Goal: Information Seeking & Learning: Find contact information

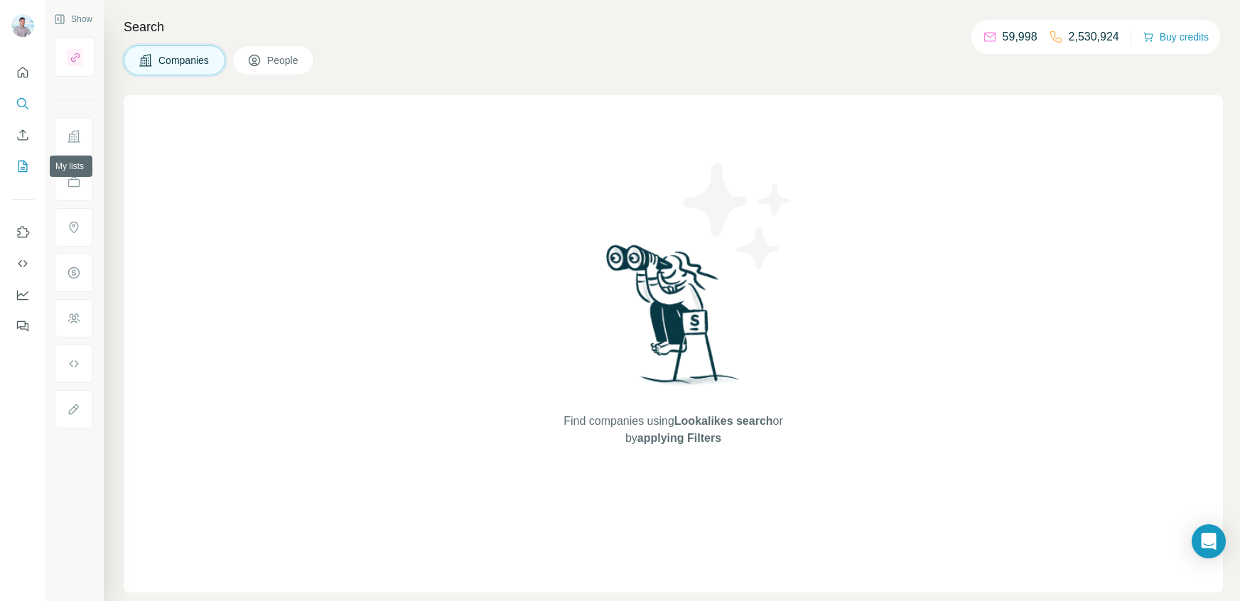
click at [22, 160] on icon "My lists" at bounding box center [23, 166] width 14 height 14
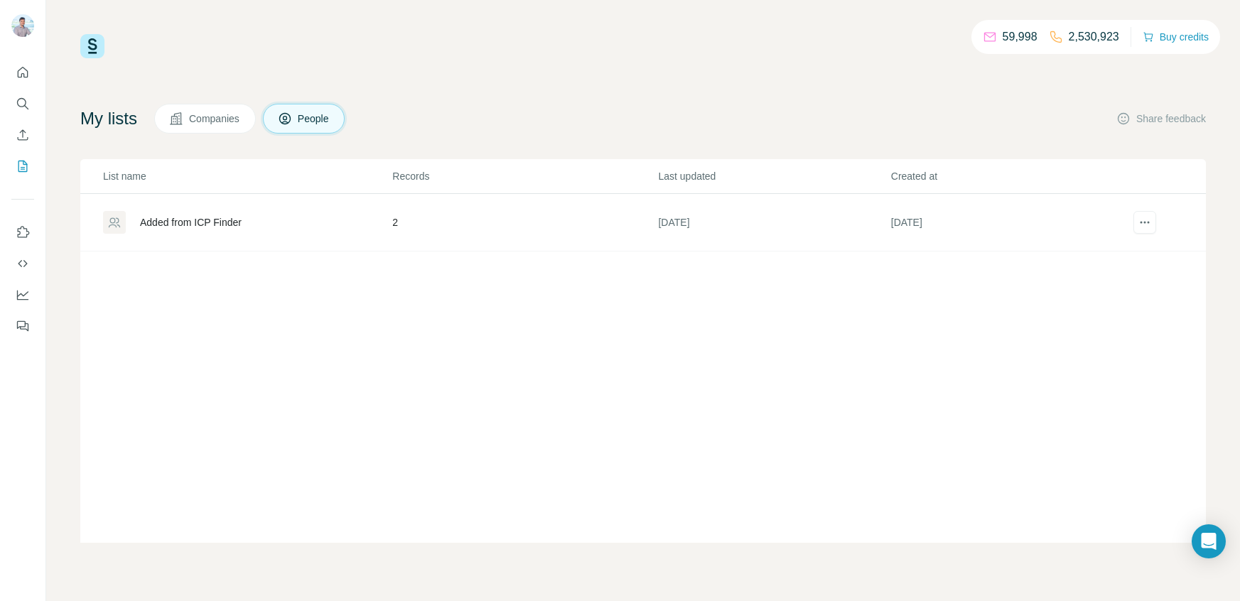
click at [196, 121] on span "Companies" at bounding box center [215, 119] width 52 height 14
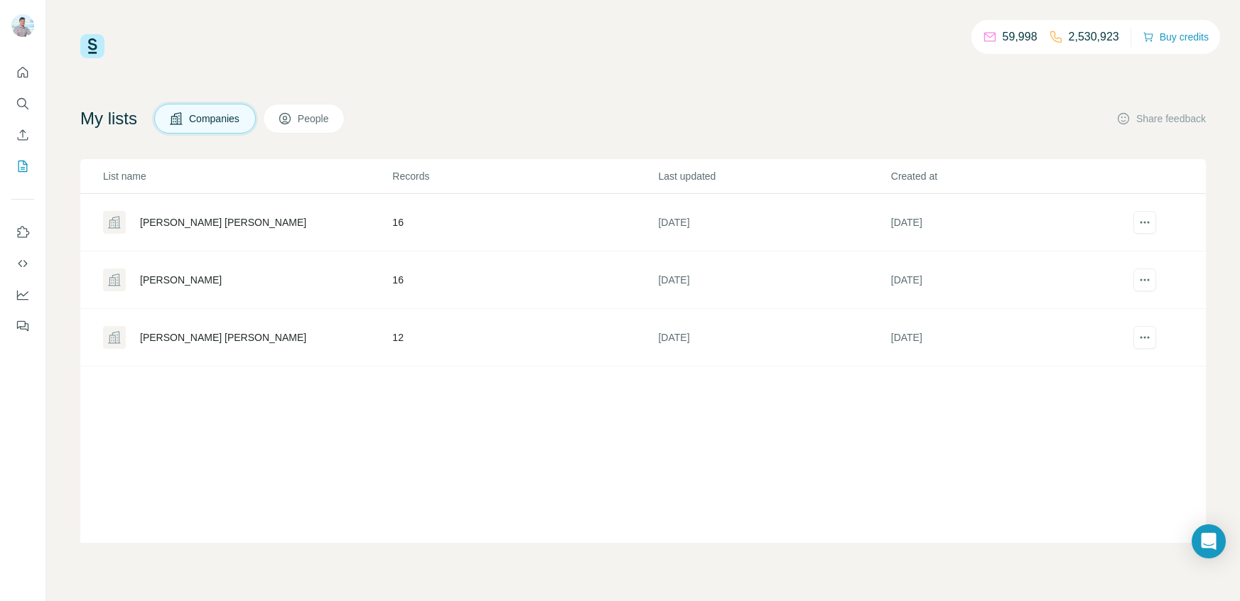
click at [174, 225] on div "Frank Bagli BoB" at bounding box center [223, 222] width 166 height 14
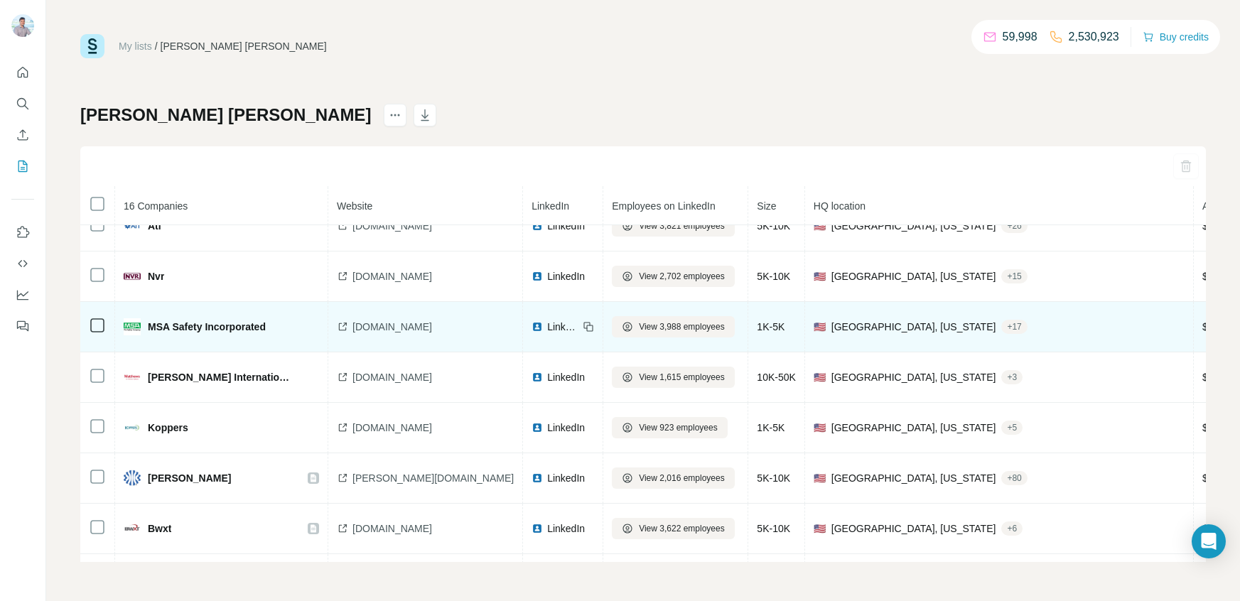
scroll to position [173, 0]
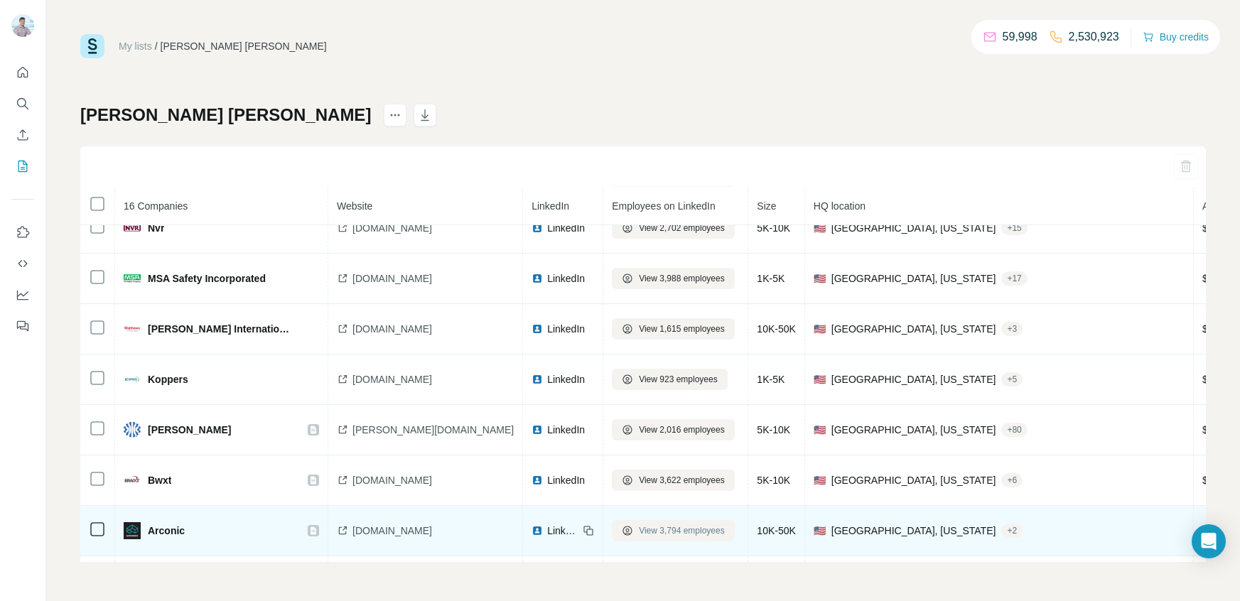
click at [639, 537] on span "View 3,794 employees" at bounding box center [682, 530] width 86 height 13
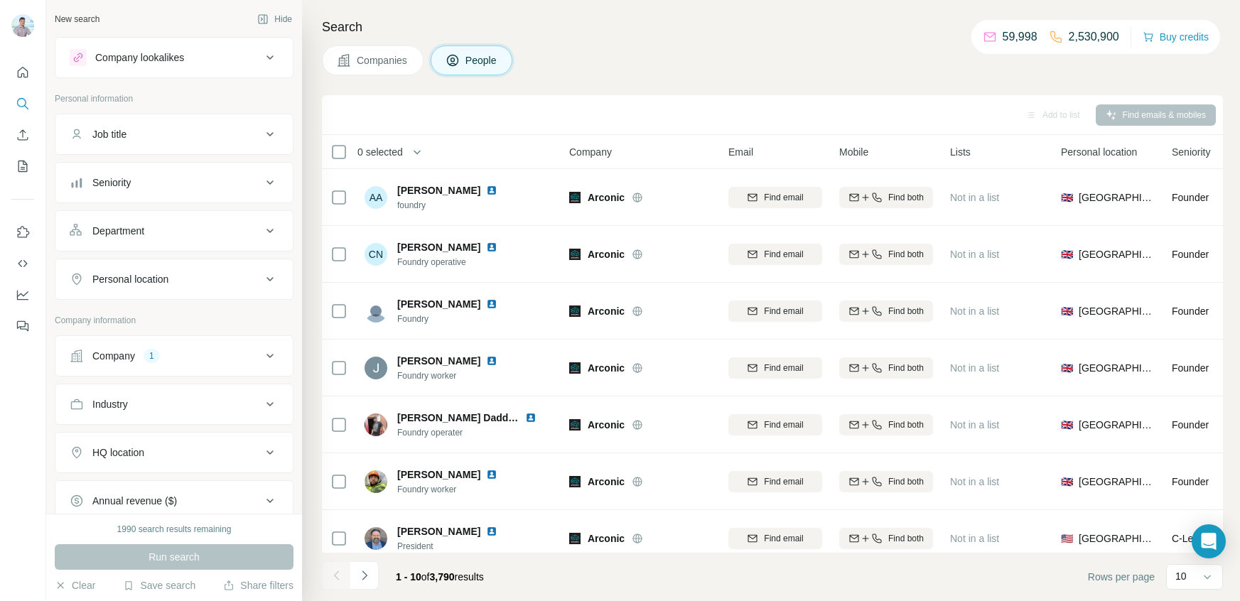
click at [269, 138] on icon at bounding box center [270, 134] width 17 height 17
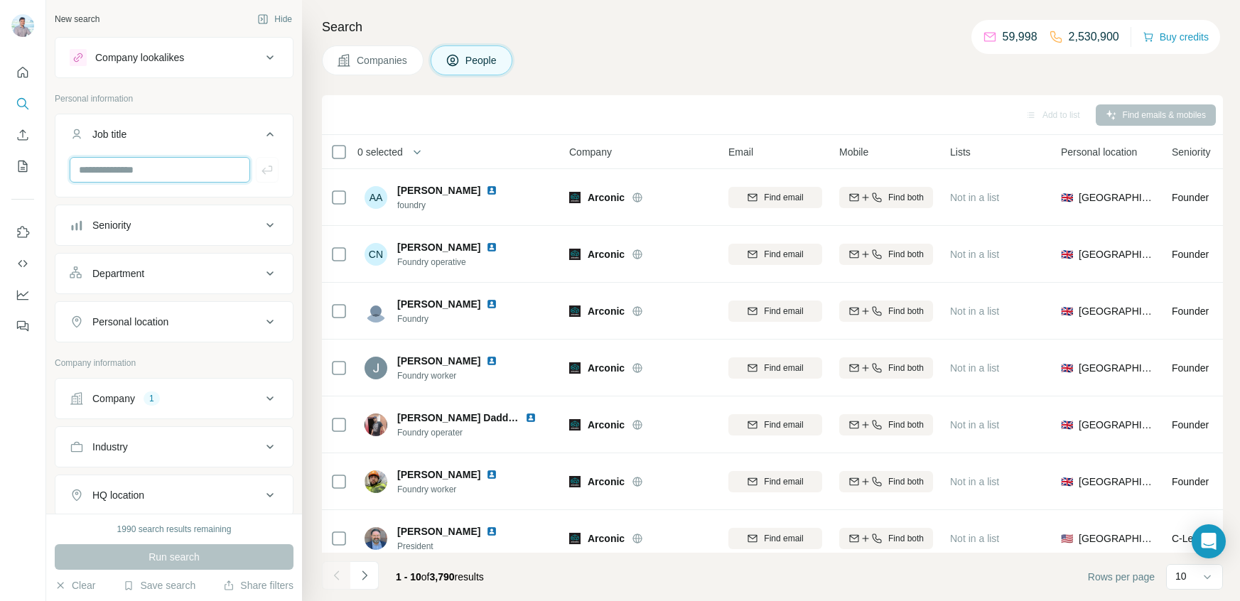
click at [151, 162] on input "text" at bounding box center [160, 170] width 181 height 26
paste input "**********"
type input "**********"
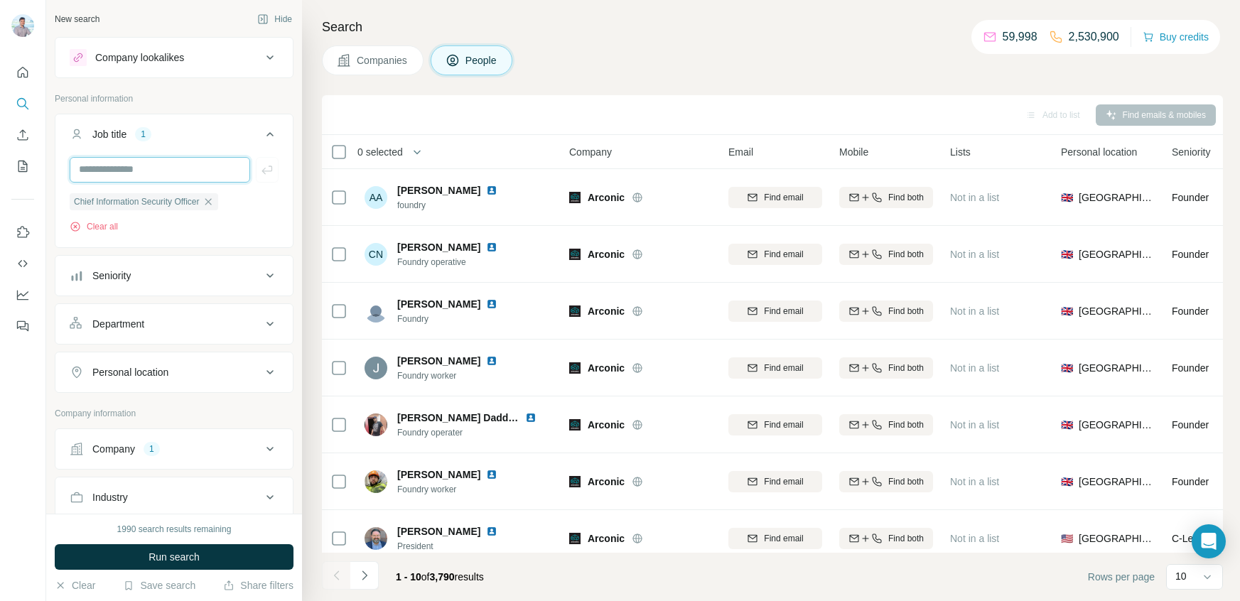
click at [144, 173] on input "text" at bounding box center [160, 170] width 181 height 26
type input "****"
click at [276, 274] on icon at bounding box center [270, 275] width 17 height 17
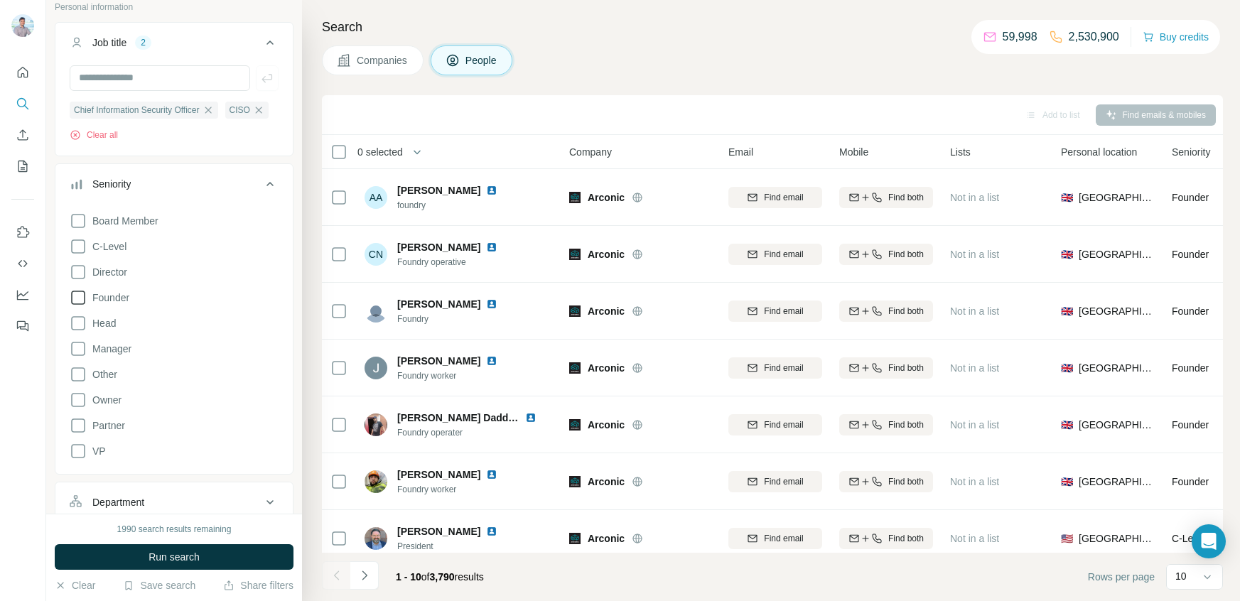
scroll to position [105, 0]
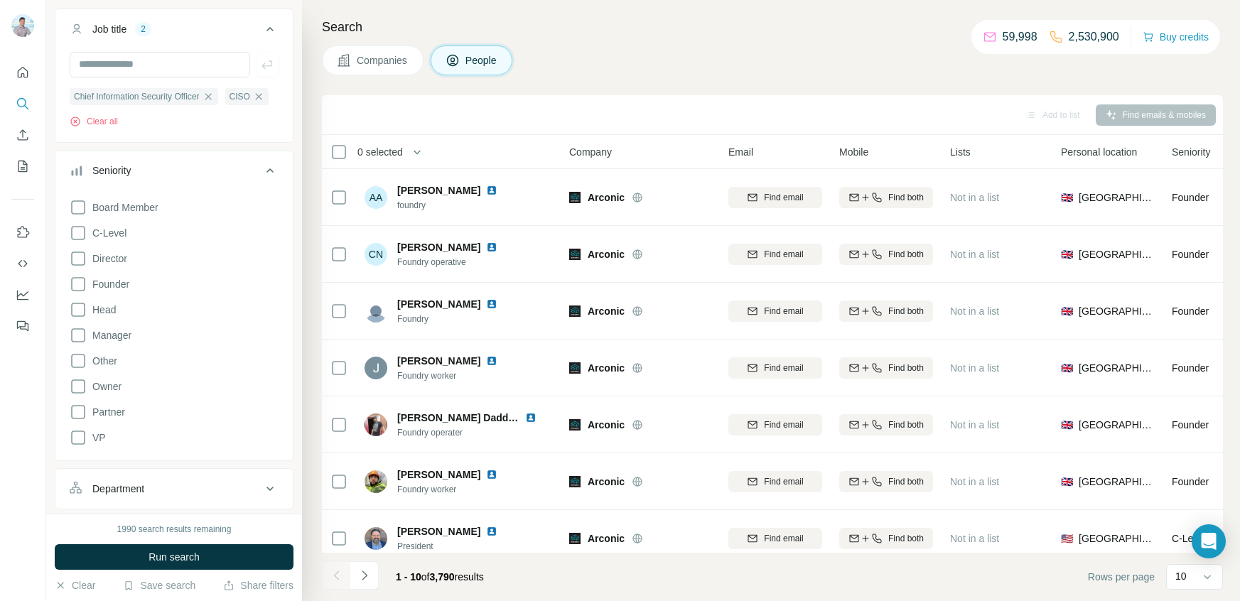
click at [271, 168] on icon at bounding box center [270, 170] width 17 height 17
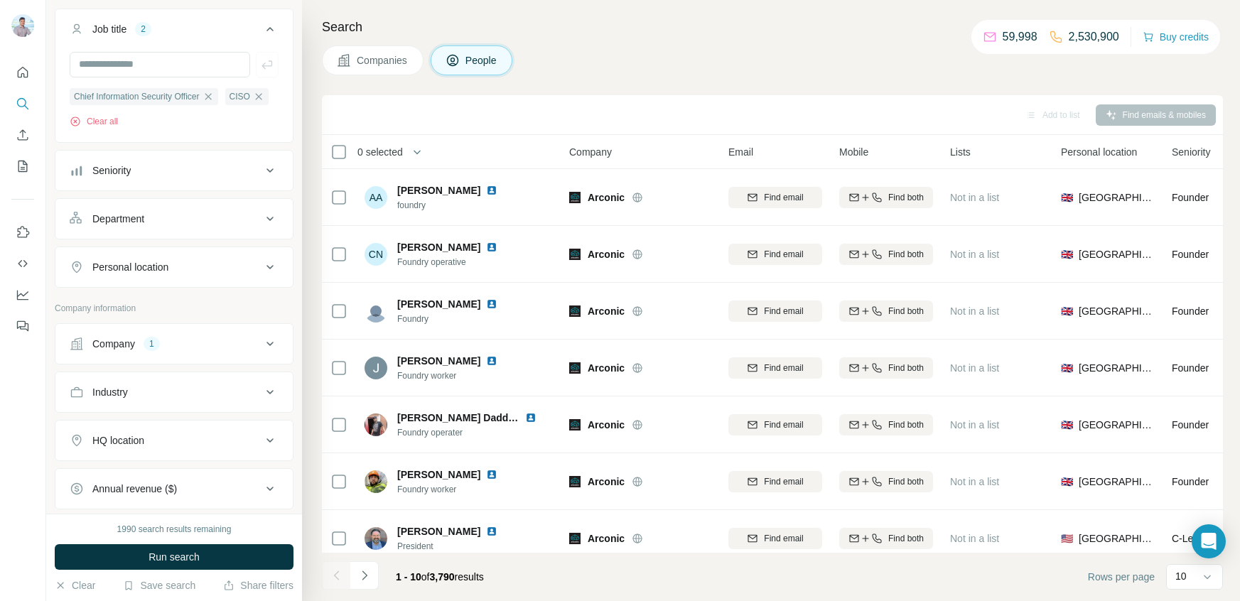
click at [270, 218] on icon at bounding box center [270, 218] width 17 height 17
click at [199, 252] on input at bounding box center [167, 255] width 176 height 16
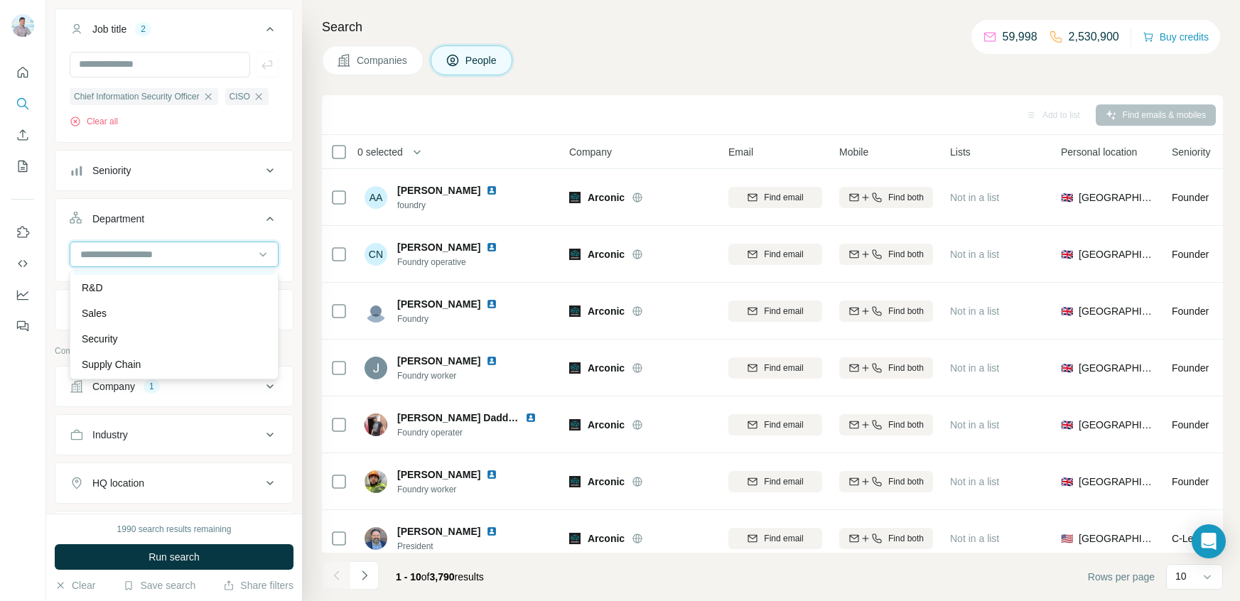
scroll to position [511, 0]
click at [97, 337] on p "Security" at bounding box center [100, 338] width 36 height 14
click at [262, 253] on icon at bounding box center [263, 254] width 14 height 14
click at [210, 402] on p "Company information" at bounding box center [174, 401] width 239 height 13
click at [265, 258] on icon at bounding box center [263, 254] width 14 height 14
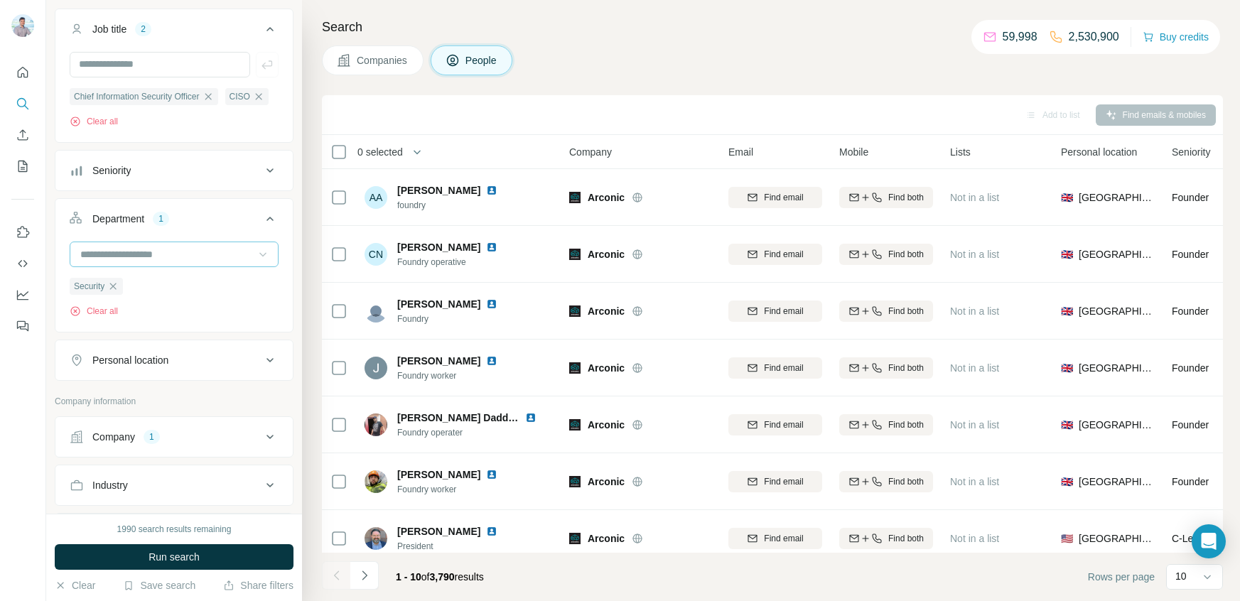
click at [208, 399] on p "Company information" at bounding box center [174, 401] width 239 height 13
click at [262, 172] on icon at bounding box center [270, 170] width 17 height 17
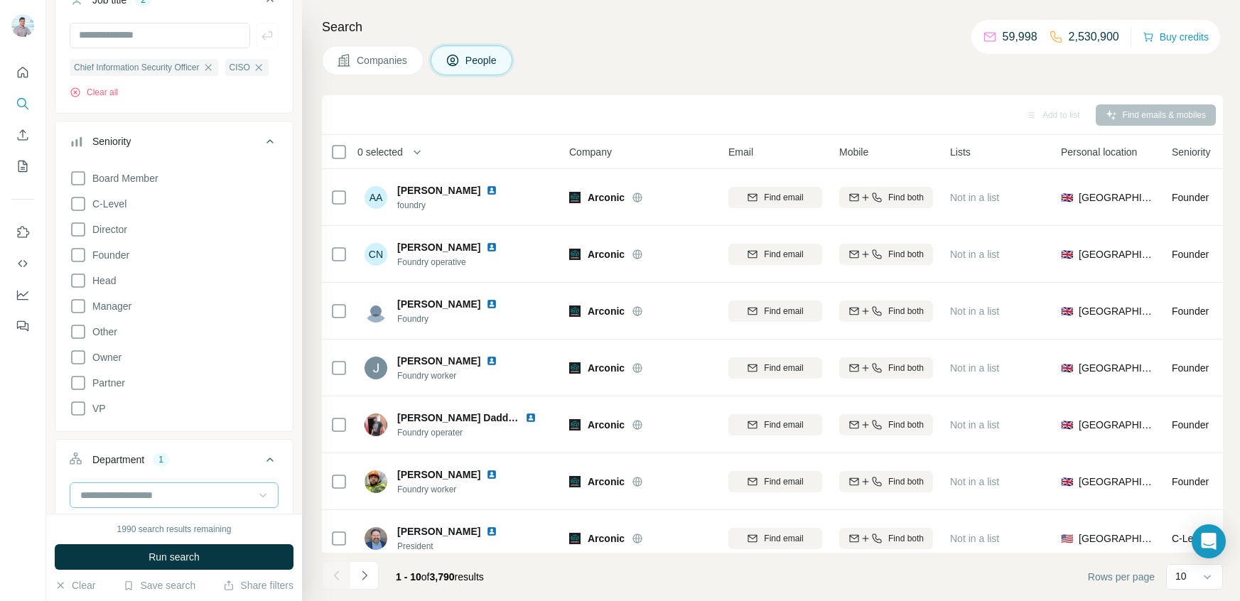
scroll to position [146, 0]
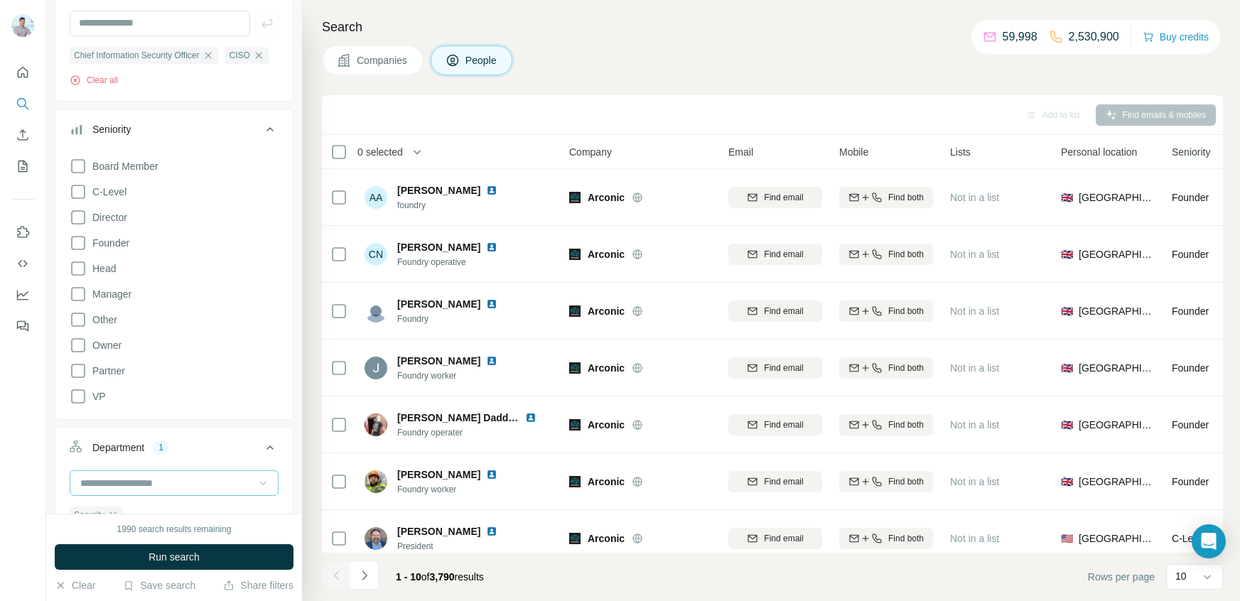
click at [276, 124] on icon at bounding box center [270, 129] width 17 height 17
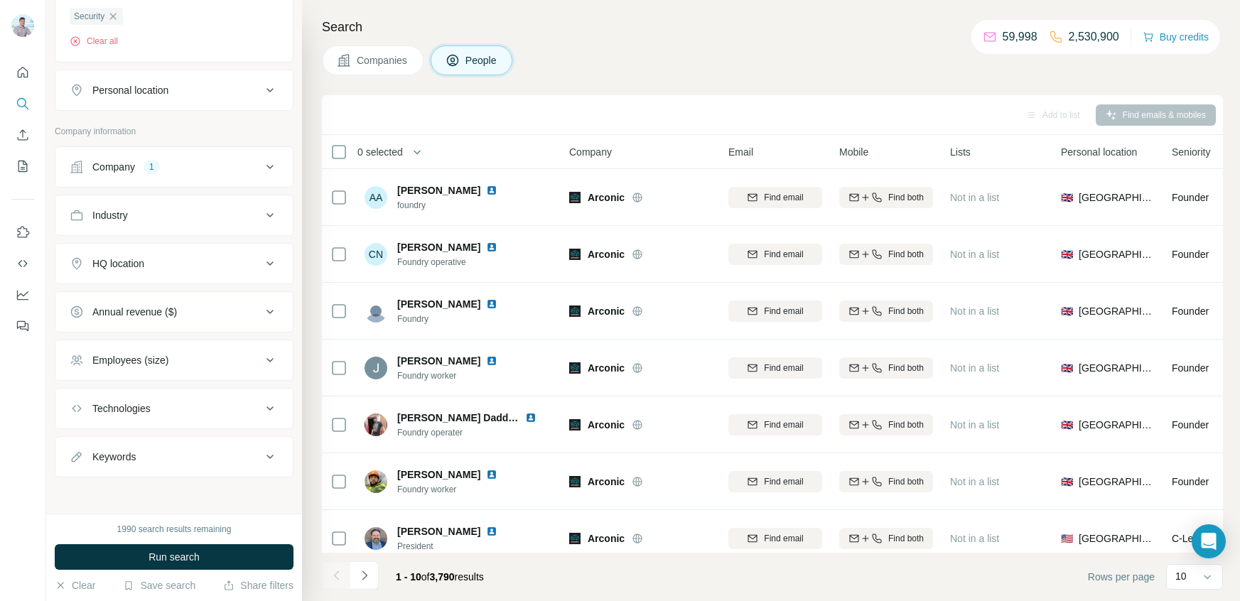
scroll to position [377, 0]
click at [272, 412] on icon at bounding box center [270, 407] width 17 height 17
click at [272, 407] on icon at bounding box center [270, 407] width 17 height 17
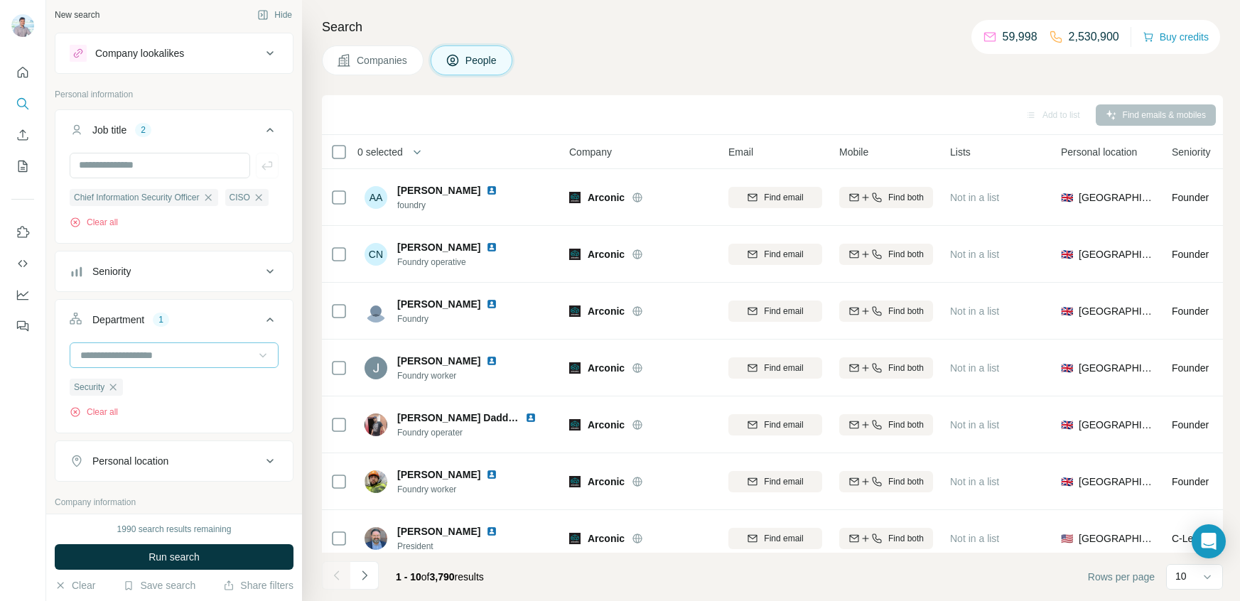
scroll to position [0, 0]
click at [258, 355] on icon at bounding box center [263, 359] width 14 height 14
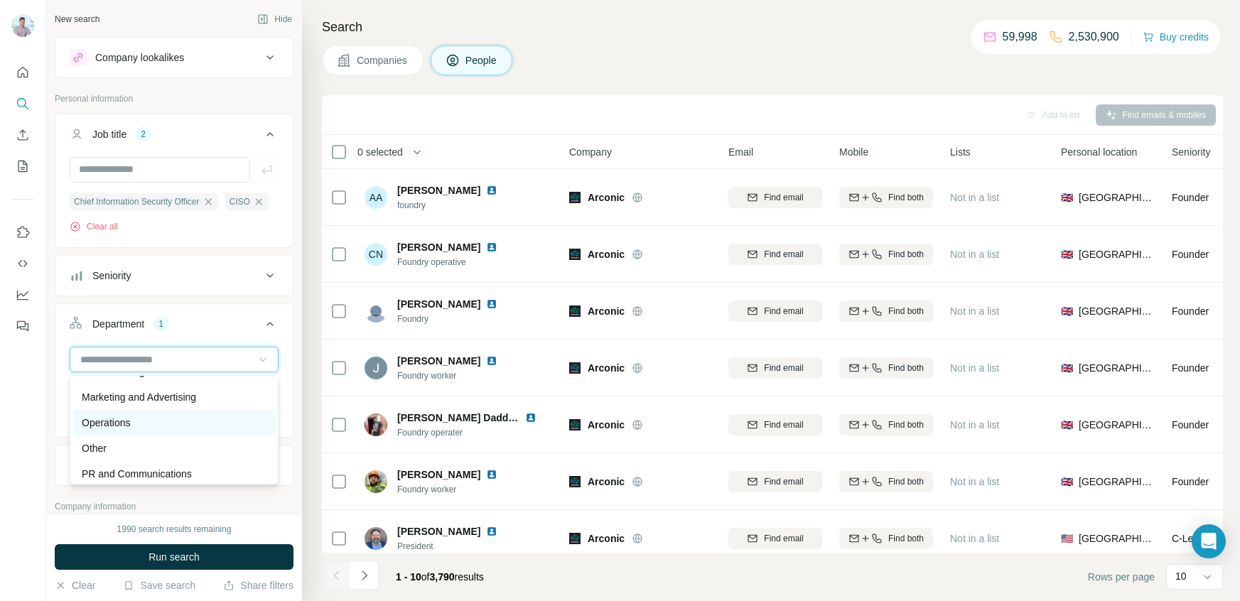
scroll to position [315, 0]
click at [125, 434] on p "Operations" at bounding box center [106, 435] width 48 height 14
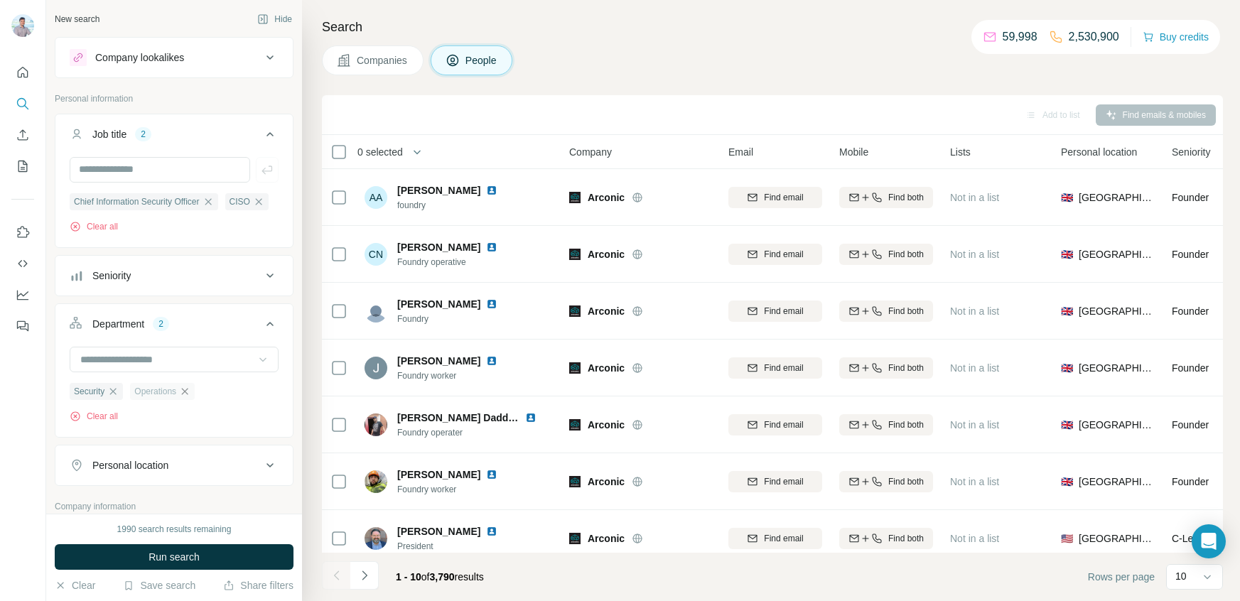
click at [189, 393] on icon "button" at bounding box center [184, 391] width 11 height 11
click at [257, 357] on icon at bounding box center [263, 359] width 14 height 14
drag, startPoint x: 267, startPoint y: 354, endPoint x: 254, endPoint y: 346, distance: 15.6
click at [267, 355] on icon at bounding box center [263, 359] width 14 height 14
click at [194, 552] on span "Run search" at bounding box center [174, 557] width 51 height 14
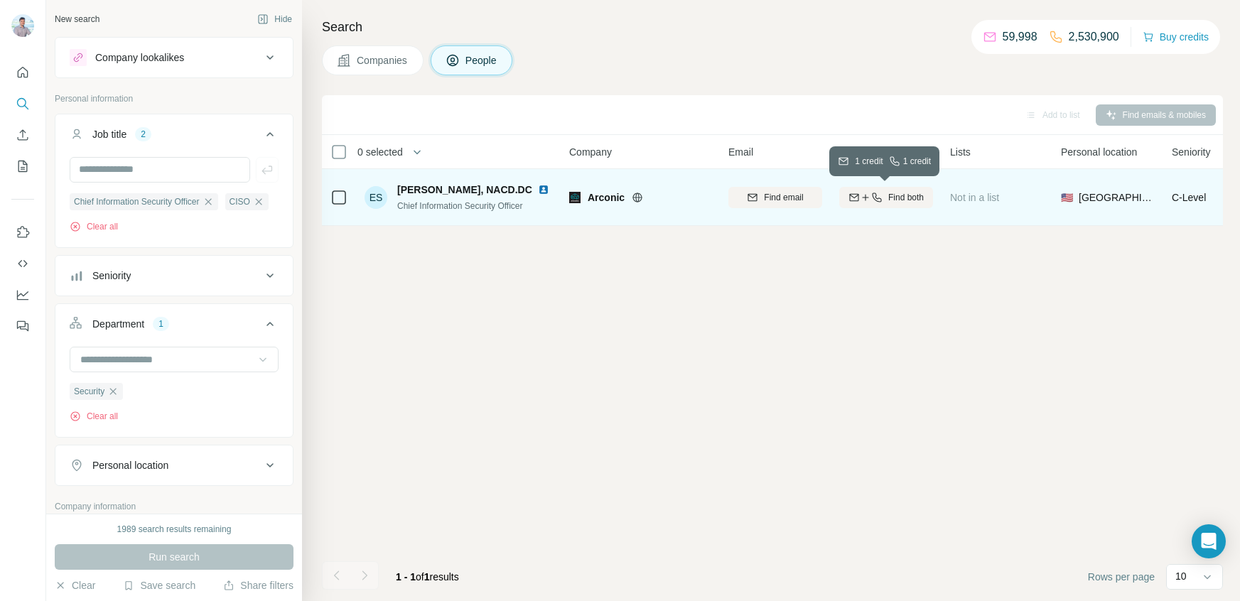
click at [902, 193] on span "Find both" at bounding box center [906, 197] width 36 height 13
drag, startPoint x: 397, startPoint y: 188, endPoint x: 455, endPoint y: 188, distance: 57.6
click at [455, 188] on span "Eris Symms, NACD.DC" at bounding box center [464, 190] width 135 height 14
copy span "Eris Symms,"
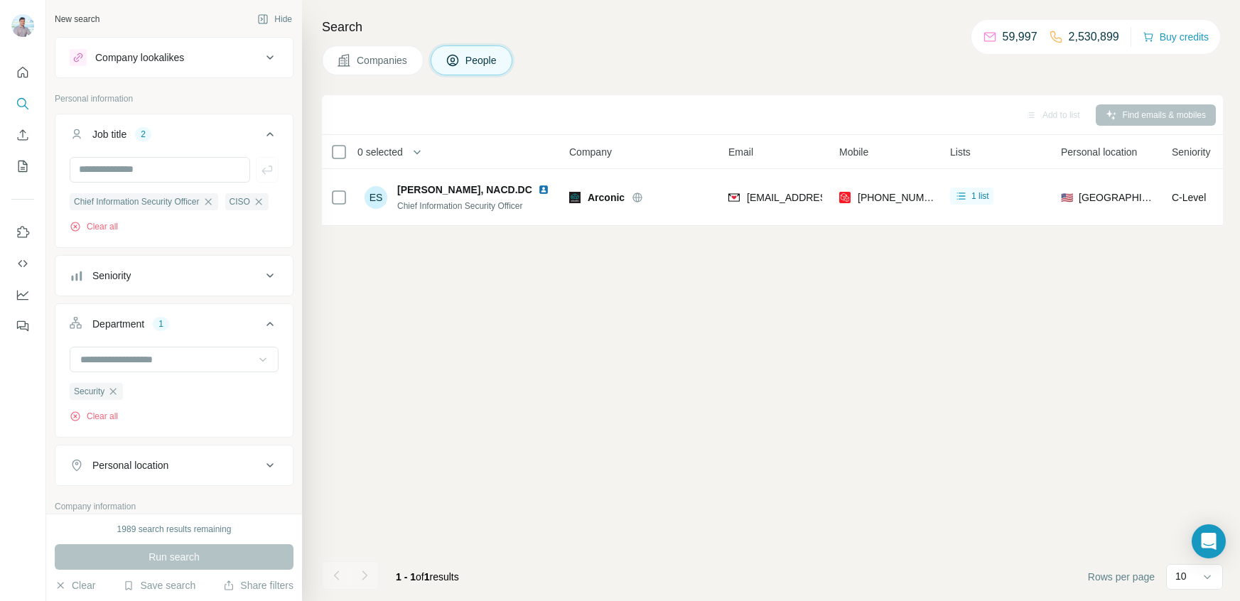
click at [465, 229] on div "Add to list Find emails & mobiles 0 selected People Company Email Mobile Lists …" at bounding box center [772, 348] width 901 height 506
click at [18, 171] on icon "My lists" at bounding box center [22, 166] width 9 height 11
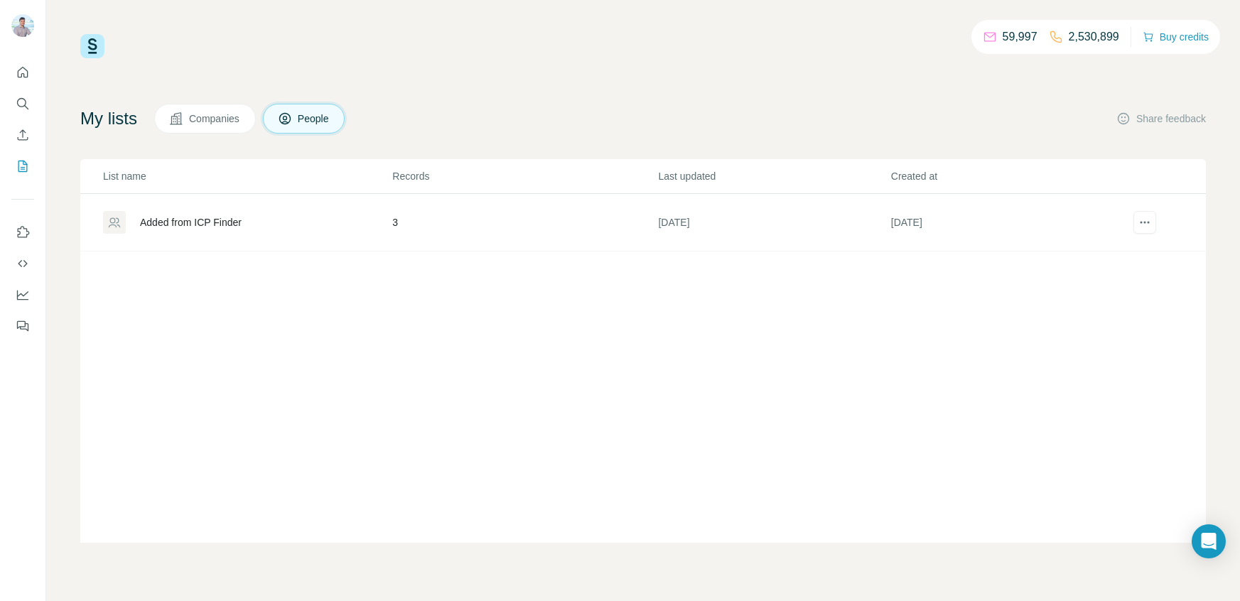
click at [239, 112] on span "Companies" at bounding box center [215, 119] width 52 height 14
click at [203, 121] on span "Companies" at bounding box center [215, 119] width 52 height 14
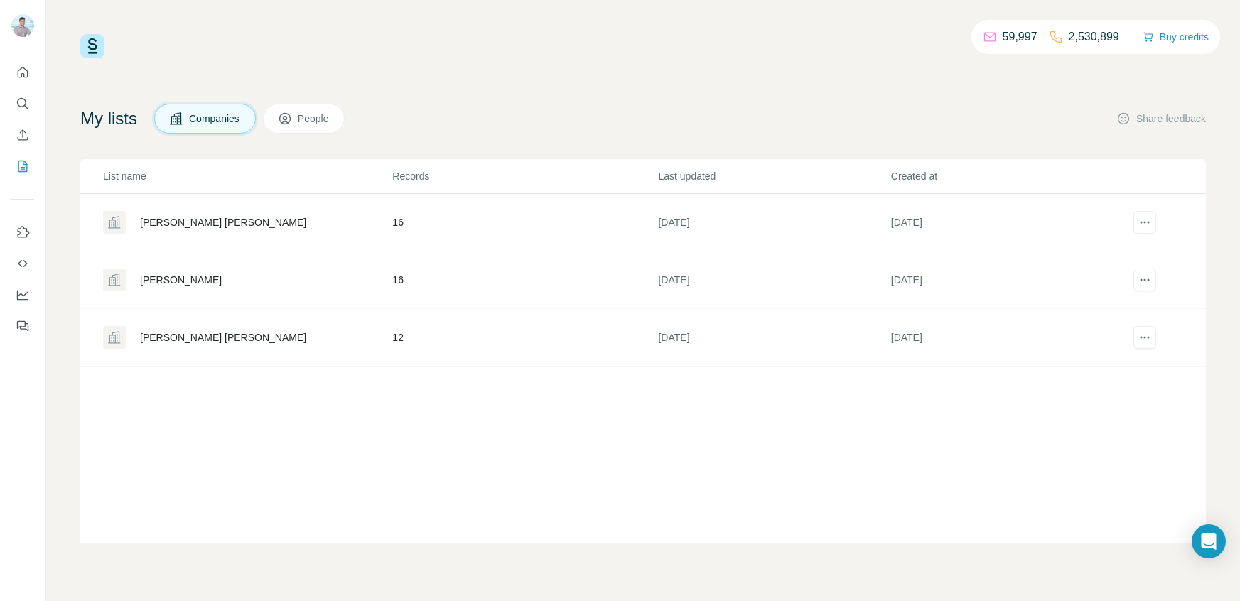
click at [185, 211] on div "Frank Bagli BoB" at bounding box center [247, 222] width 288 height 23
click at [186, 219] on div "Frank Bagli BoB" at bounding box center [223, 222] width 166 height 14
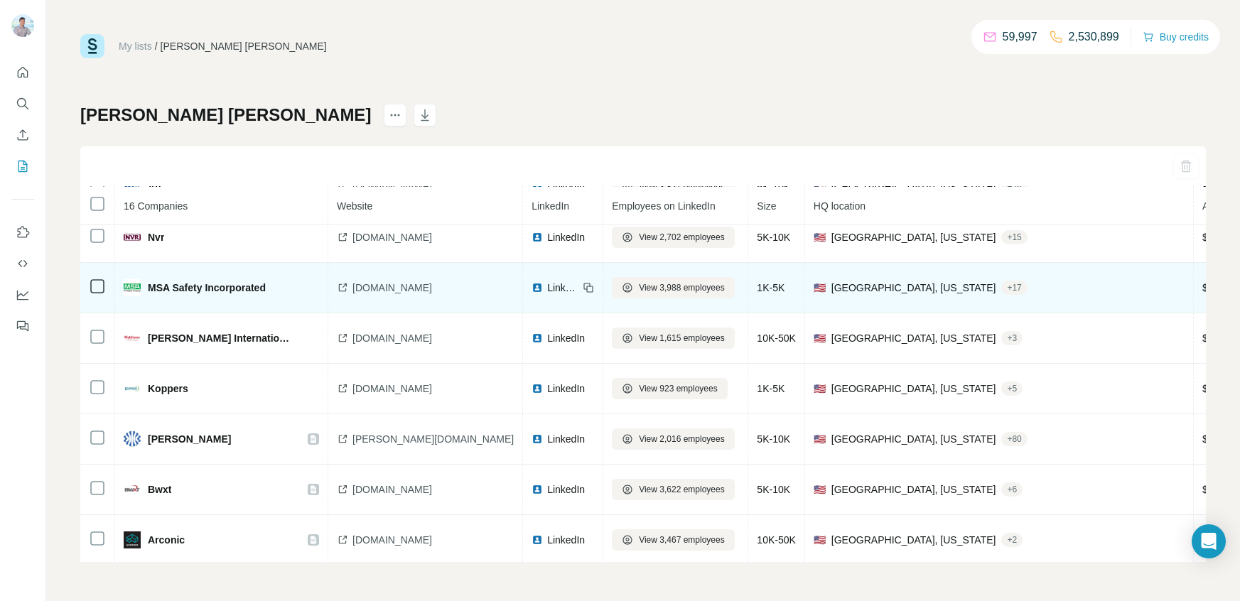
scroll to position [173, 0]
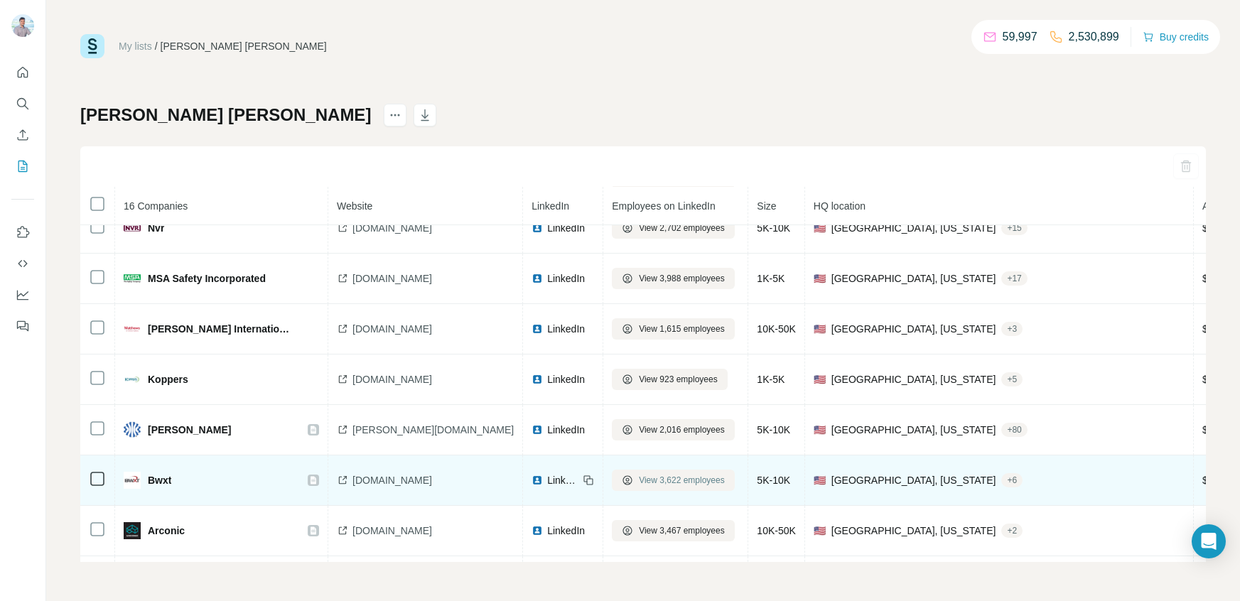
click at [650, 486] on span "View 3,622 employees" at bounding box center [682, 480] width 86 height 13
click at [639, 484] on span "View 3,622 employees" at bounding box center [682, 480] width 86 height 13
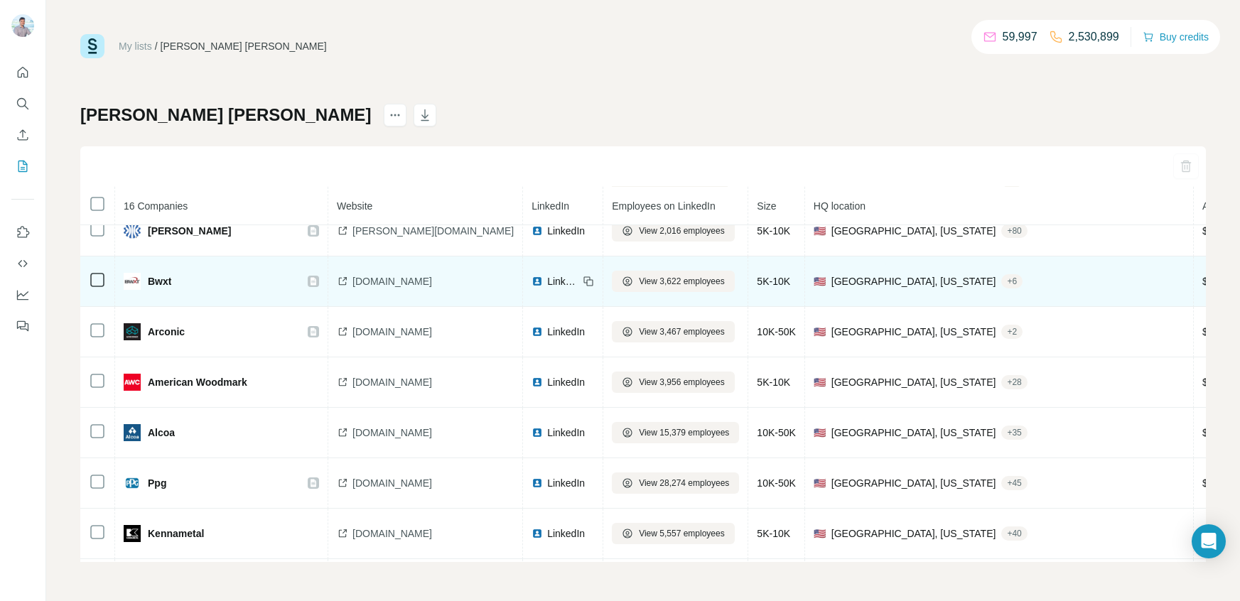
scroll to position [359, 0]
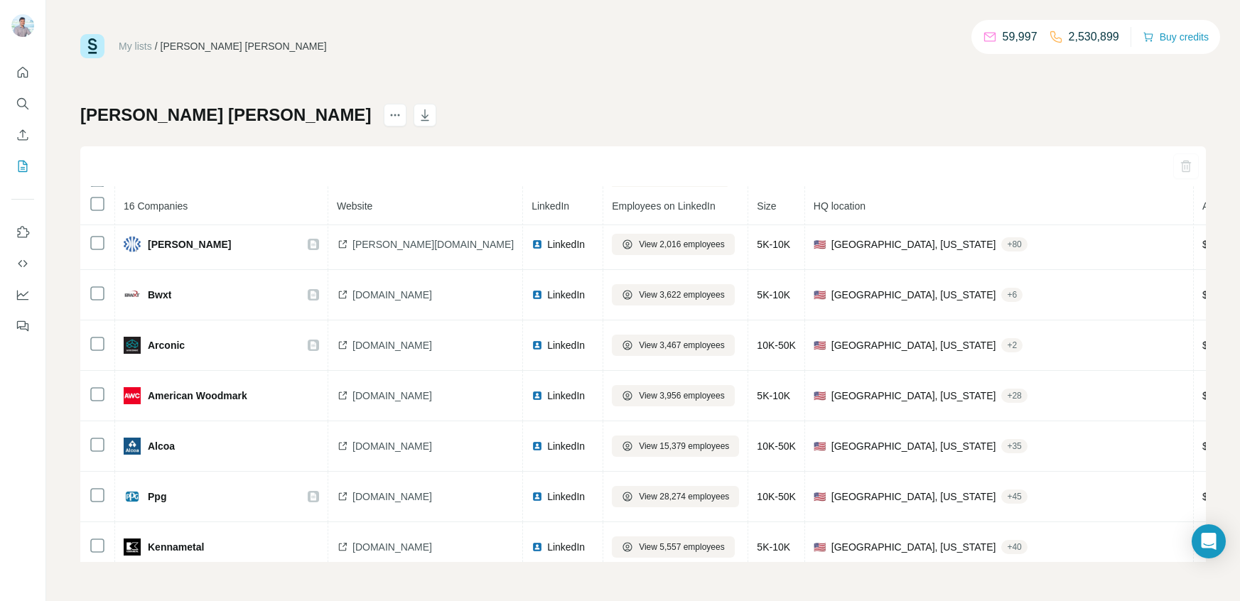
click at [639, 301] on span "View 3,622 employees" at bounding box center [682, 295] width 86 height 13
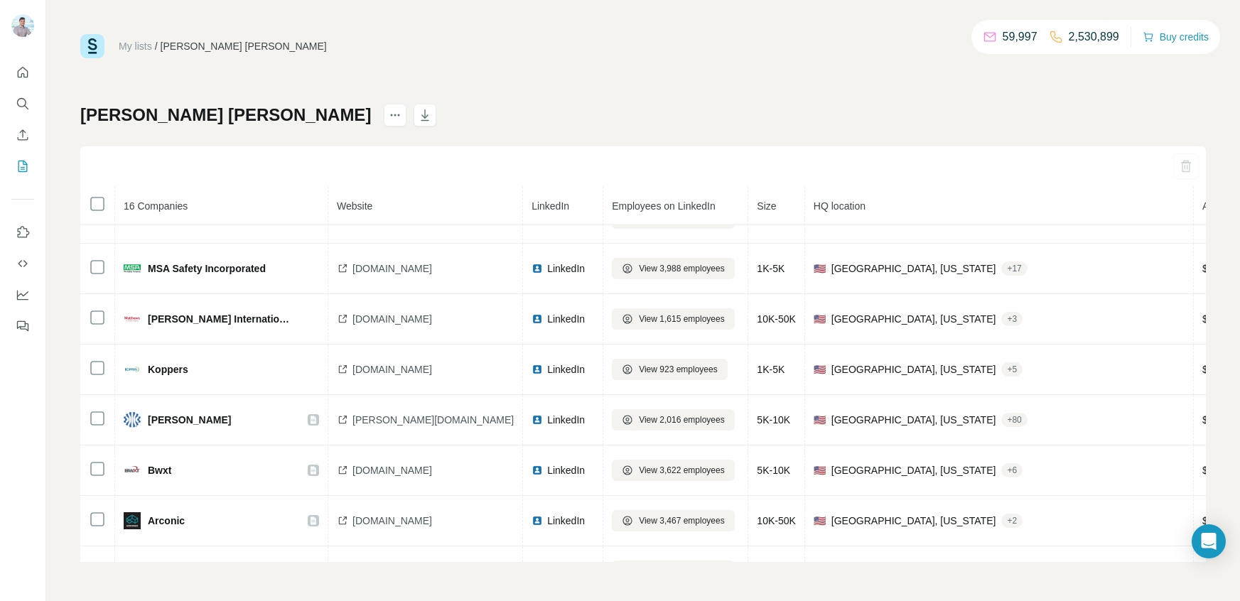
scroll to position [0, 0]
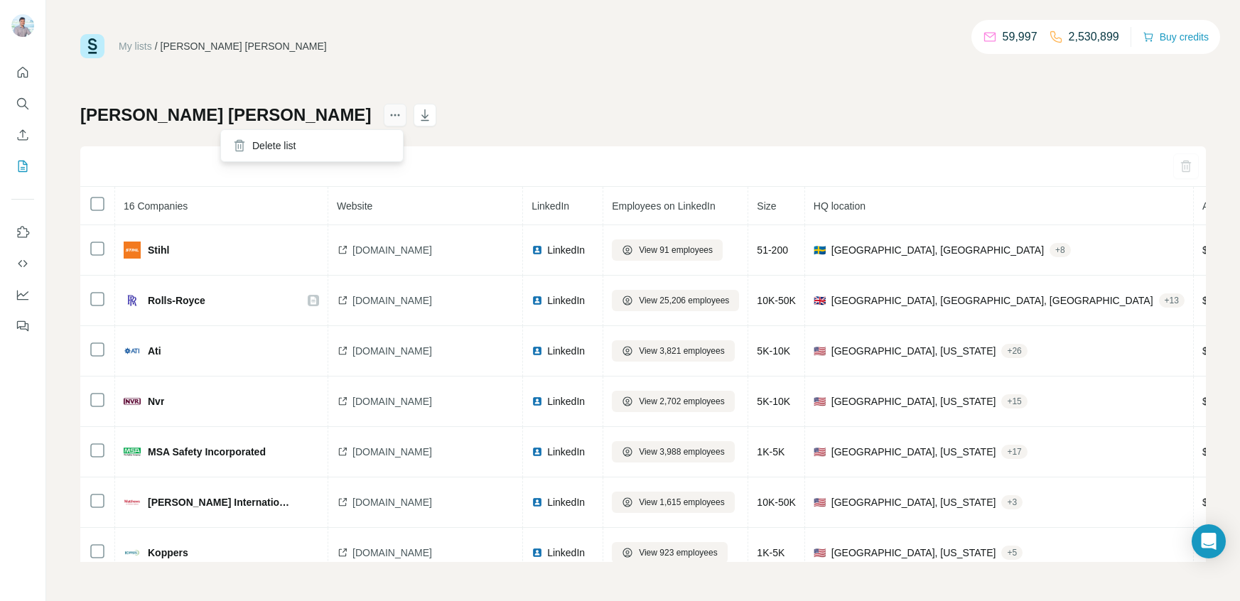
click at [388, 109] on icon "actions" at bounding box center [395, 115] width 14 height 14
drag, startPoint x: 560, startPoint y: 80, endPoint x: 542, endPoint y: 82, distance: 18.6
click at [559, 80] on div "My lists / Frank Bagli BoB 59,997 2,530,899 Buy credits Frank Bagli BoB 16 Comp…" at bounding box center [643, 298] width 1126 height 528
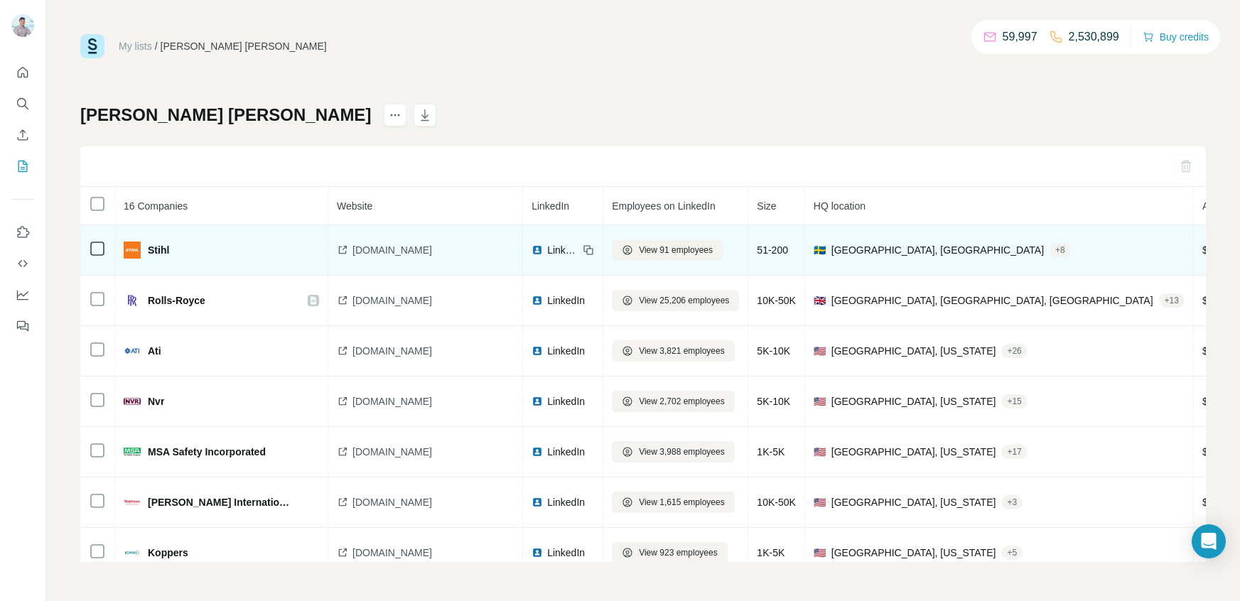
click at [97, 240] on icon at bounding box center [97, 248] width 17 height 17
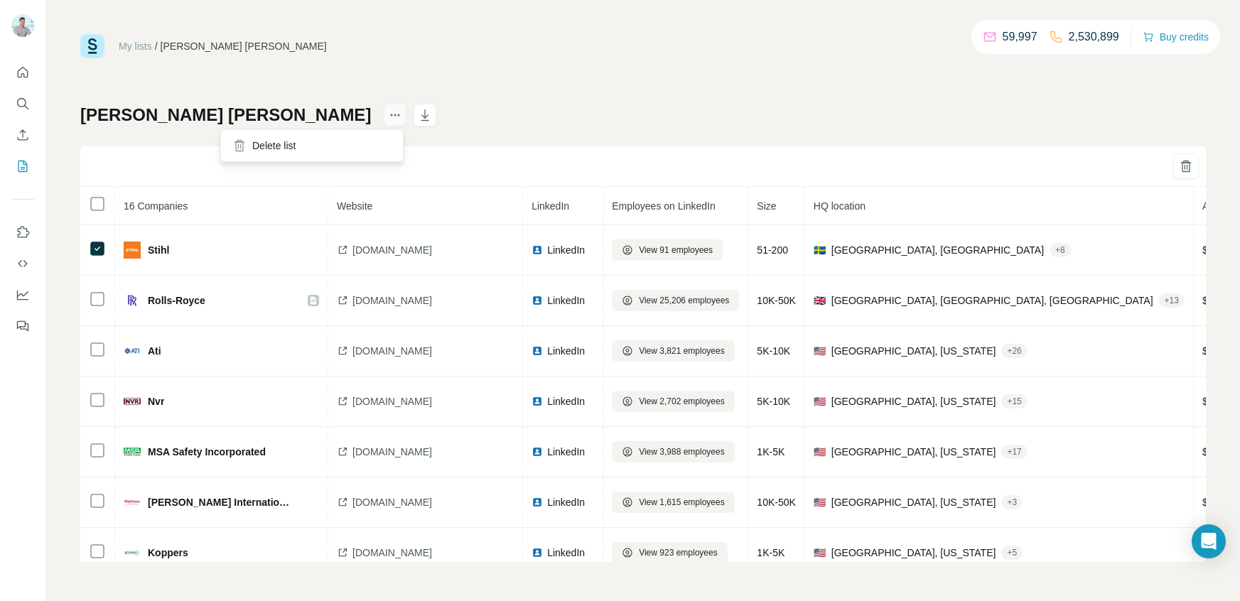
click at [388, 118] on icon "actions" at bounding box center [395, 115] width 14 height 14
click at [583, 79] on div "My lists / Frank Bagli BoB 59,997 2,530,899 Buy credits Frank Bagli BoB 16 Comp…" at bounding box center [643, 298] width 1126 height 528
click at [1186, 166] on icon "button" at bounding box center [1186, 166] width 14 height 14
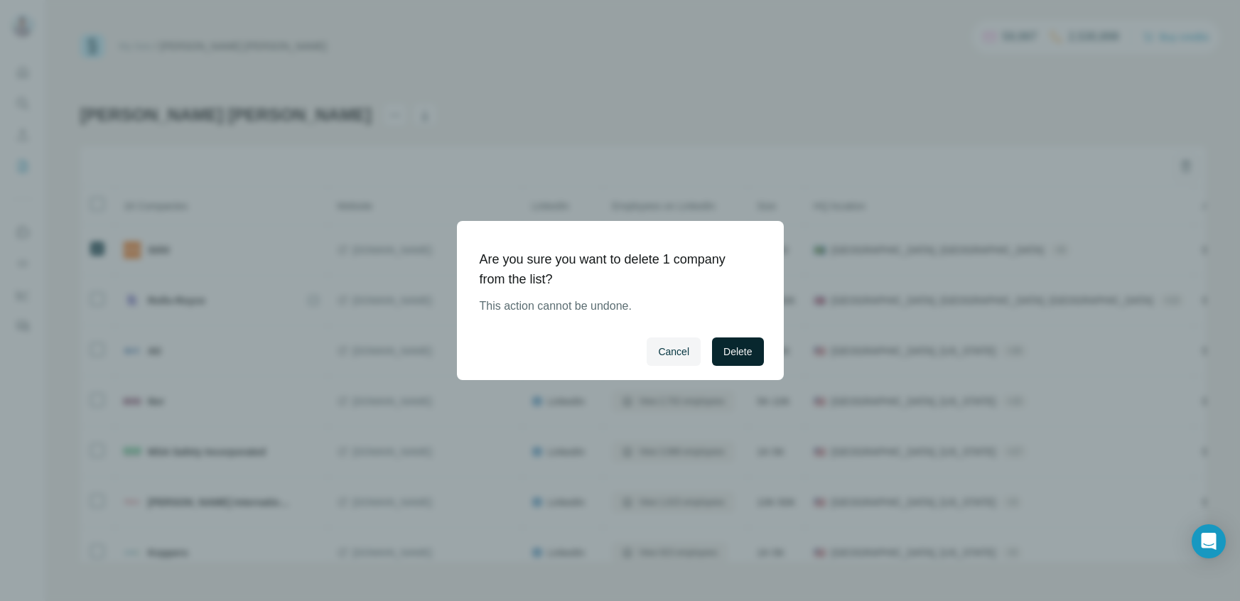
click at [742, 353] on span "Delete" at bounding box center [737, 352] width 28 height 14
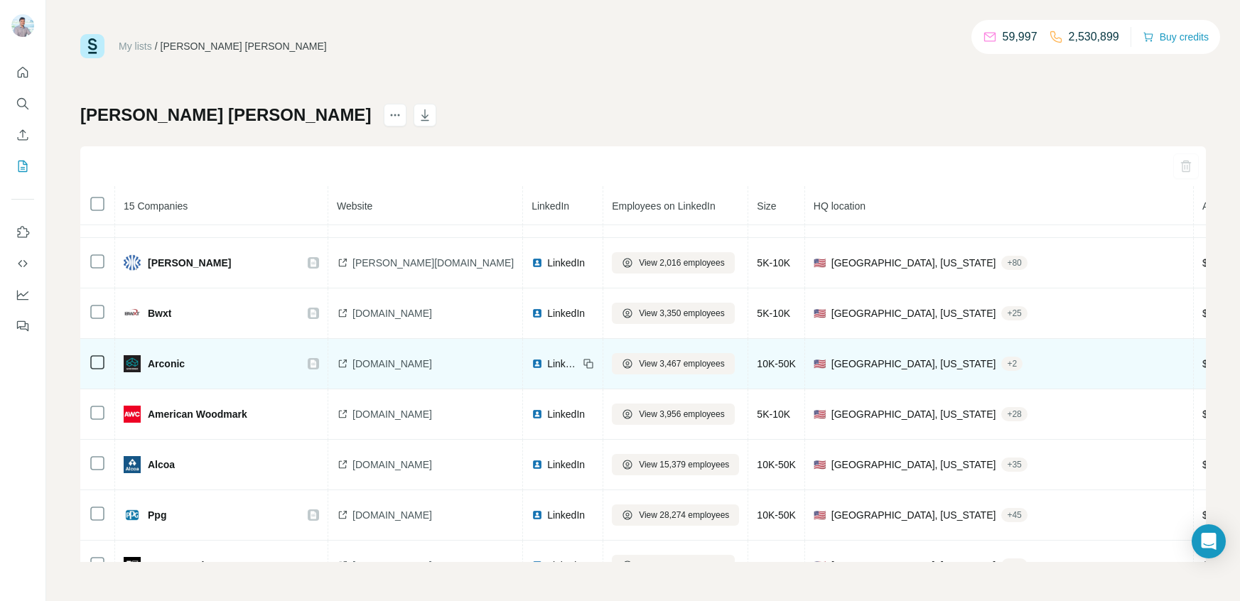
scroll to position [429, 0]
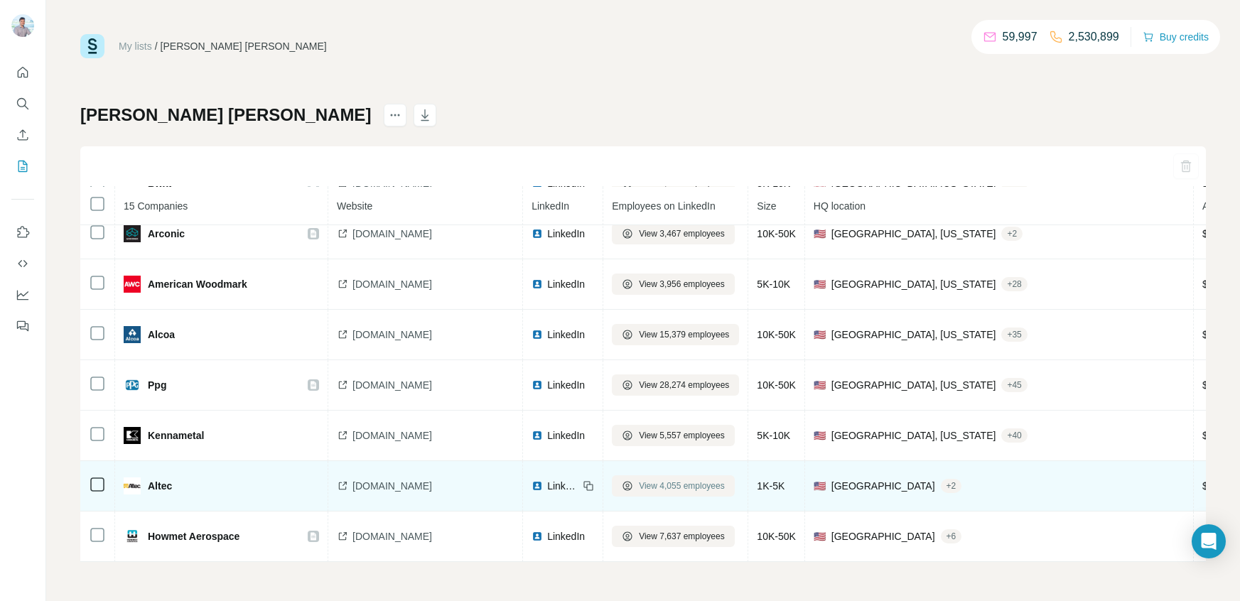
click at [639, 487] on span "View 4,055 employees" at bounding box center [682, 486] width 86 height 13
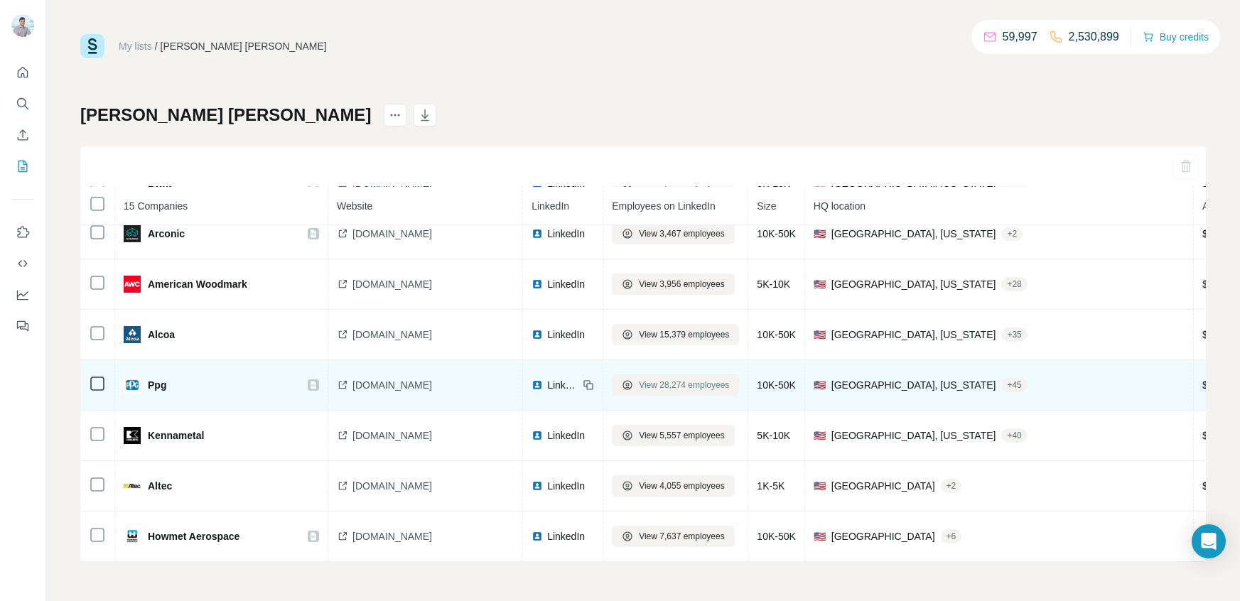
click at [639, 383] on span "View 28,274 employees" at bounding box center [684, 385] width 90 height 13
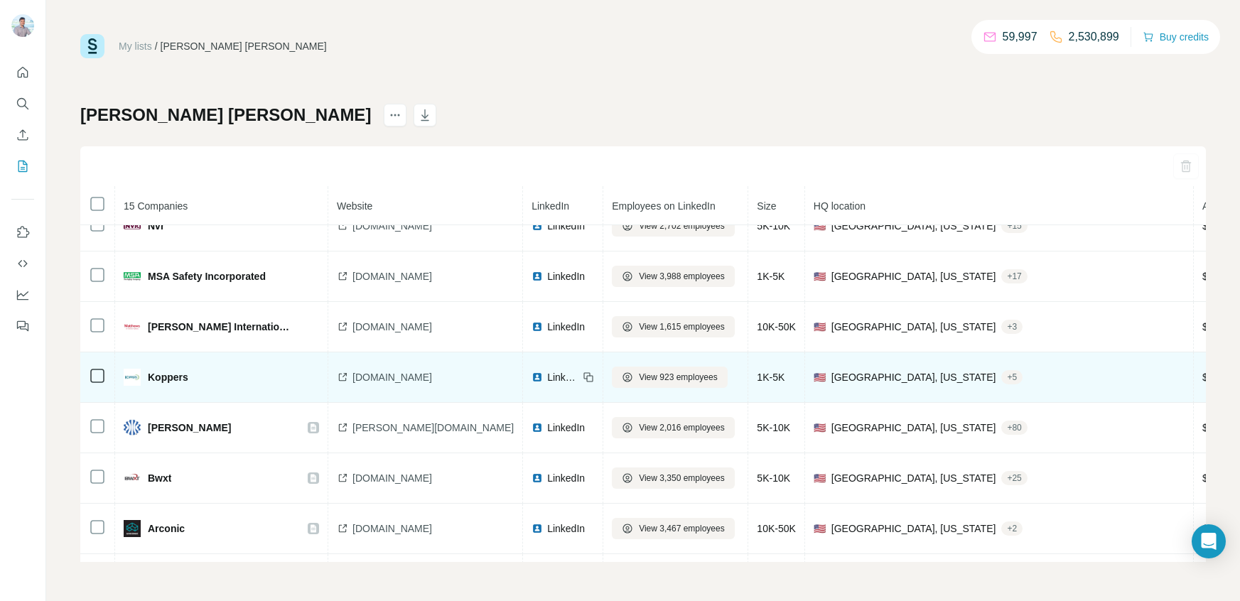
scroll to position [124, 0]
click at [639, 382] on span "View 923 employees" at bounding box center [678, 378] width 79 height 13
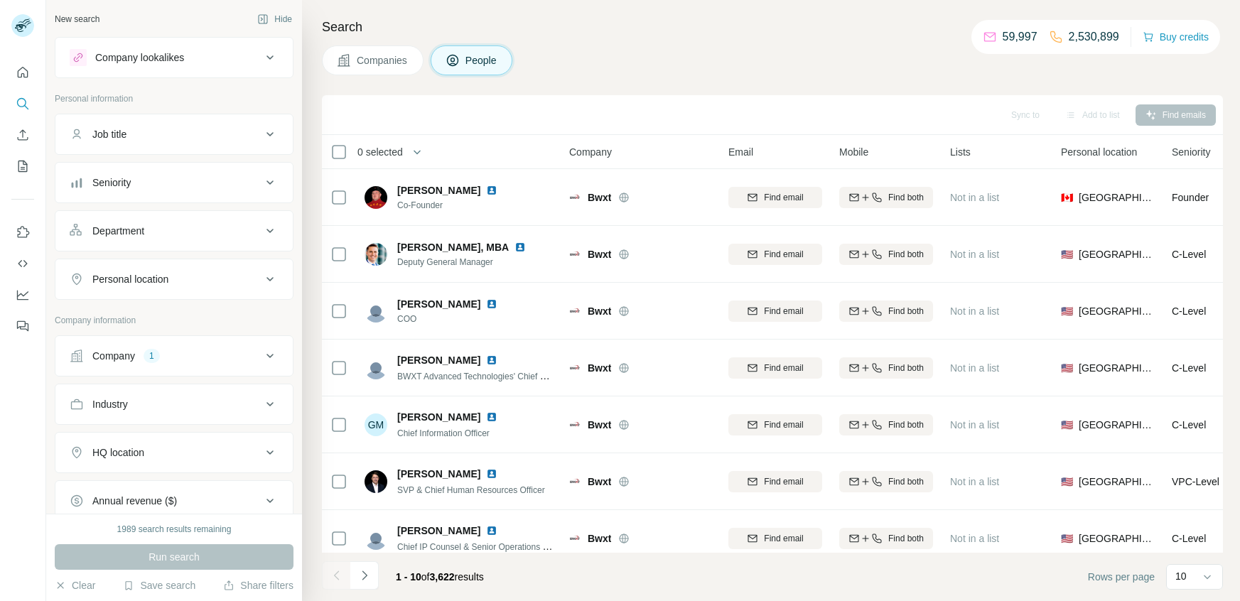
click at [254, 127] on div "Job title" at bounding box center [166, 134] width 192 height 14
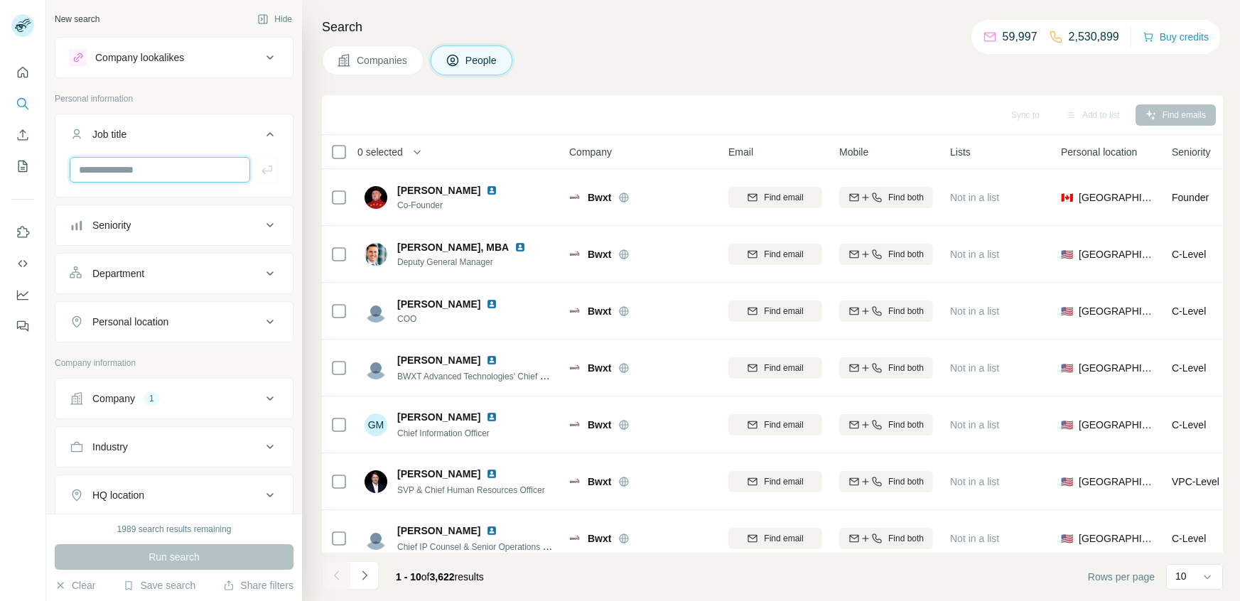
click at [136, 171] on input "text" at bounding box center [160, 170] width 181 height 26
paste input "**********"
type input "*"
click at [136, 175] on input "text" at bounding box center [160, 170] width 181 height 26
paste input "**********"
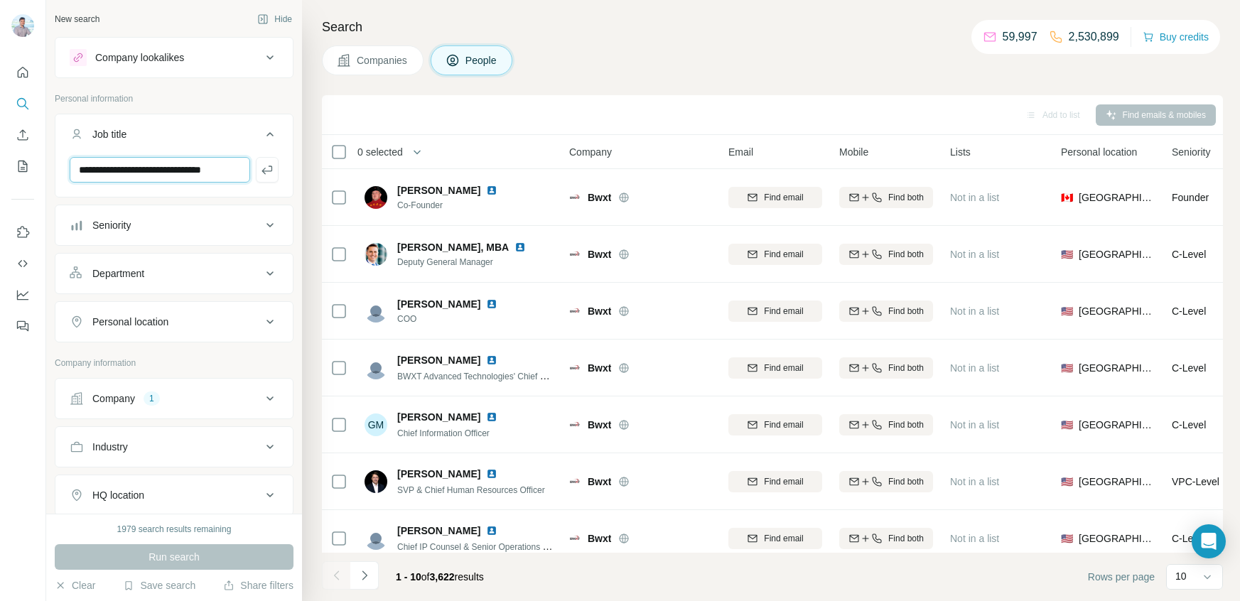
type input "**********"
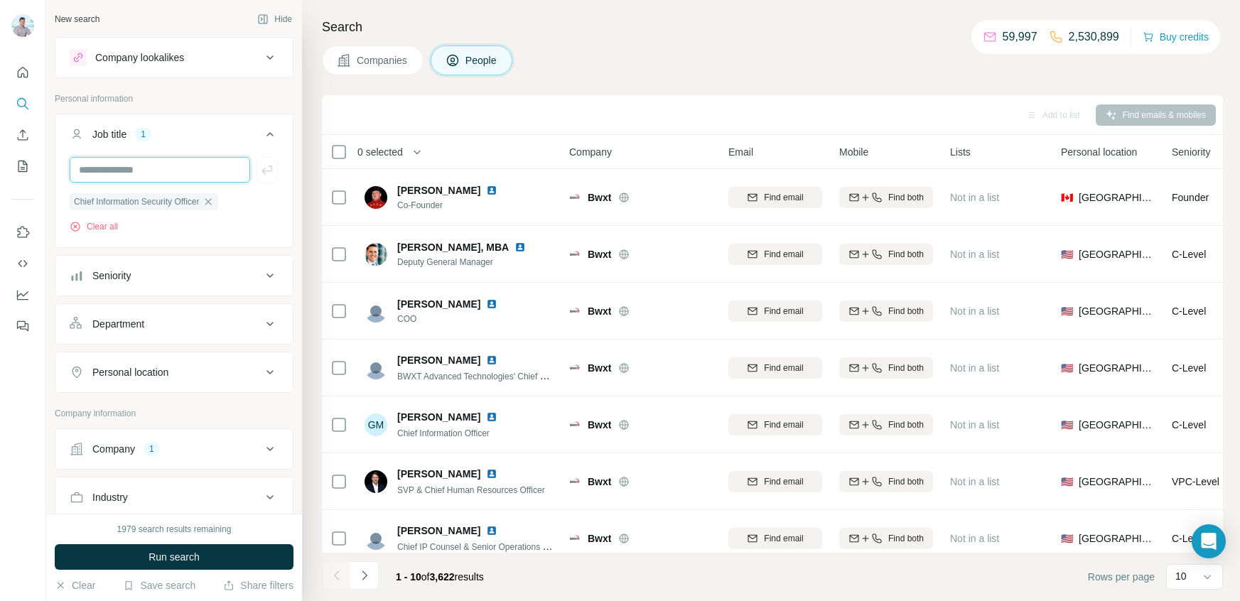
click at [158, 168] on input "text" at bounding box center [160, 170] width 181 height 26
type input "****"
click at [266, 328] on icon at bounding box center [270, 324] width 17 height 17
click at [262, 362] on icon at bounding box center [263, 359] width 14 height 14
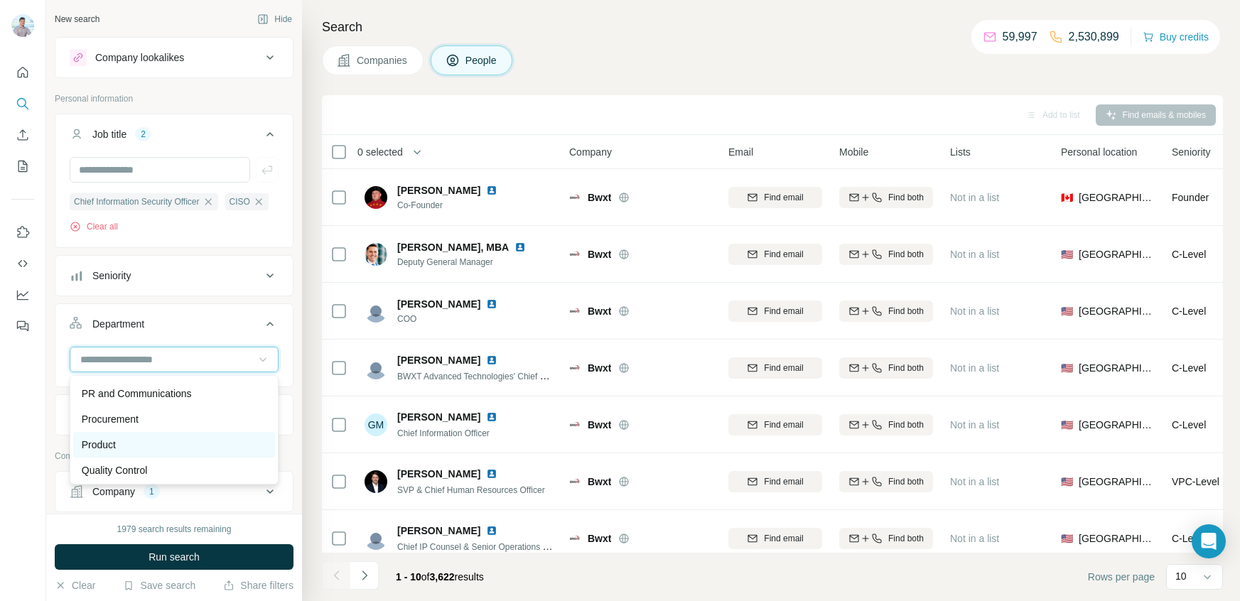
scroll to position [511, 0]
click at [107, 446] on p "Security" at bounding box center [100, 443] width 36 height 14
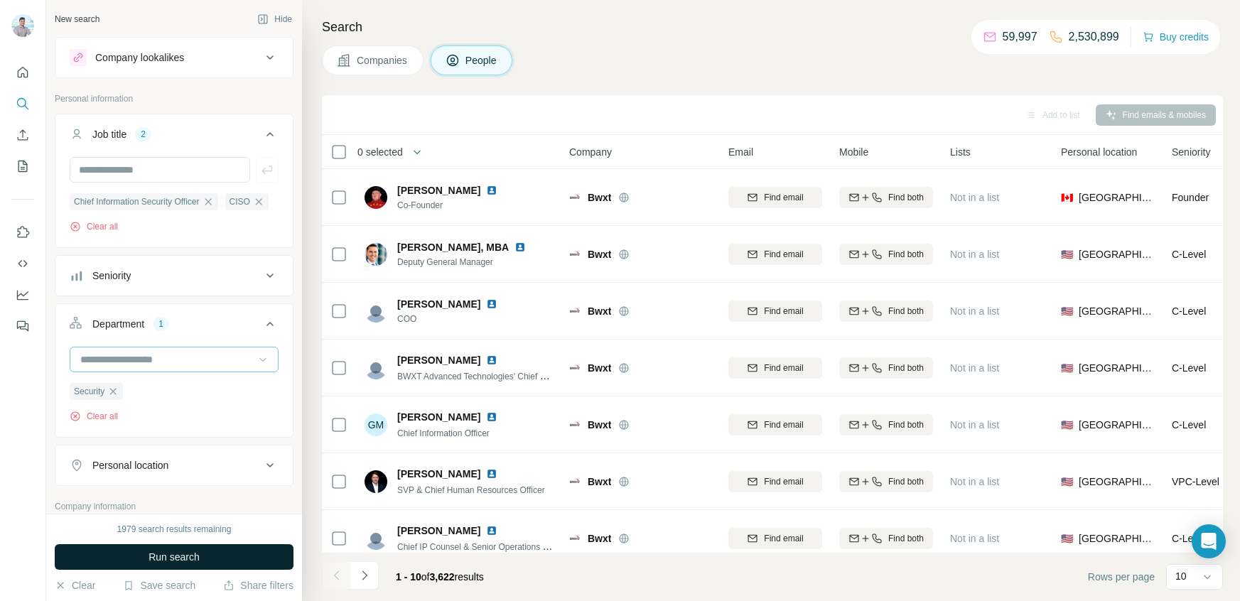
click at [168, 558] on span "Run search" at bounding box center [174, 557] width 51 height 14
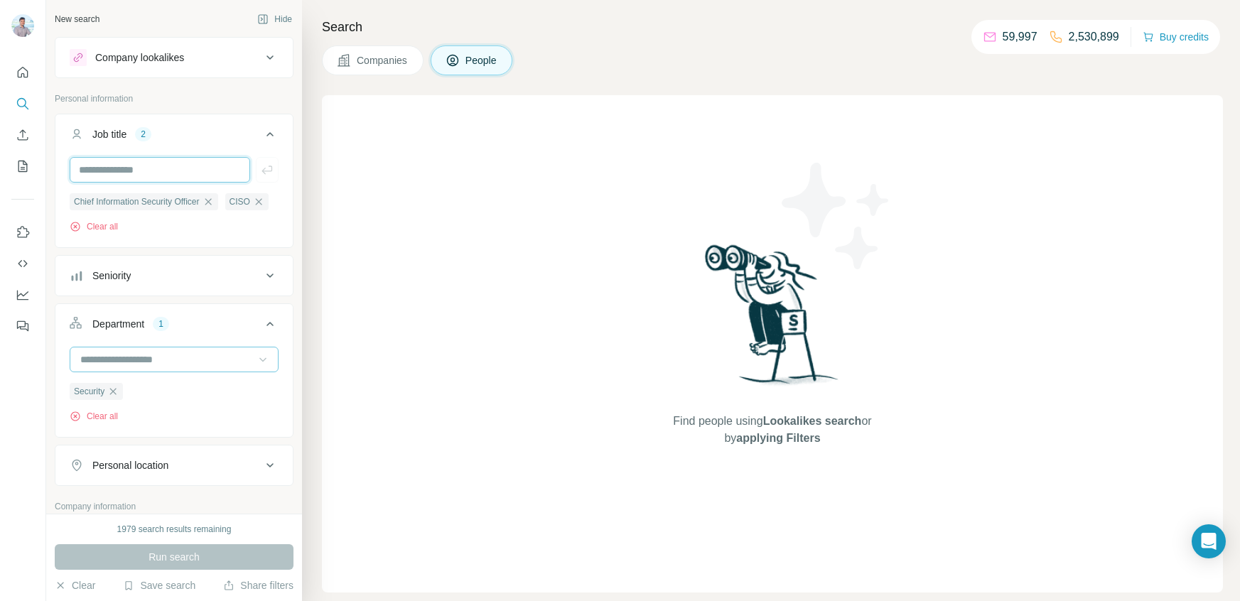
click at [166, 174] on input "text" at bounding box center [160, 170] width 181 height 26
click at [241, 225] on div "Clear all" at bounding box center [174, 226] width 209 height 13
click at [209, 200] on div "Chief Information Security Officer" at bounding box center [144, 201] width 149 height 17
click at [214, 203] on icon "button" at bounding box center [208, 201] width 11 height 11
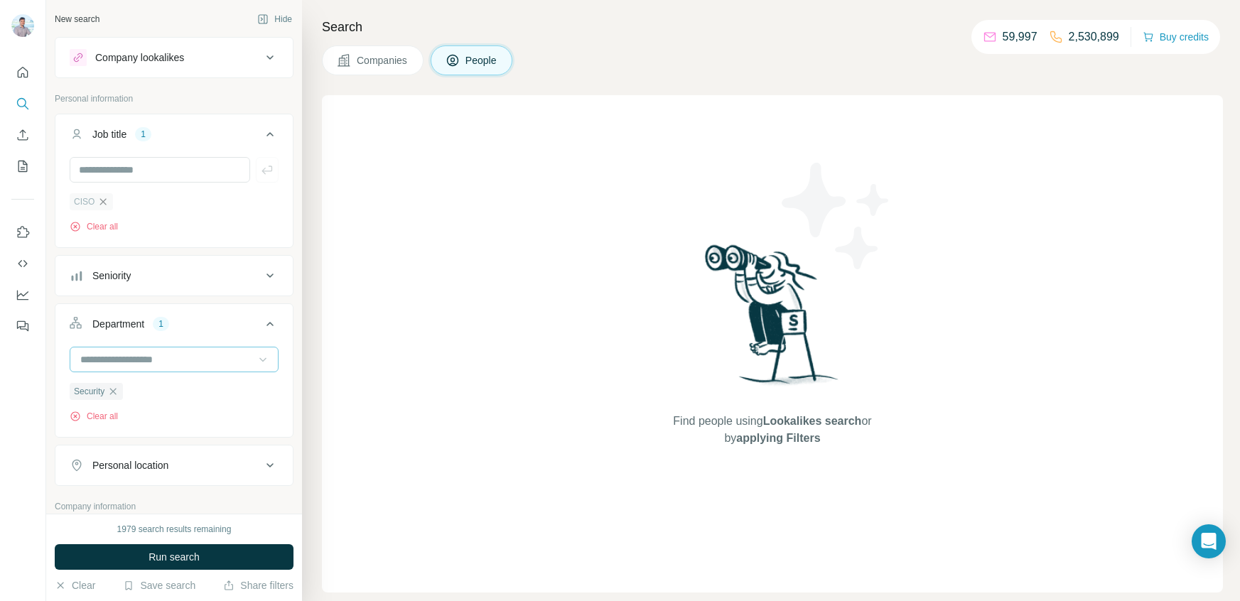
click at [97, 203] on icon "button" at bounding box center [102, 201] width 11 height 11
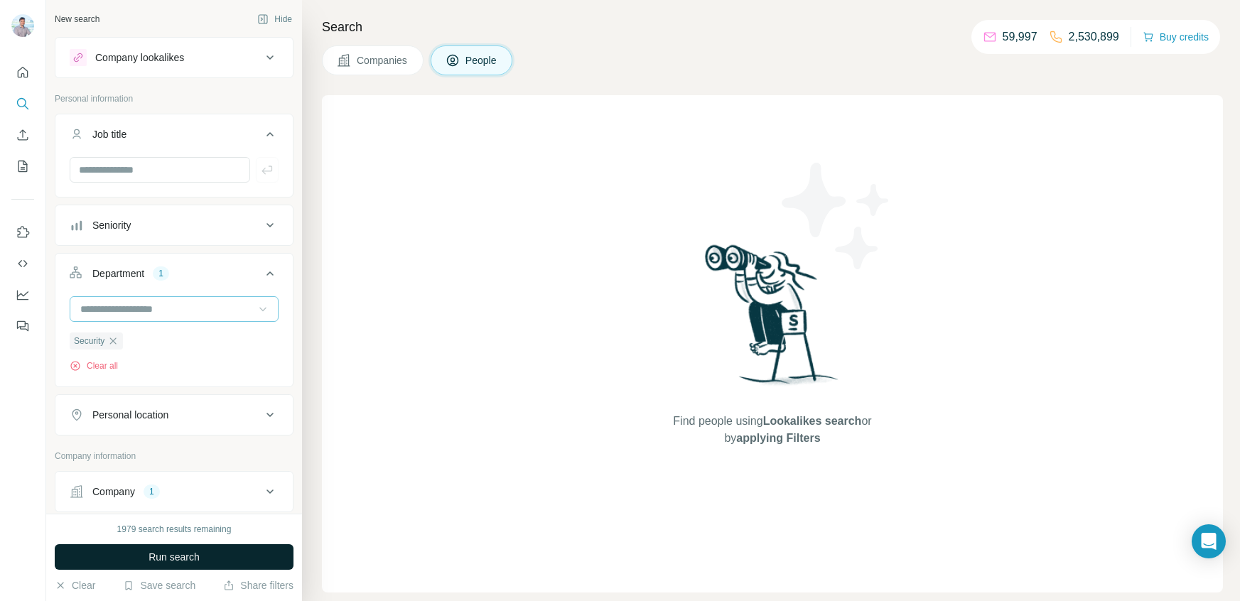
click at [215, 559] on button "Run search" at bounding box center [174, 557] width 239 height 26
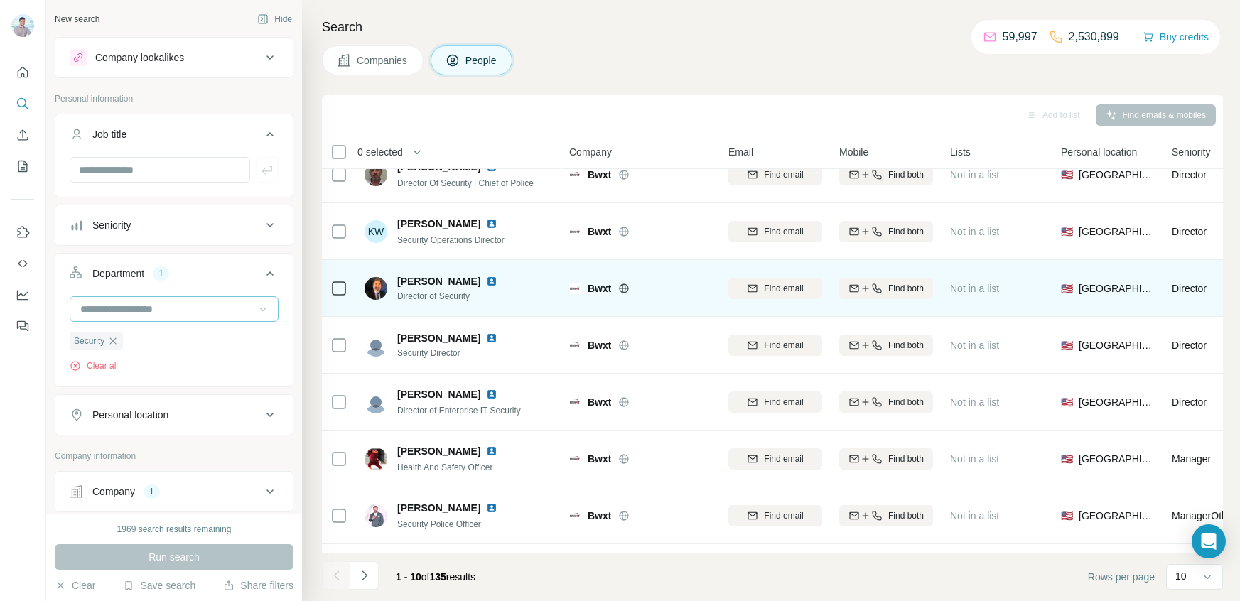
scroll to position [184, 0]
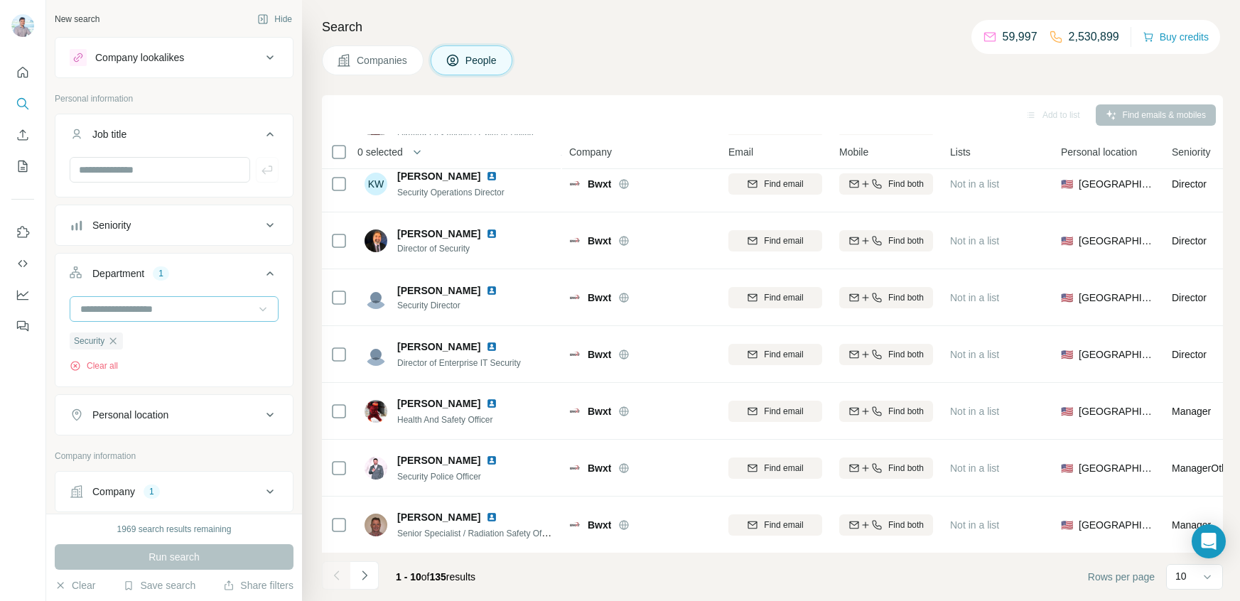
click at [268, 306] on icon at bounding box center [263, 309] width 14 height 14
click at [191, 455] on p "Company information" at bounding box center [174, 456] width 239 height 13
click at [77, 342] on span "Security" at bounding box center [89, 341] width 31 height 13
click at [262, 222] on icon at bounding box center [270, 225] width 17 height 17
click at [269, 222] on icon at bounding box center [270, 225] width 17 height 17
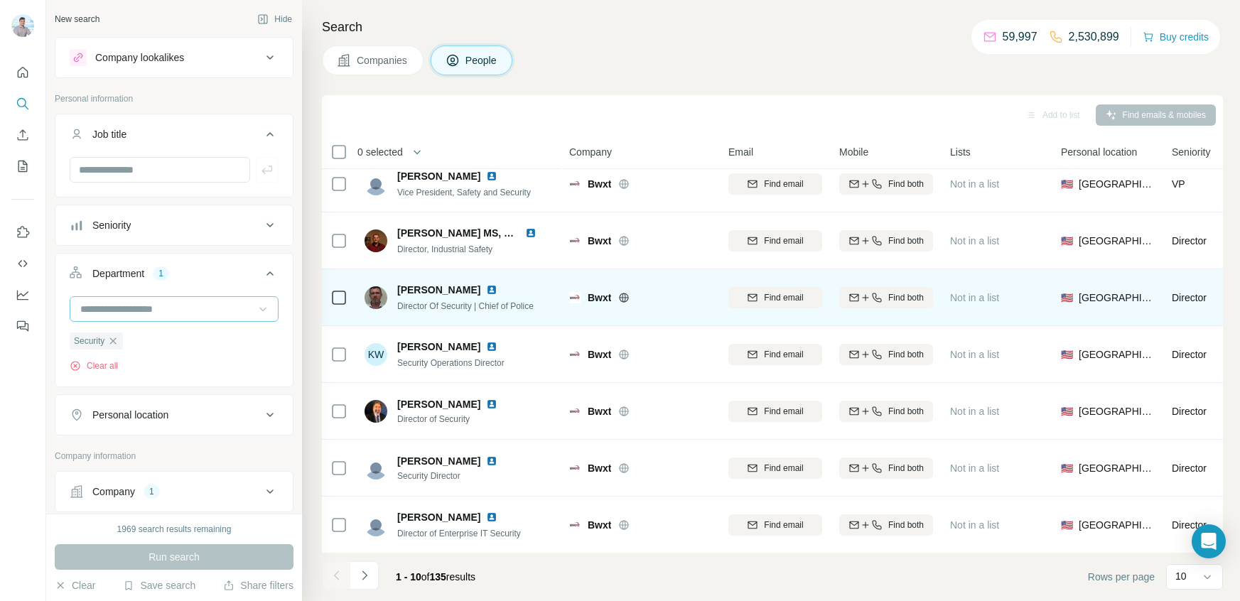
scroll to position [0, 0]
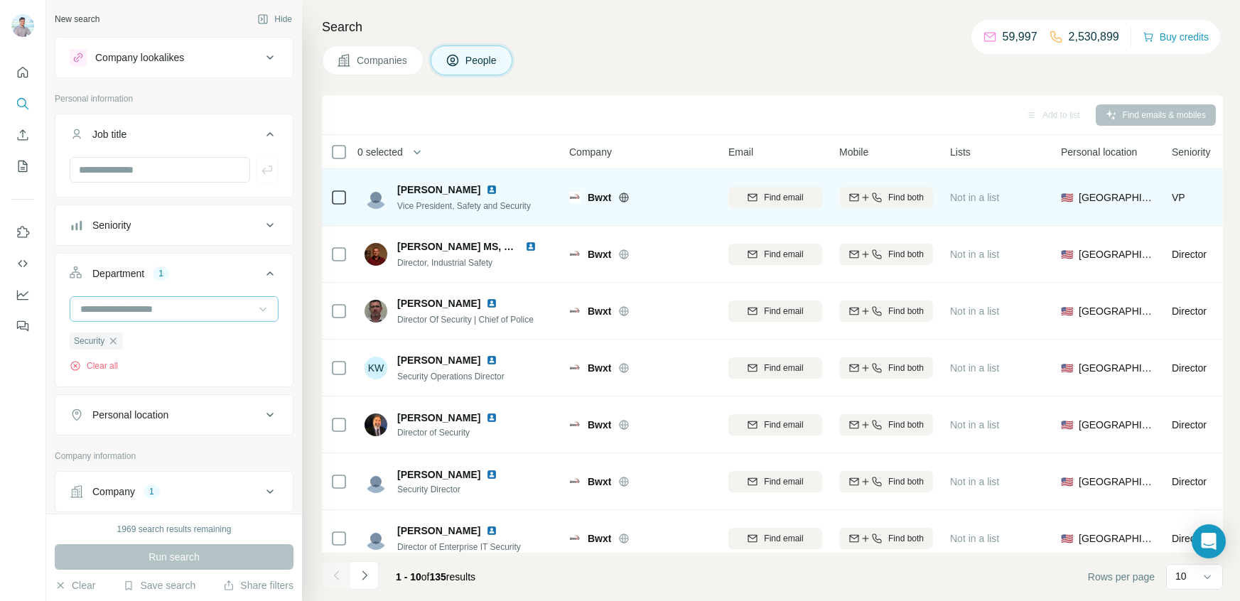
click at [486, 187] on img at bounding box center [491, 189] width 11 height 11
click at [486, 190] on img at bounding box center [491, 189] width 11 height 11
click at [880, 193] on icon "button" at bounding box center [876, 197] width 11 height 11
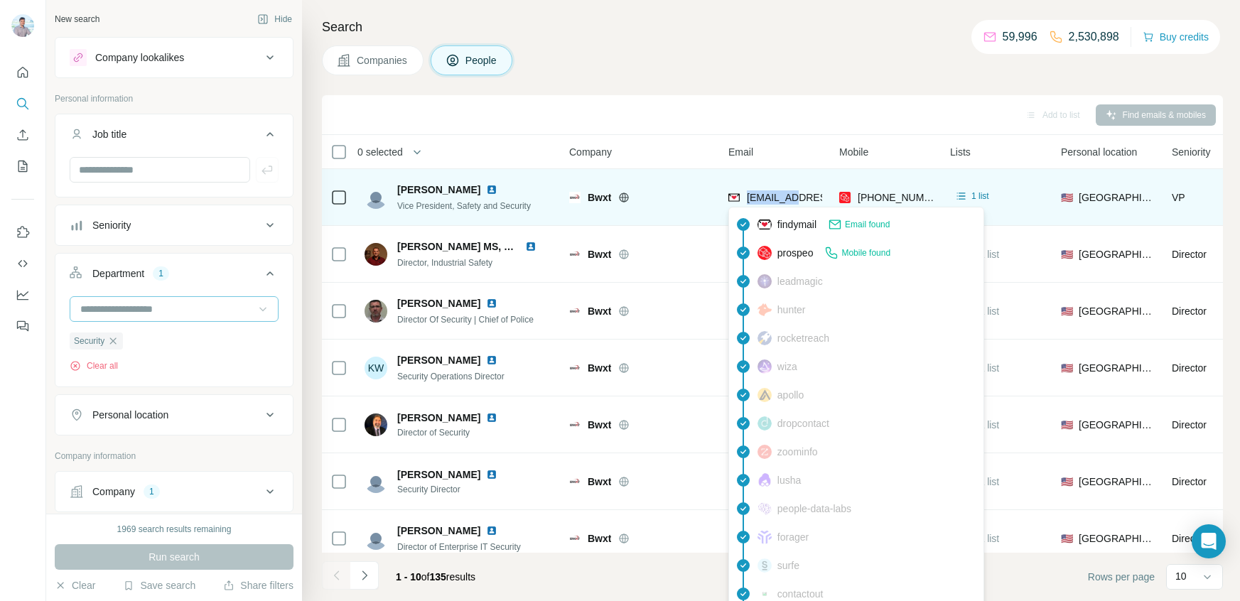
copy span "dgmaxwell"
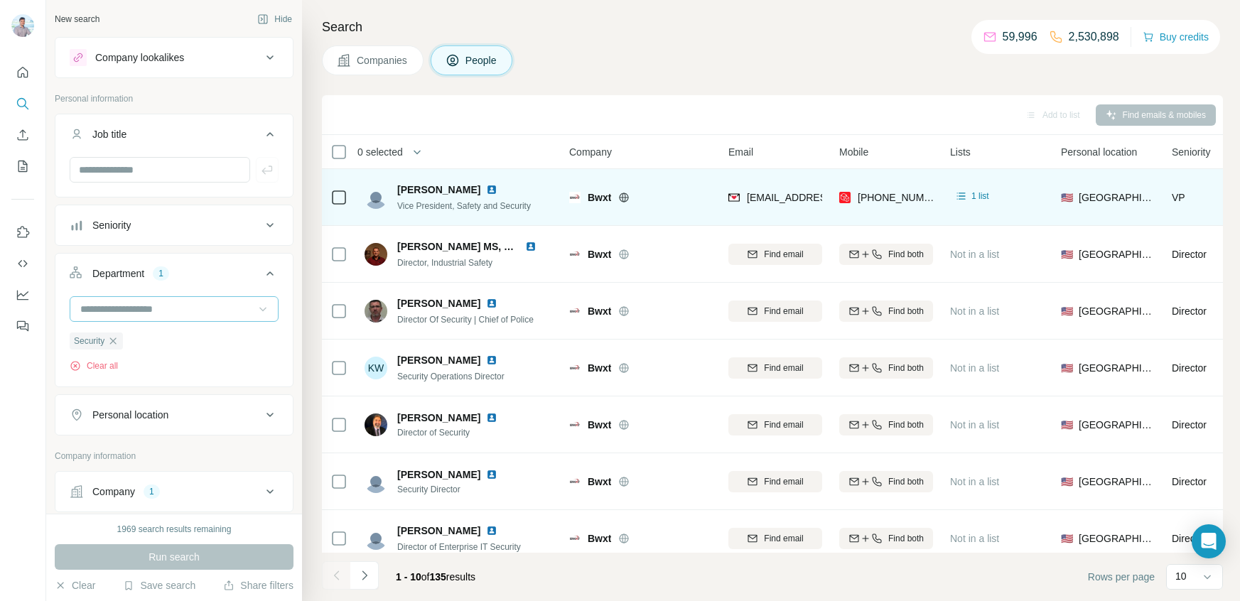
click at [812, 182] on div "dgmaxwell@bwxt.com" at bounding box center [775, 197] width 94 height 39
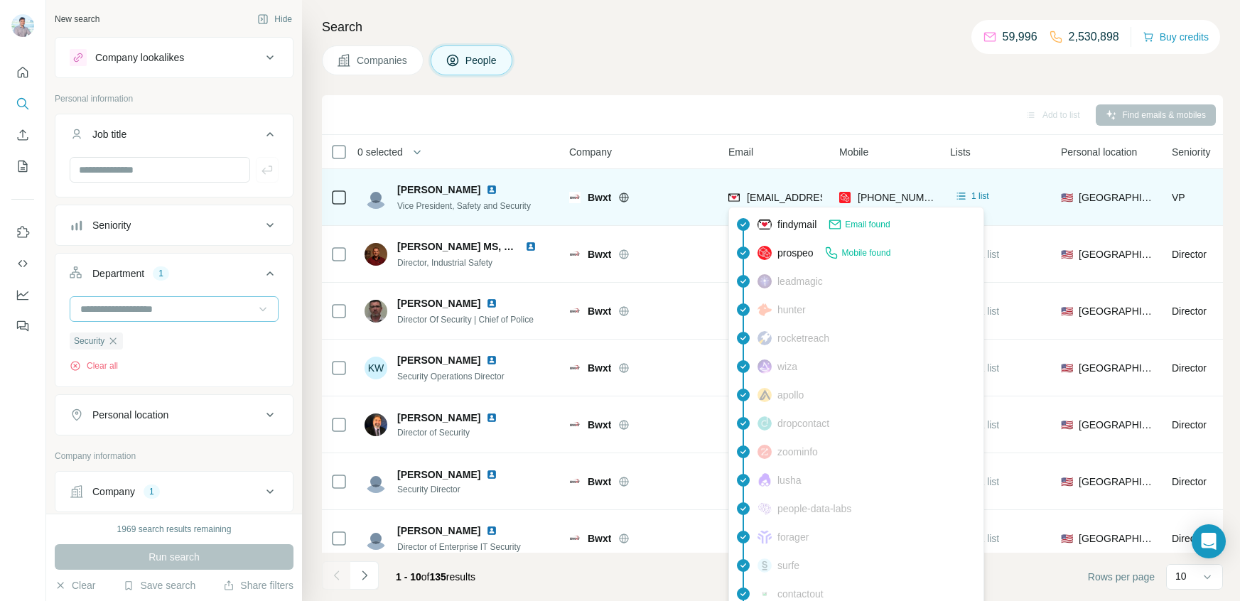
click at [733, 195] on img at bounding box center [733, 197] width 11 height 14
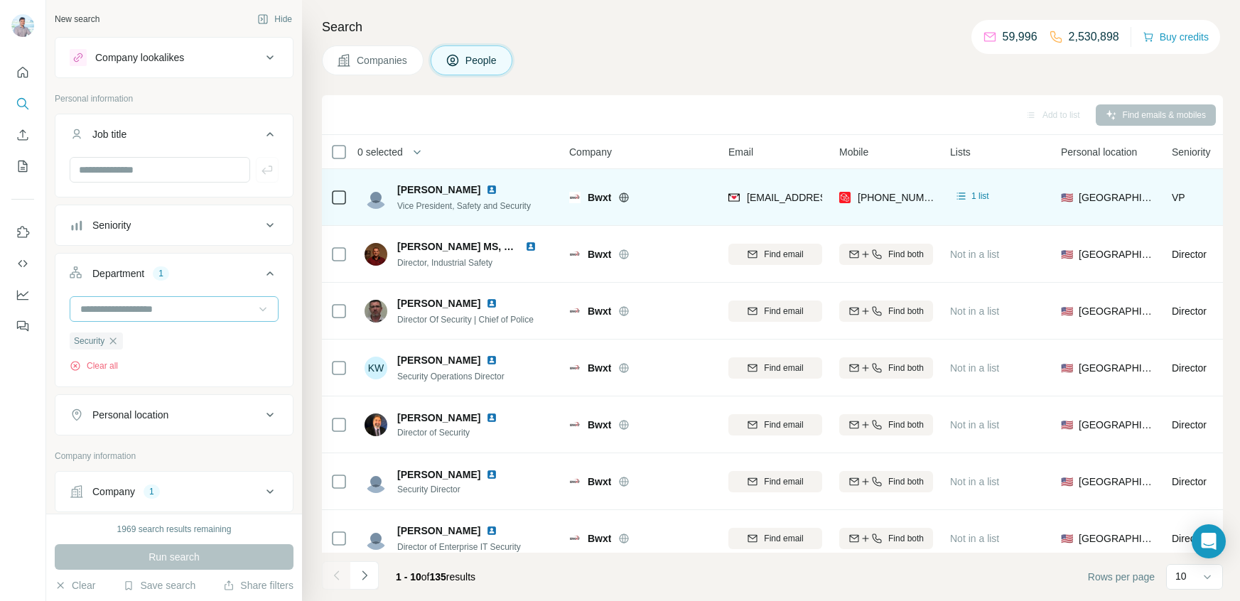
click at [803, 178] on div "dgmaxwell@bwxt.com" at bounding box center [775, 197] width 94 height 39
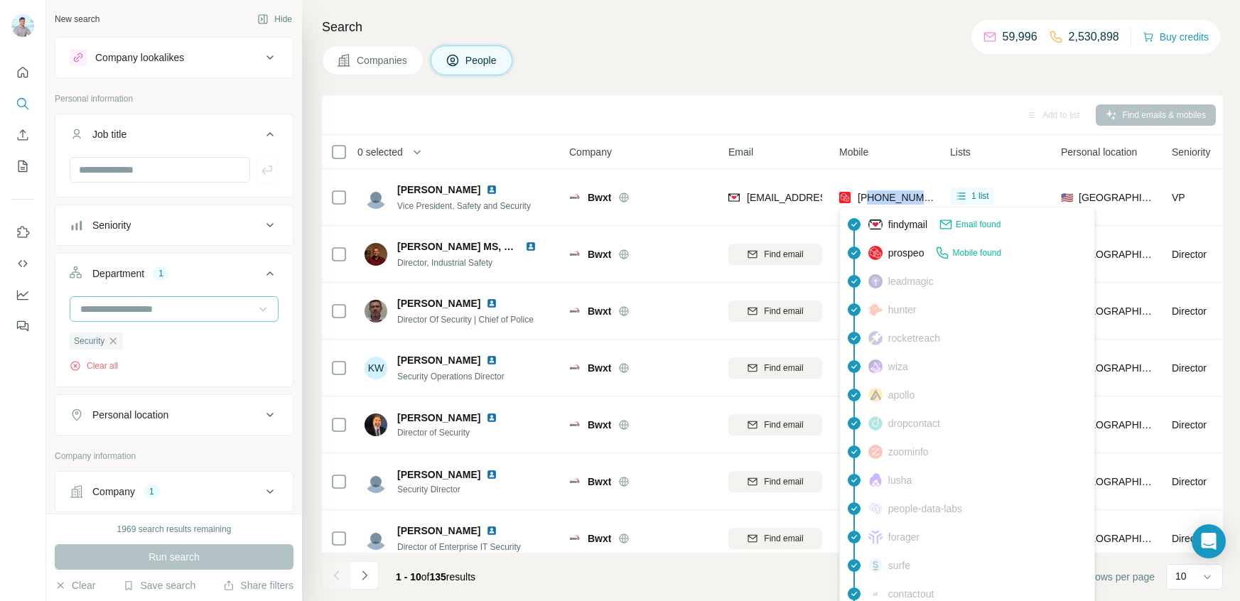
drag, startPoint x: 933, startPoint y: 196, endPoint x: 871, endPoint y: 198, distance: 61.8
click at [871, 198] on td "+17038592624" at bounding box center [886, 197] width 111 height 57
copy span "7038592624"
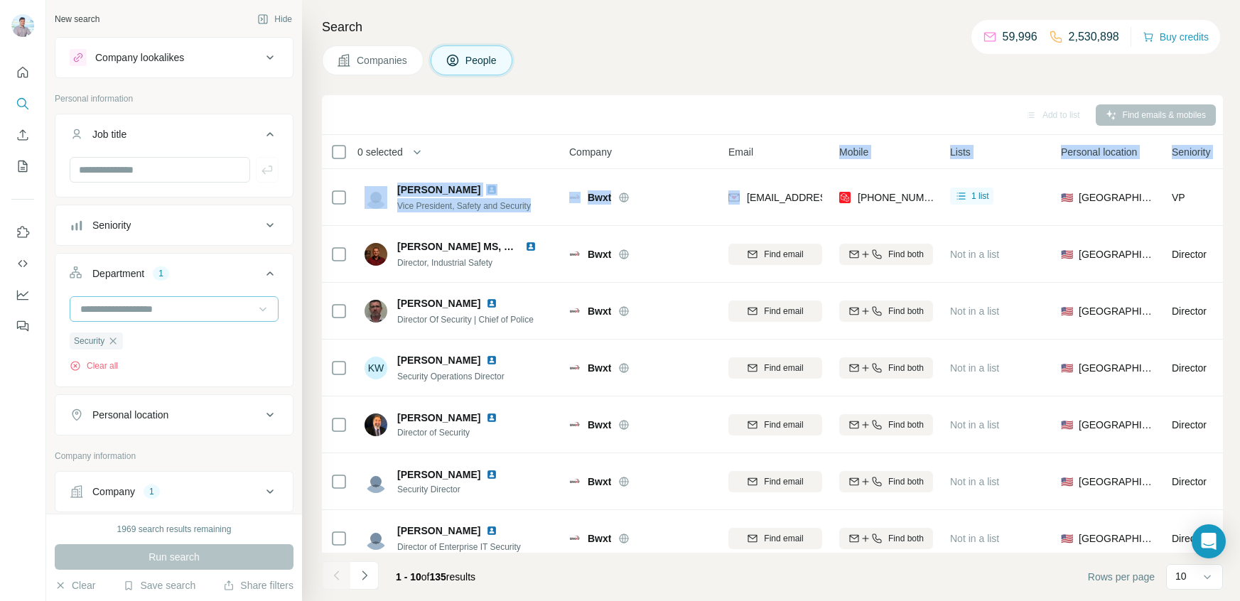
drag, startPoint x: 745, startPoint y: 198, endPoint x: 792, endPoint y: 124, distance: 87.9
click at [820, 186] on div "dgmaxwell@bwxt.com" at bounding box center [775, 197] width 94 height 39
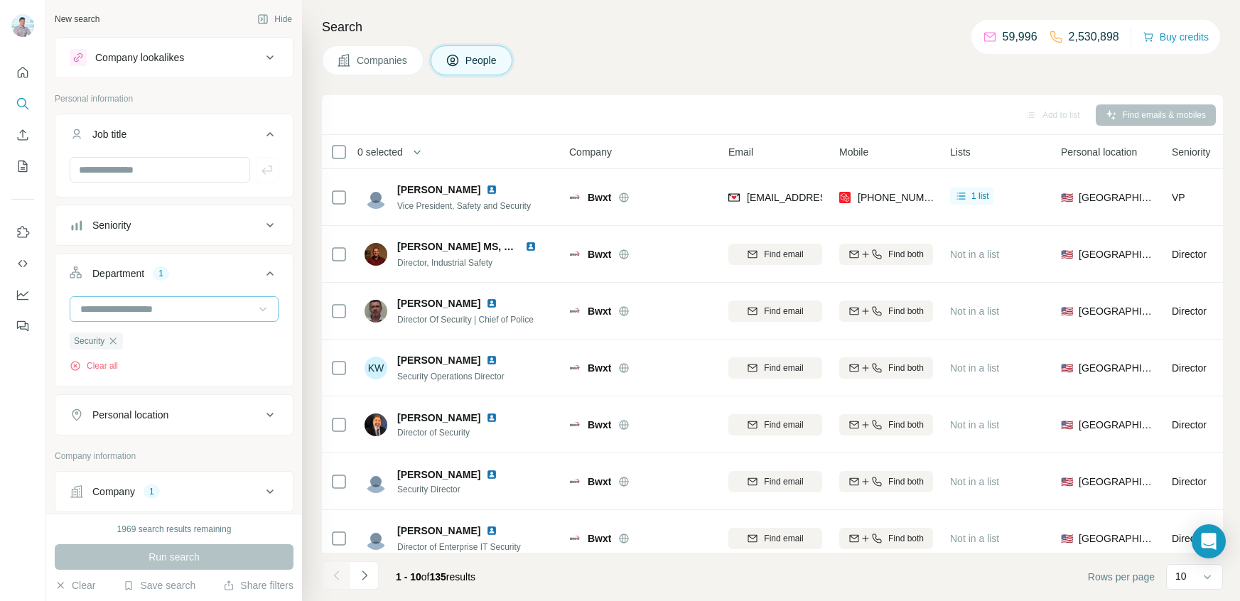
click at [792, 58] on div "Companies People" at bounding box center [772, 60] width 901 height 30
click at [22, 161] on icon "My lists" at bounding box center [22, 166] width 9 height 11
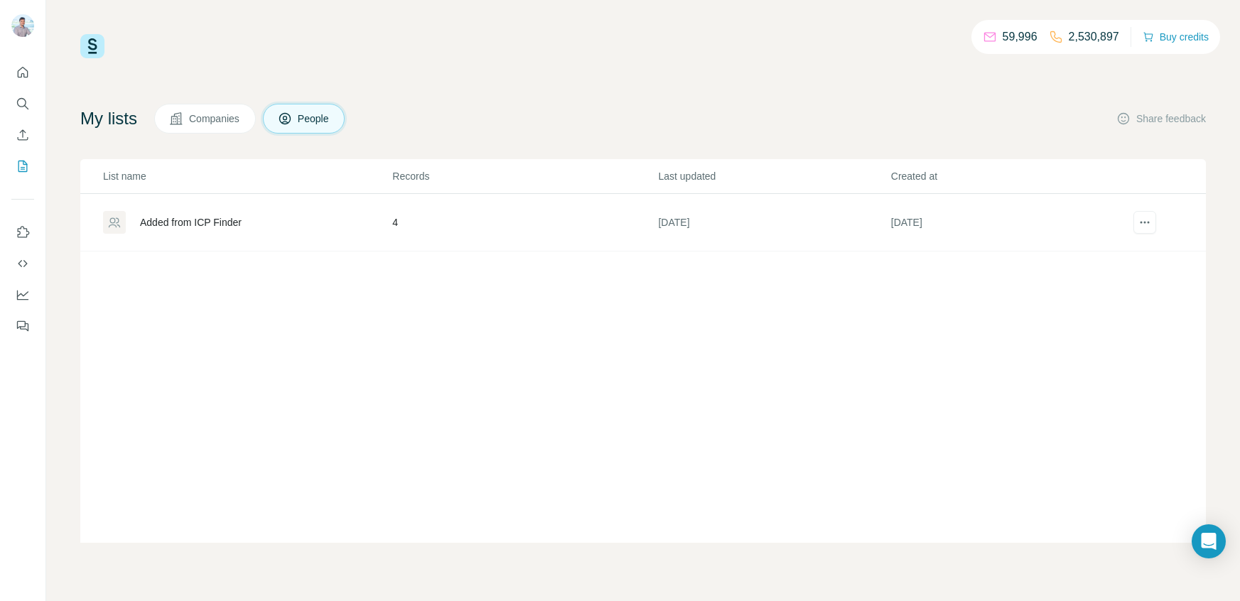
click at [185, 219] on div "Added from ICP Finder" at bounding box center [191, 222] width 102 height 14
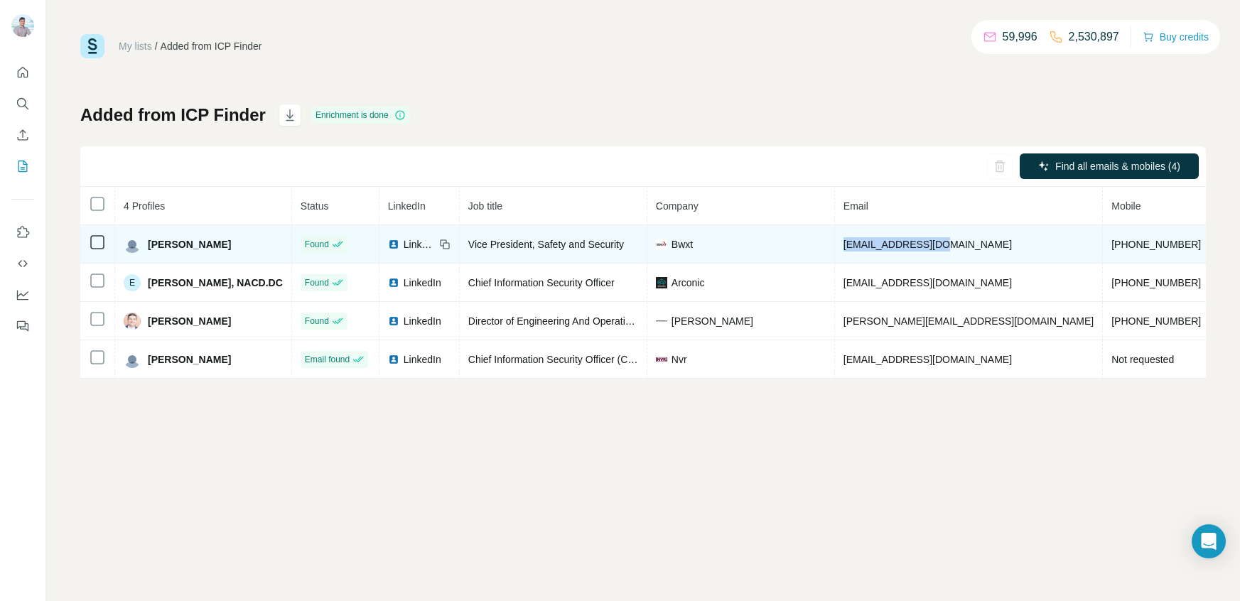
drag, startPoint x: 816, startPoint y: 244, endPoint x: 919, endPoint y: 251, distance: 103.3
click at [919, 251] on td "dgmaxwell@bwxt.com" at bounding box center [969, 244] width 268 height 38
copy span "dgmaxwell@bwxt.com"
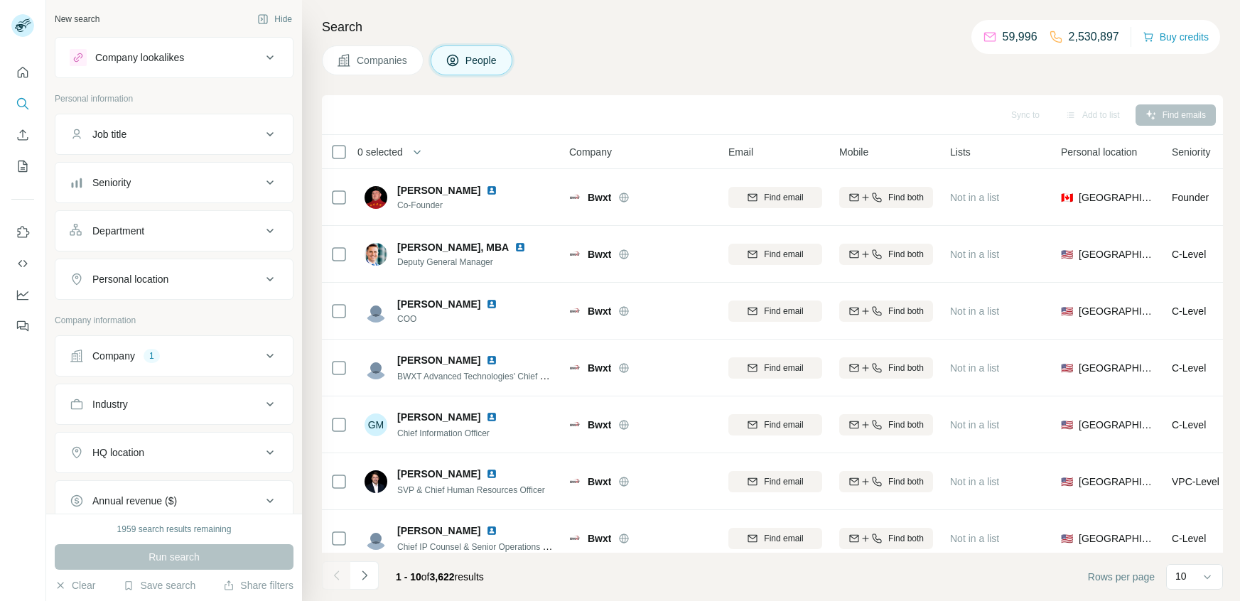
click at [265, 232] on icon at bounding box center [270, 230] width 17 height 17
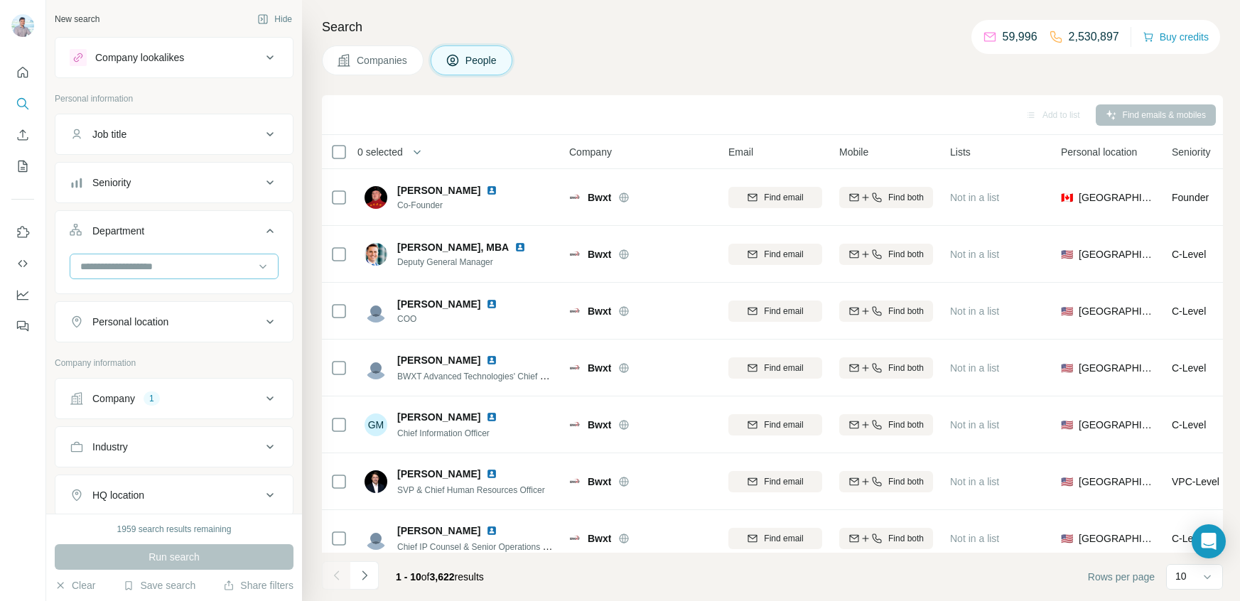
scroll to position [14, 0]
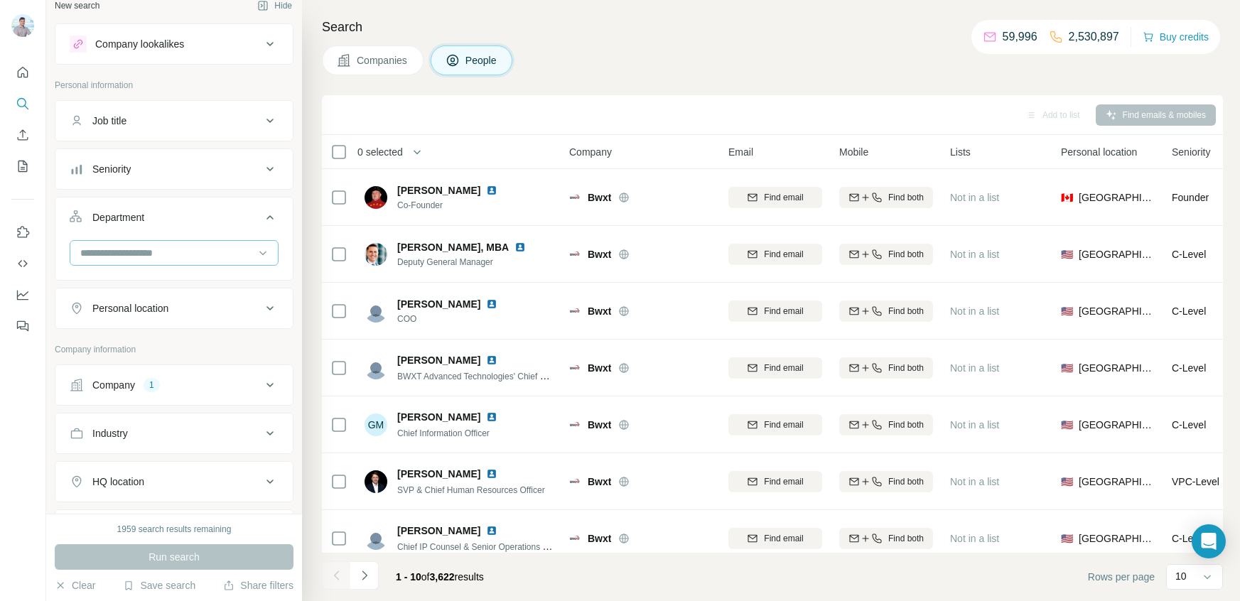
click at [151, 252] on input at bounding box center [167, 253] width 176 height 16
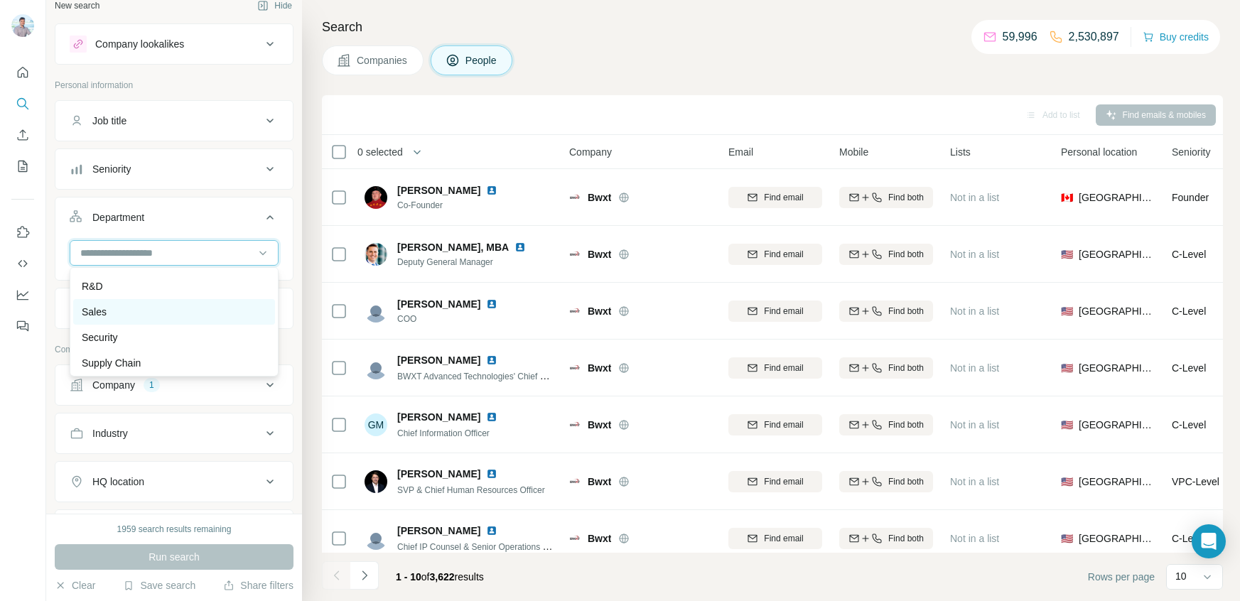
scroll to position [511, 0]
click at [110, 331] on p "Security" at bounding box center [100, 335] width 36 height 14
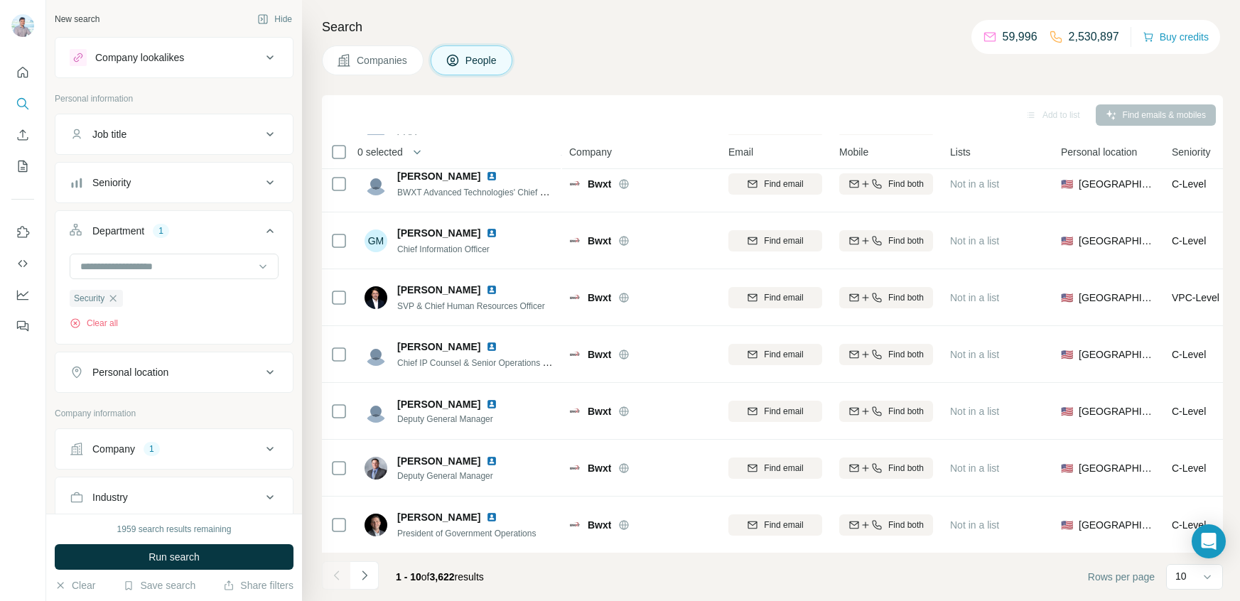
click at [267, 144] on button "Job title" at bounding box center [173, 134] width 237 height 34
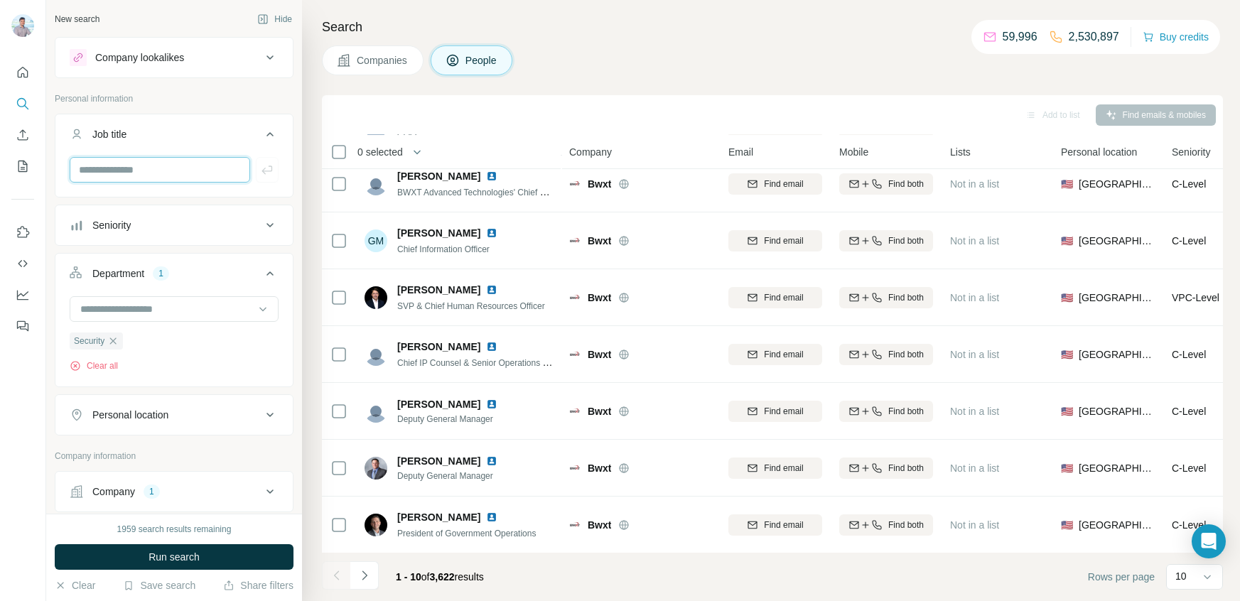
click at [117, 177] on input "text" at bounding box center [160, 170] width 181 height 26
type input "****"
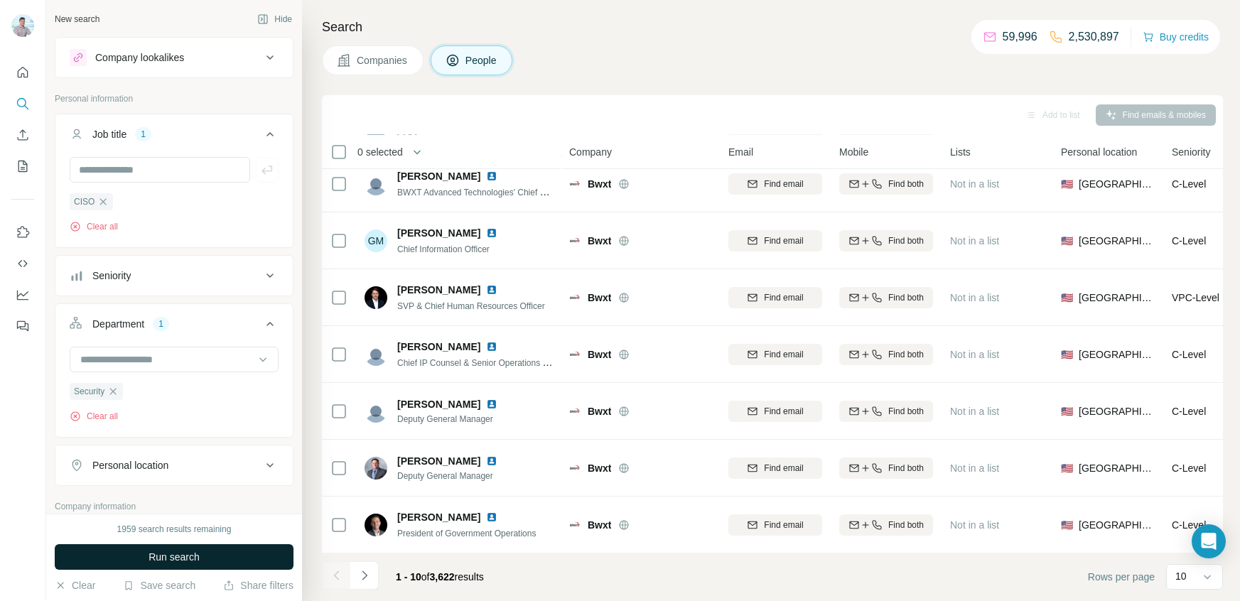
click at [171, 554] on span "Run search" at bounding box center [174, 557] width 51 height 14
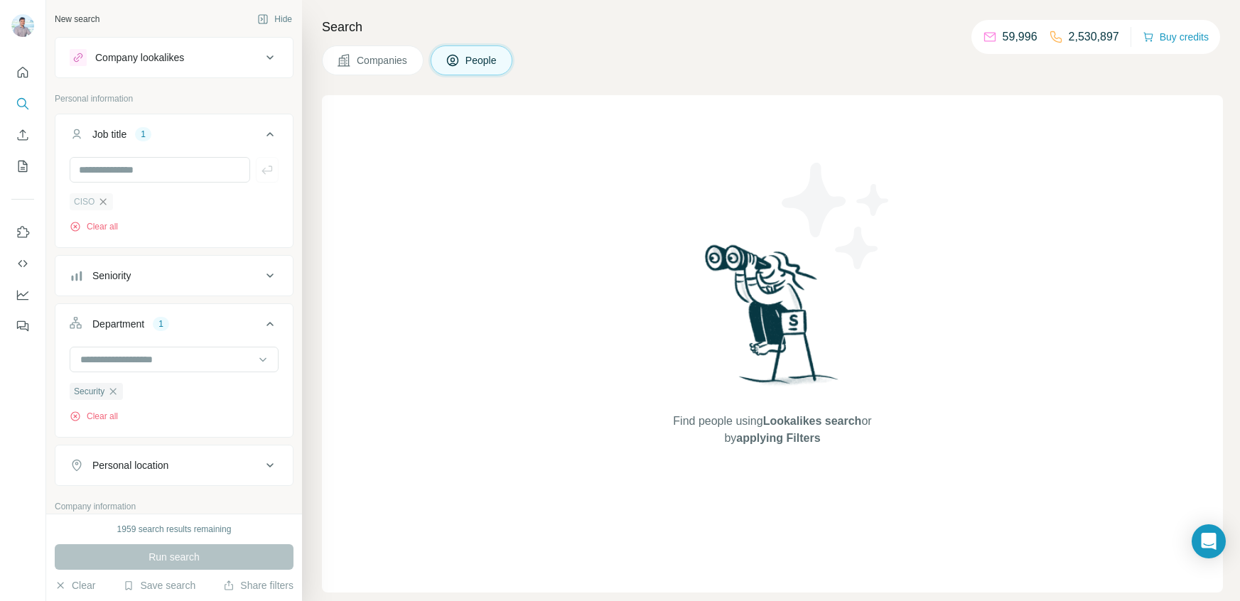
click at [102, 199] on icon "button" at bounding box center [102, 201] width 11 height 11
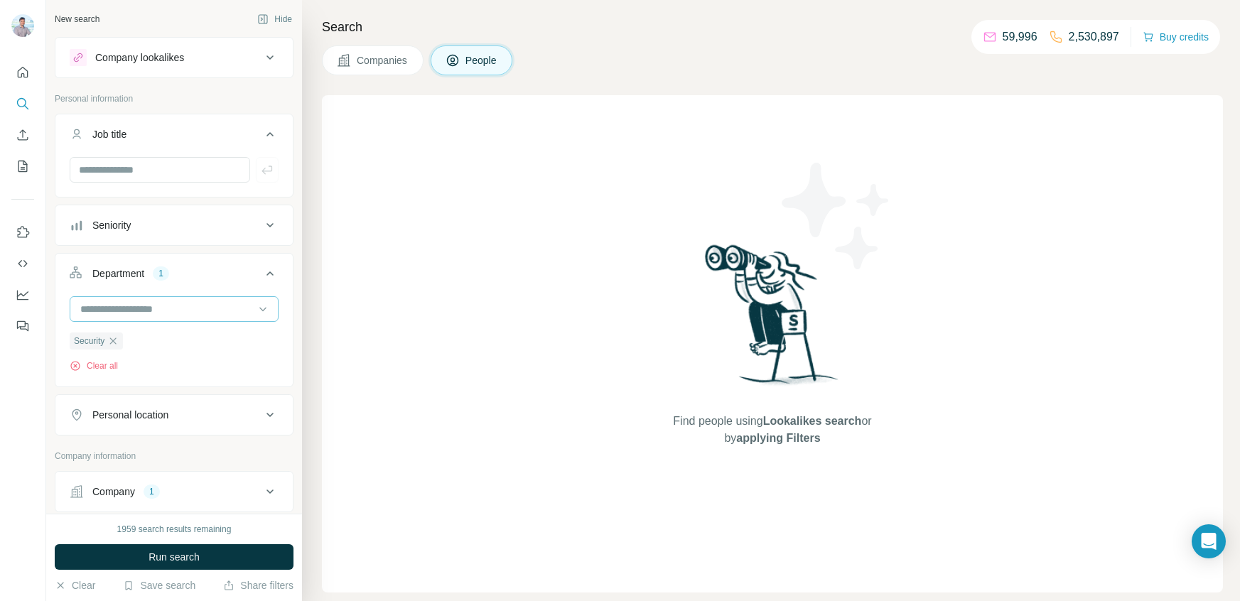
click at [235, 321] on div at bounding box center [174, 309] width 209 height 26
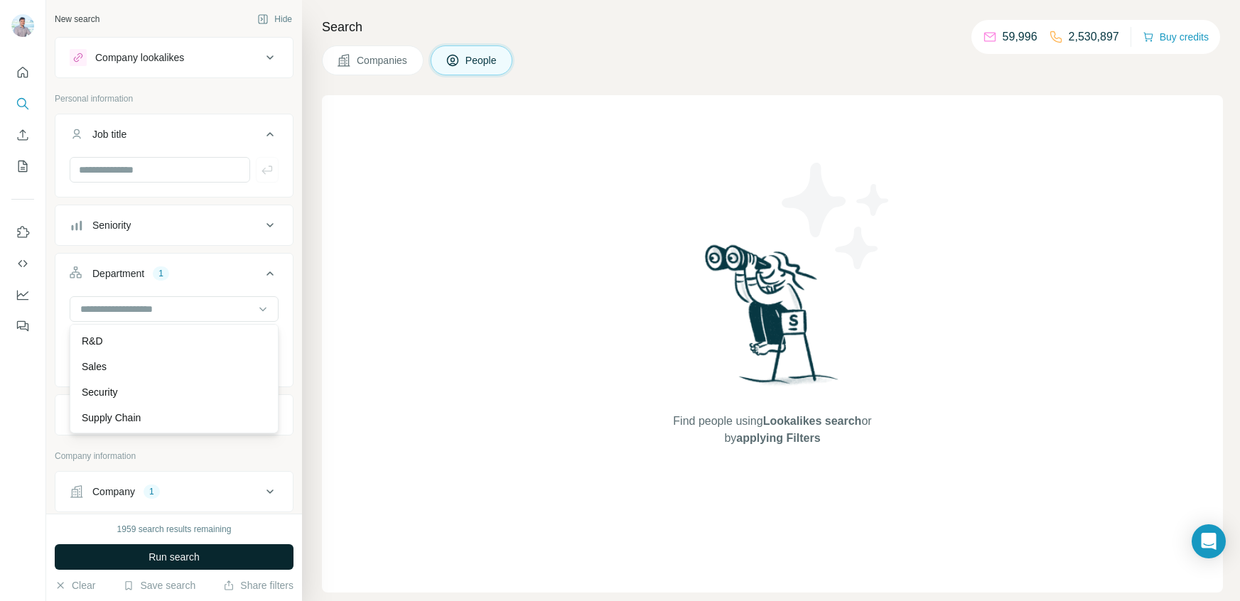
click at [166, 566] on button "Run search" at bounding box center [174, 557] width 239 height 26
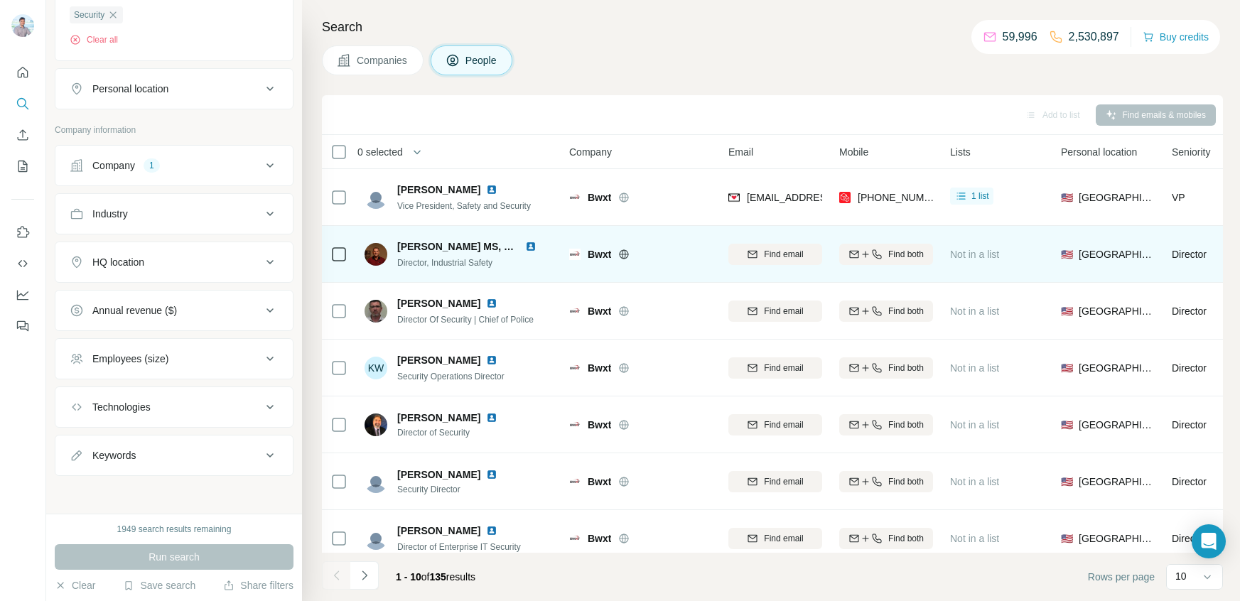
click at [528, 245] on img at bounding box center [530, 246] width 11 height 11
click at [888, 252] on span "Find both" at bounding box center [906, 254] width 36 height 13
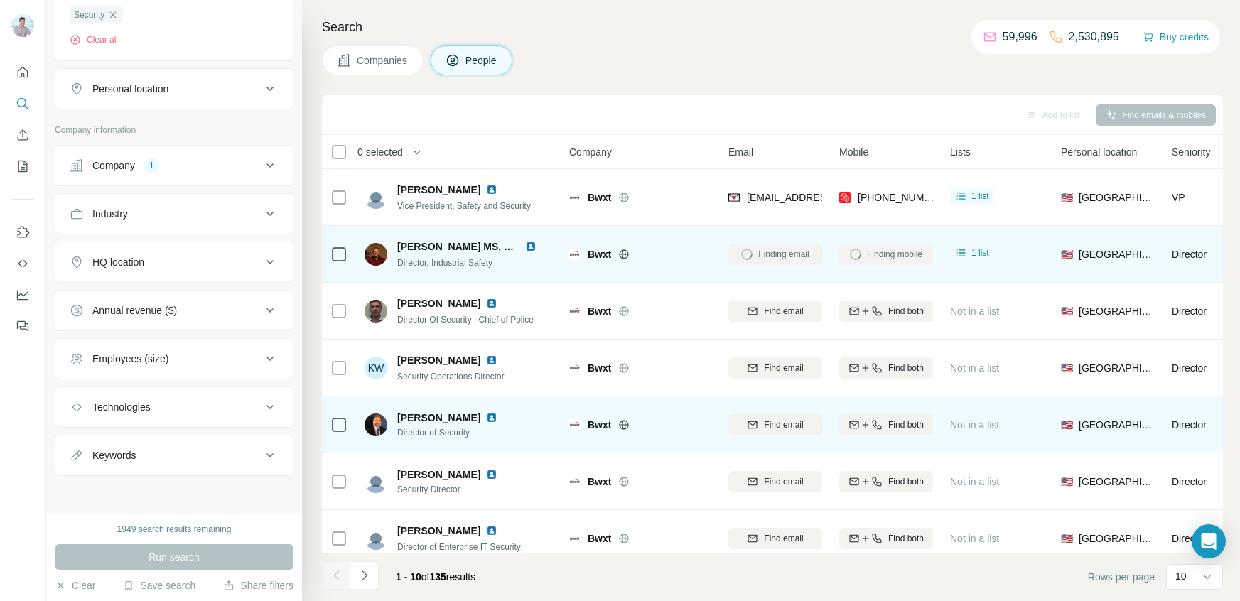
click at [486, 418] on img at bounding box center [491, 417] width 11 height 11
click at [920, 423] on span "Find both" at bounding box center [906, 425] width 36 height 13
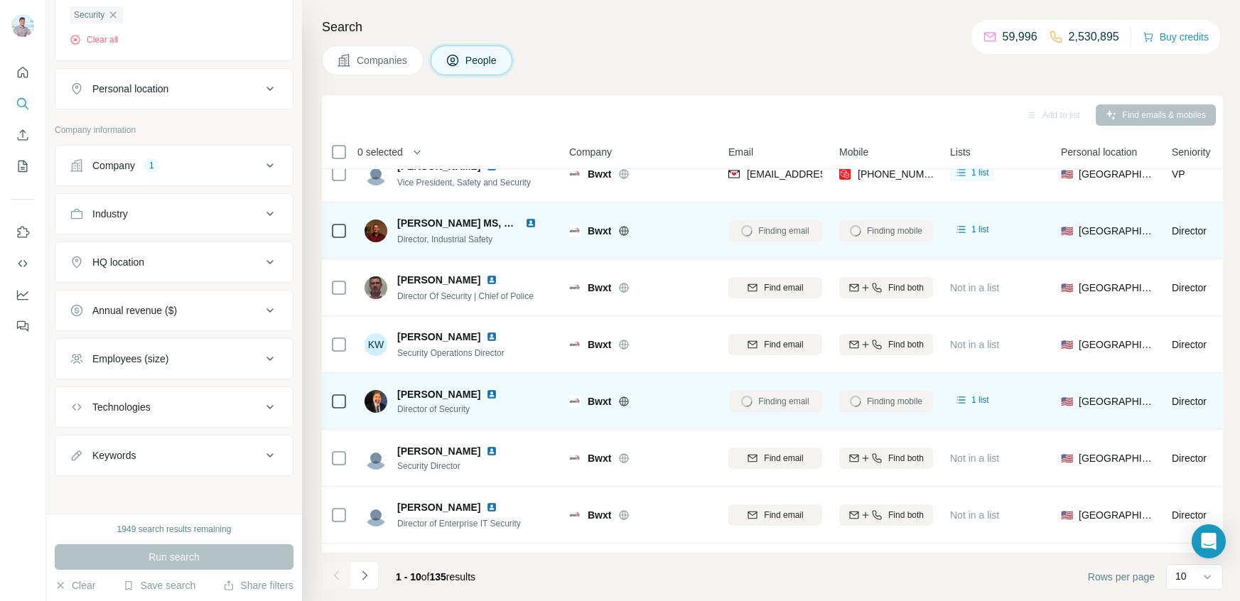
scroll to position [15, 0]
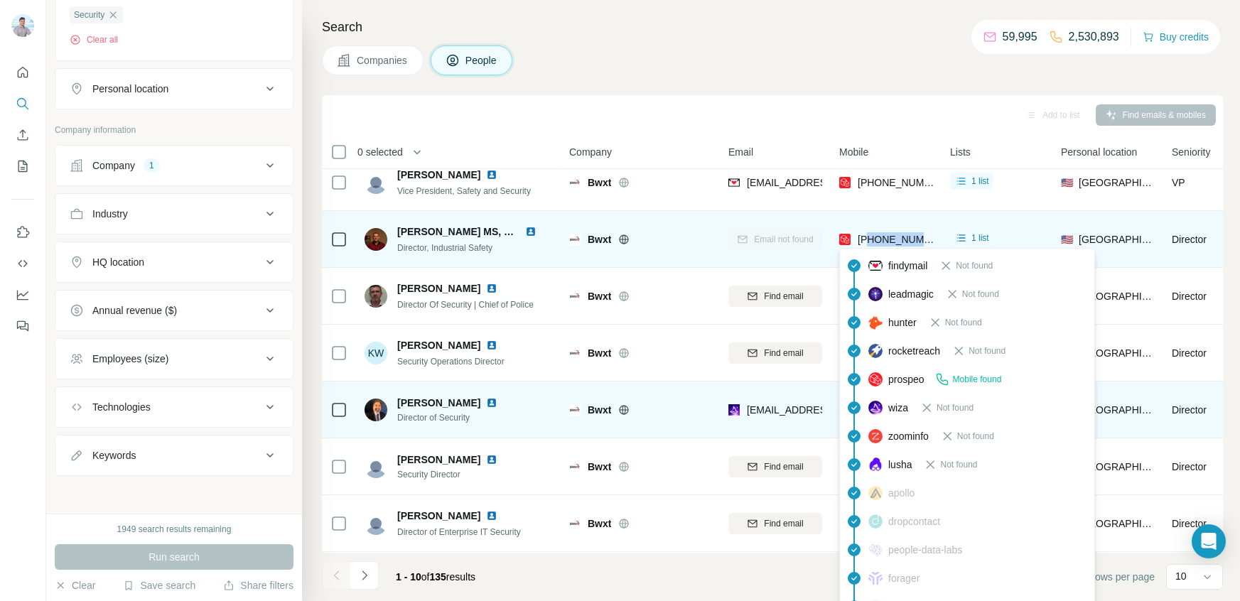
drag, startPoint x: 932, startPoint y: 240, endPoint x: 869, endPoint y: 239, distance: 63.3
click at [869, 239] on div "[PHONE_NUMBER]" at bounding box center [886, 239] width 94 height 39
copy span "8656048422"
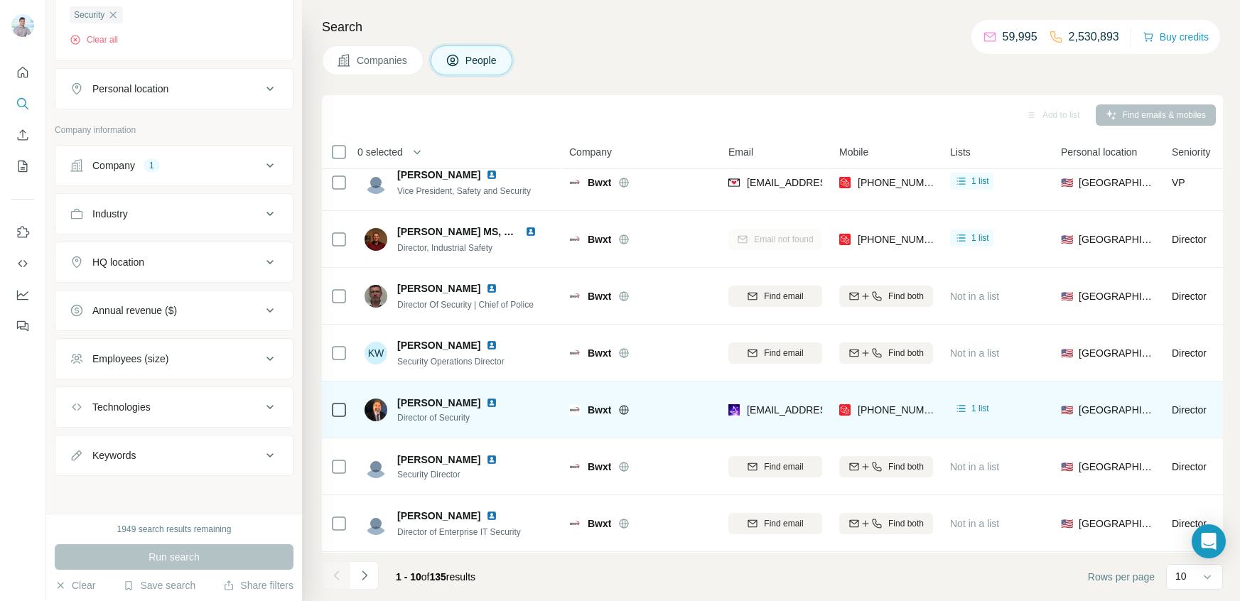
click at [814, 62] on div "Companies People" at bounding box center [772, 60] width 901 height 30
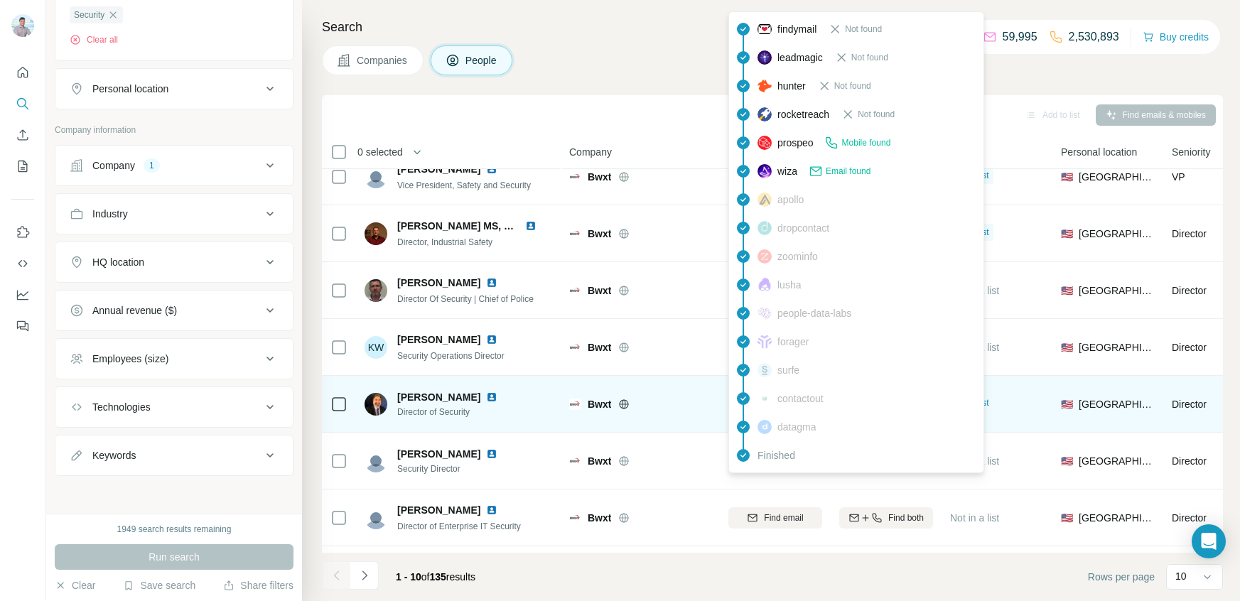
scroll to position [21, 0]
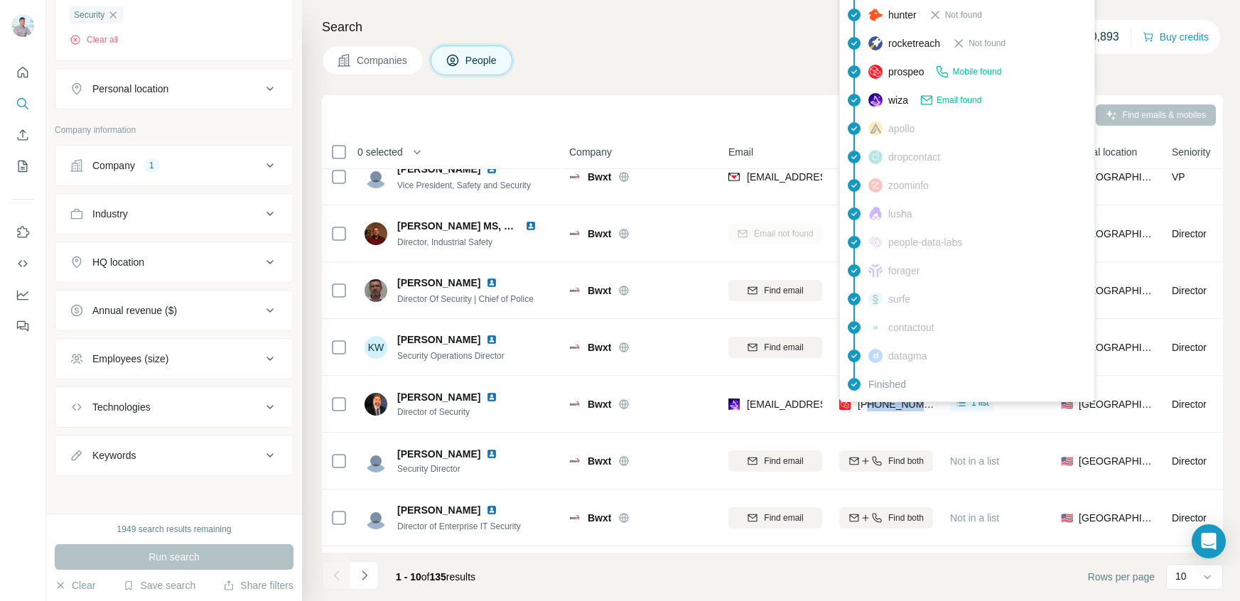
drag, startPoint x: 932, startPoint y: 403, endPoint x: 871, endPoint y: 409, distance: 61.4
click at [871, 409] on div "[PHONE_NUMBER]" at bounding box center [886, 403] width 94 height 39
copy span "5402909931"
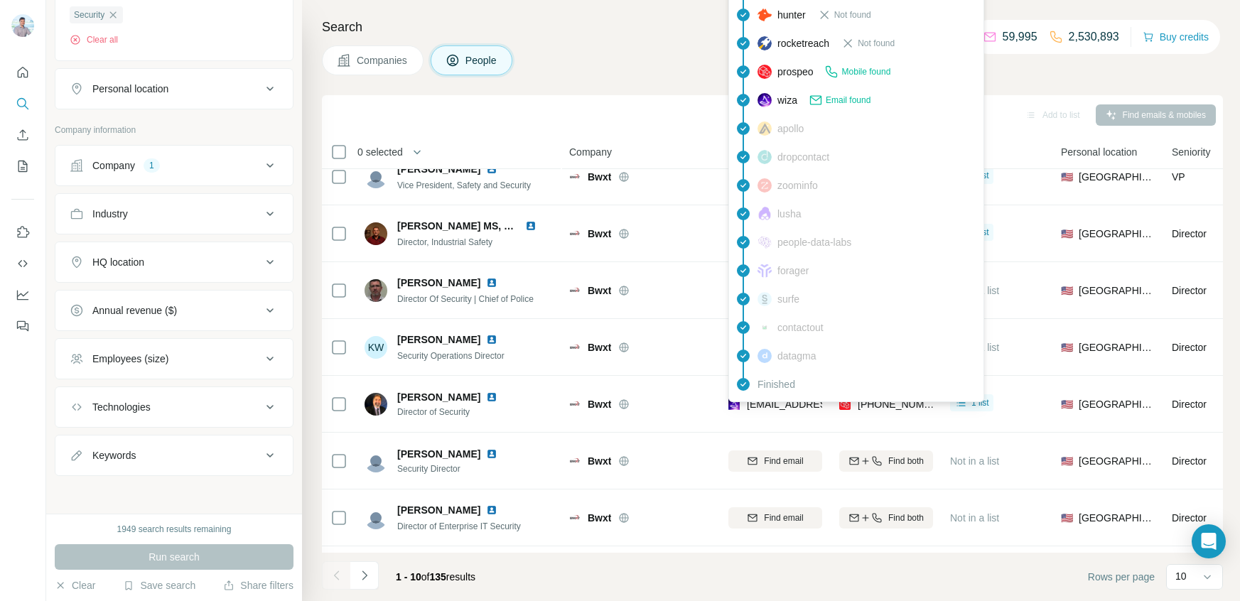
click at [770, 407] on span "[EMAIL_ADDRESS][DOMAIN_NAME]" at bounding box center [831, 404] width 168 height 11
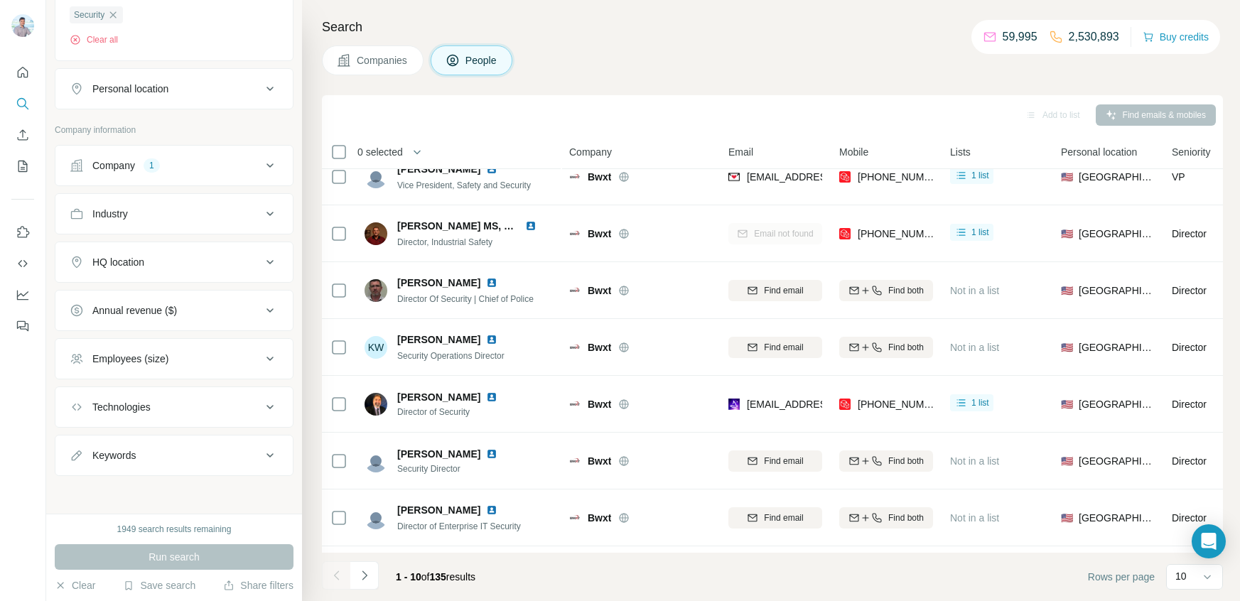
click at [680, 392] on div "Bwxt" at bounding box center [640, 403] width 142 height 39
click at [13, 164] on button "My lists" at bounding box center [22, 167] width 23 height 26
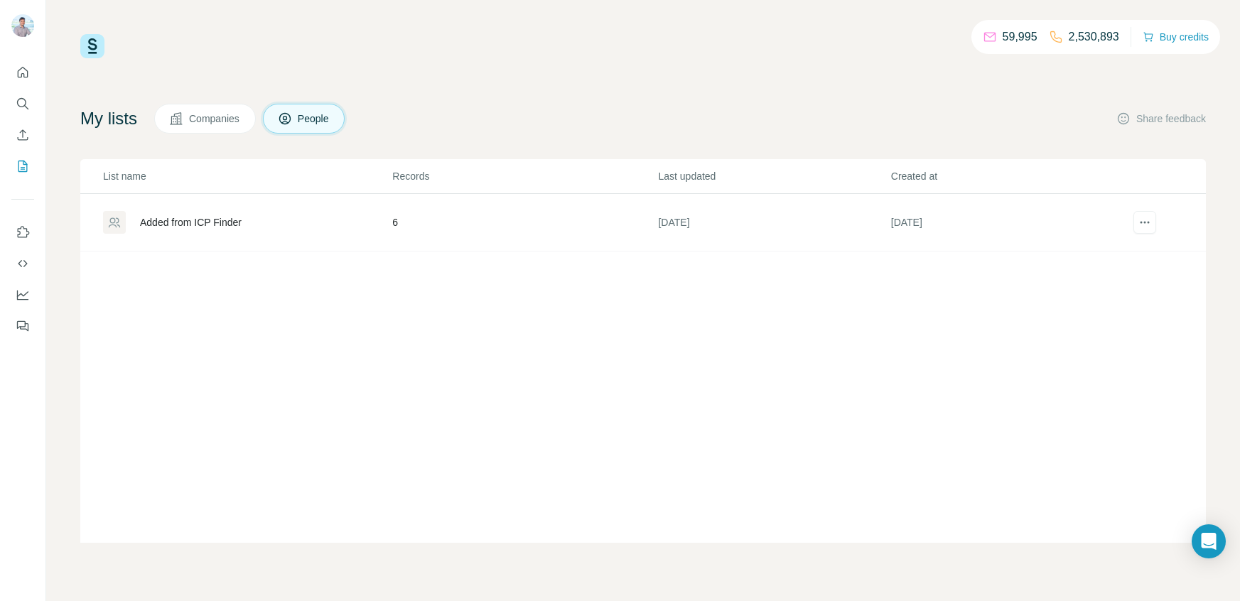
click at [188, 215] on div "Added from ICP Finder" at bounding box center [191, 222] width 102 height 14
click at [186, 218] on div "Added from ICP Finder" at bounding box center [191, 222] width 102 height 14
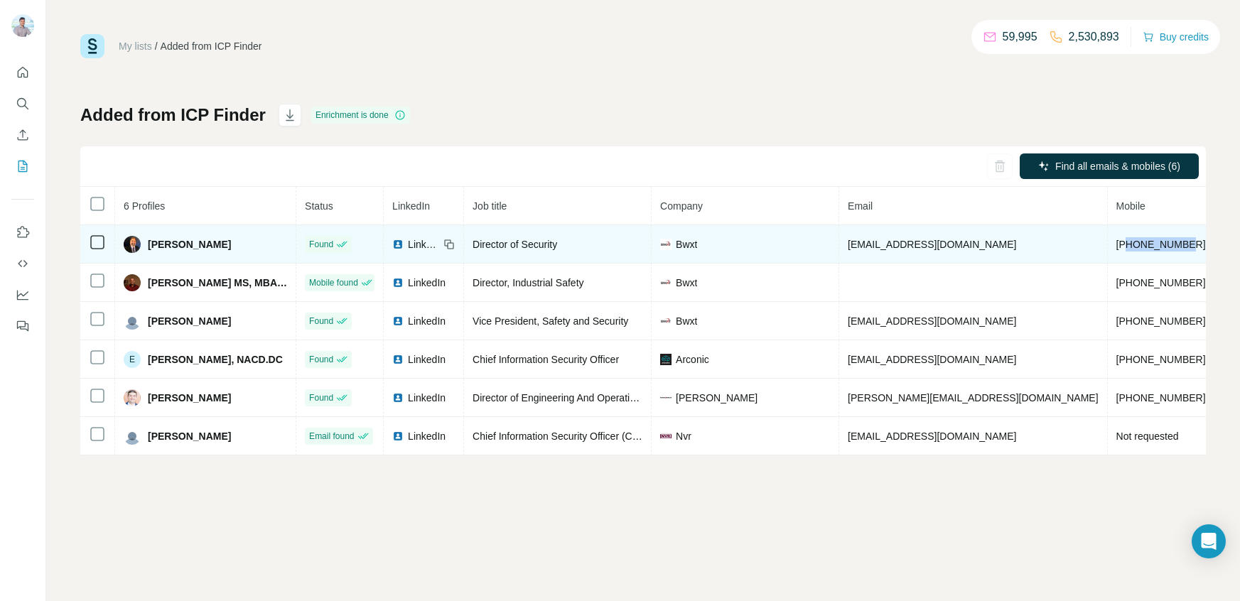
drag, startPoint x: 1086, startPoint y: 242, endPoint x: 1024, endPoint y: 248, distance: 62.2
click at [1108, 248] on td "[PHONE_NUMBER]" at bounding box center [1161, 244] width 107 height 38
copy span "5402909931"
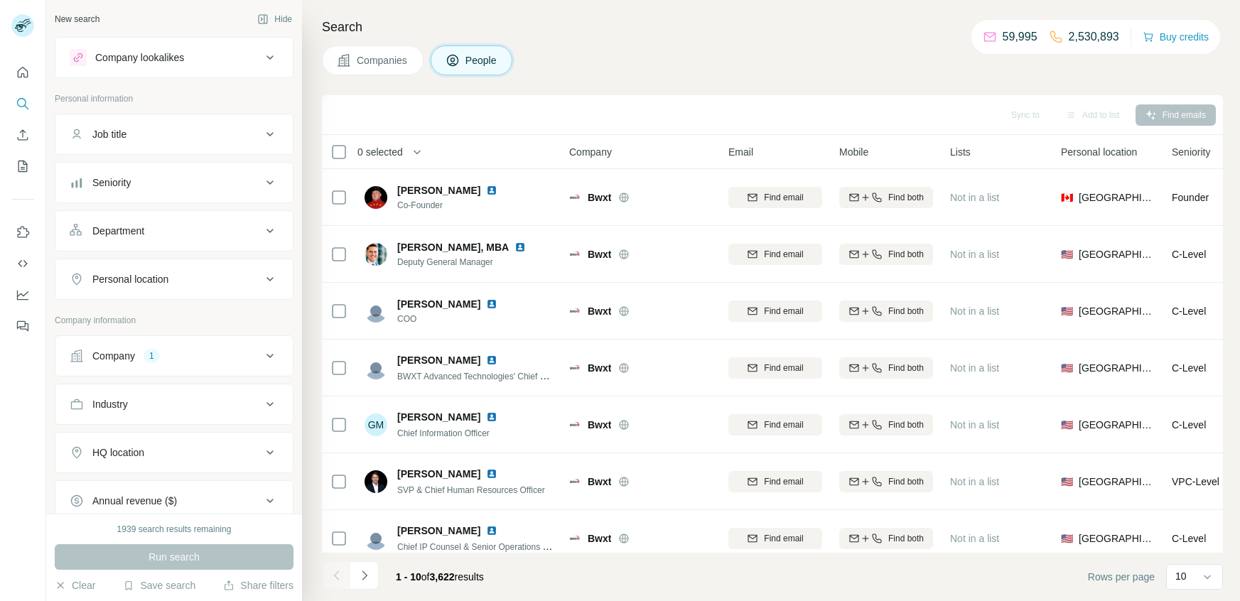
click at [277, 232] on icon at bounding box center [270, 230] width 17 height 17
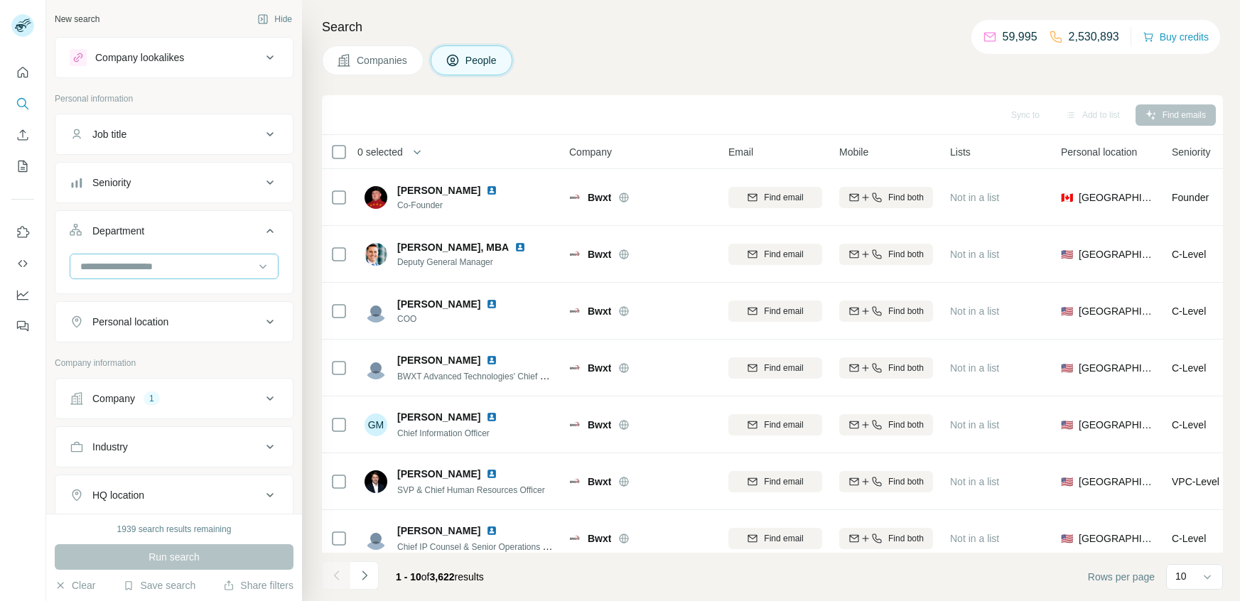
click at [182, 267] on input at bounding box center [167, 267] width 176 height 16
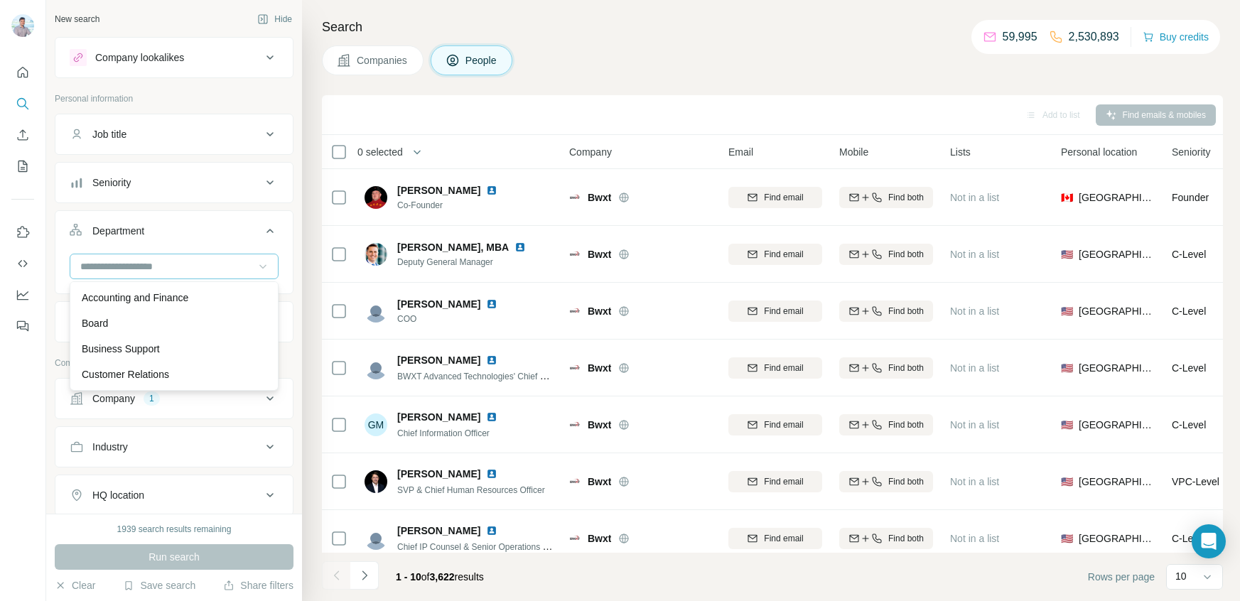
click at [261, 263] on icon at bounding box center [263, 266] width 14 height 14
click at [257, 263] on icon at bounding box center [263, 266] width 14 height 14
click at [109, 350] on p "Security" at bounding box center [100, 350] width 36 height 14
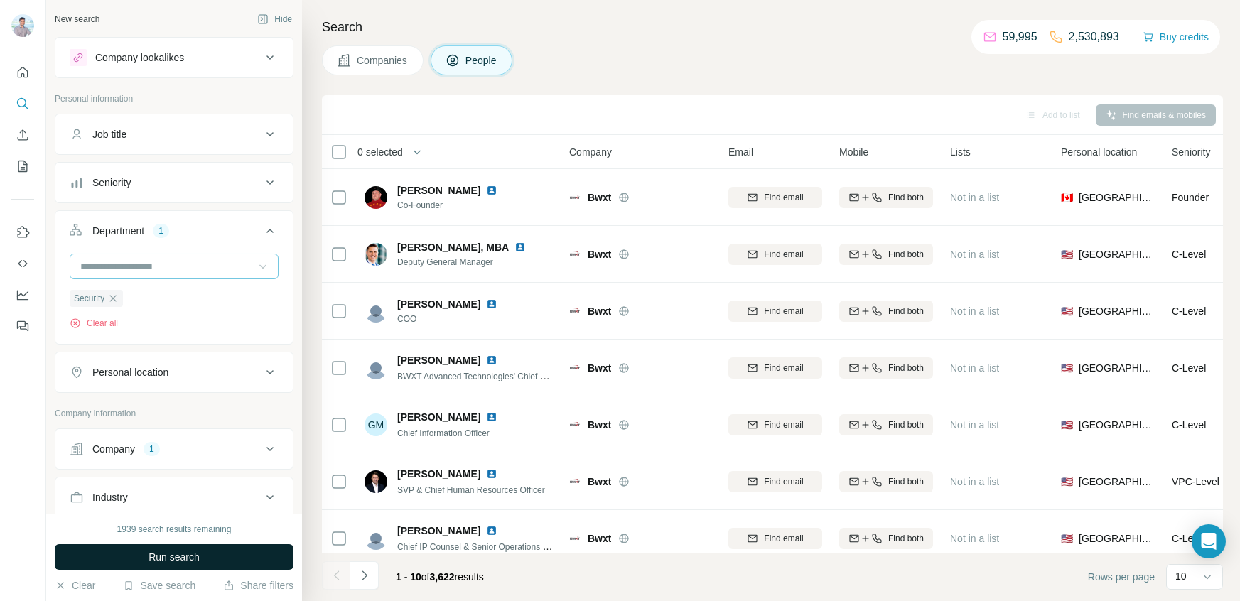
click at [164, 553] on span "Run search" at bounding box center [174, 557] width 51 height 14
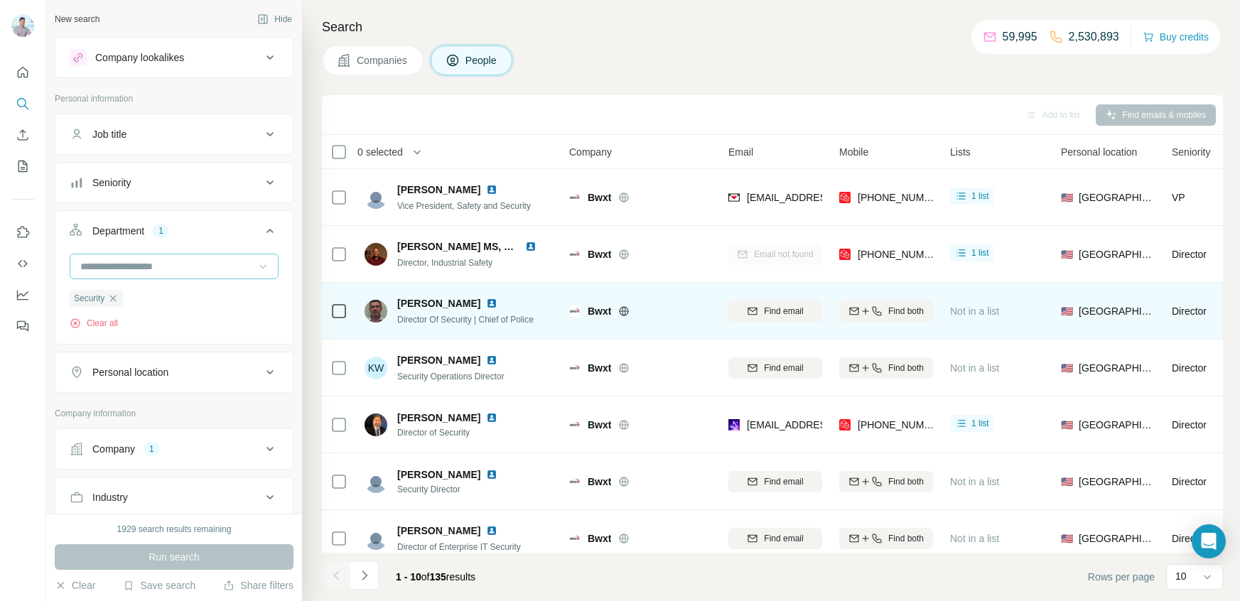
click at [486, 301] on img at bounding box center [491, 303] width 11 height 11
click at [909, 311] on span "Find both" at bounding box center [906, 311] width 36 height 13
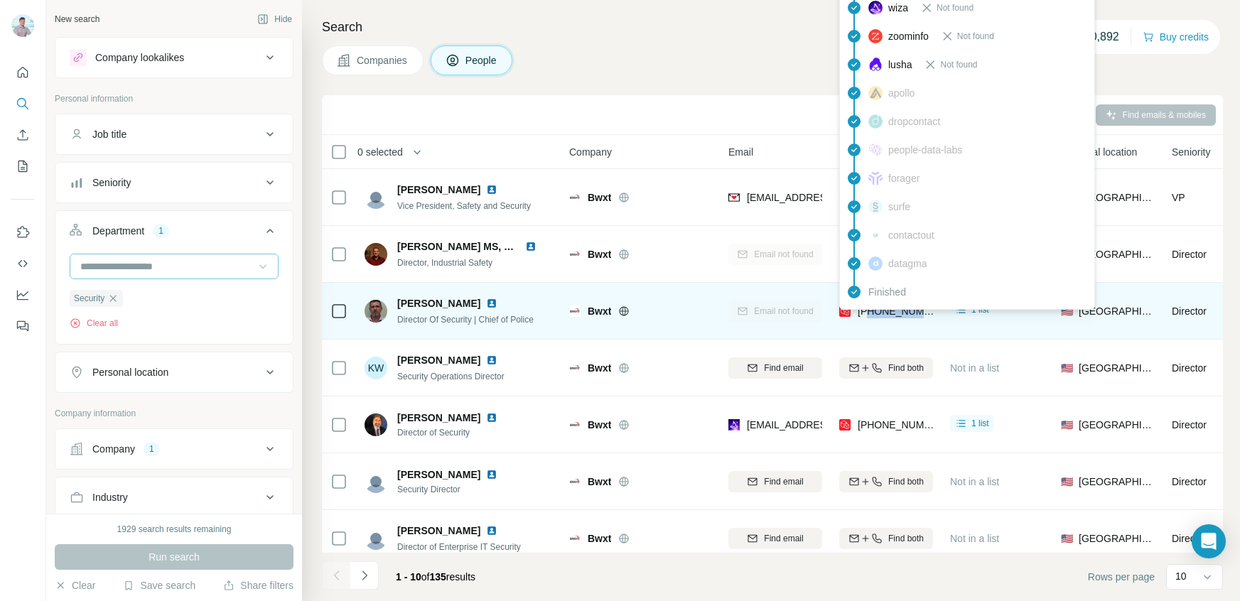
drag, startPoint x: 932, startPoint y: 311, endPoint x: 868, endPoint y: 313, distance: 64.7
click at [868, 313] on div "+14343636618" at bounding box center [886, 310] width 94 height 39
copy span "4343636618"
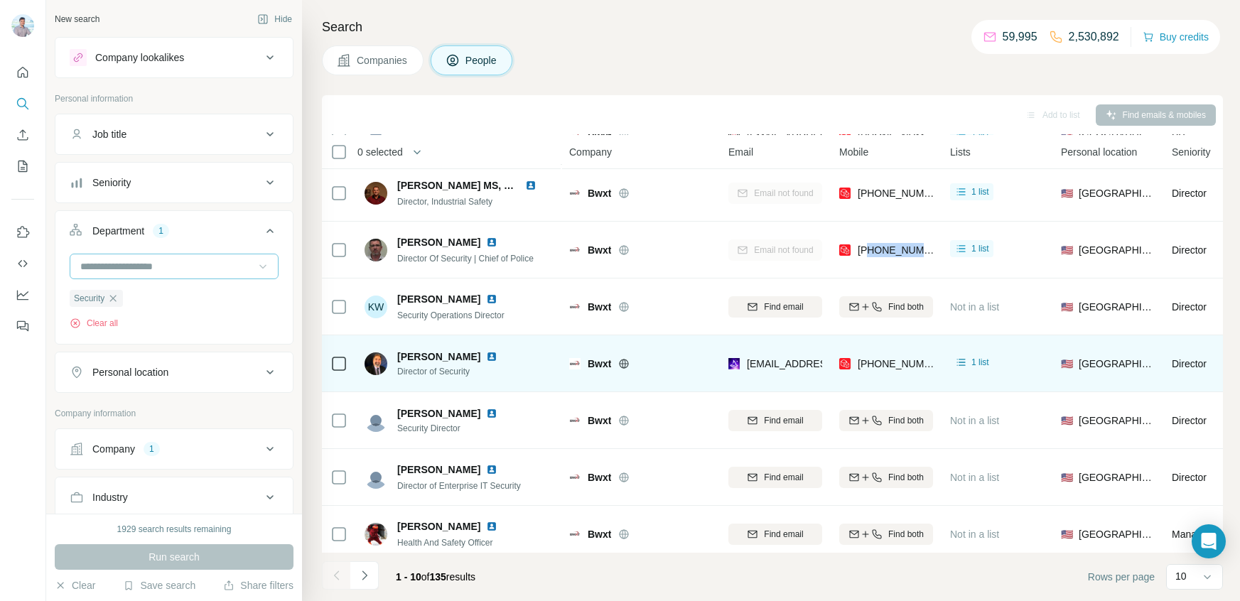
scroll to position [95, 0]
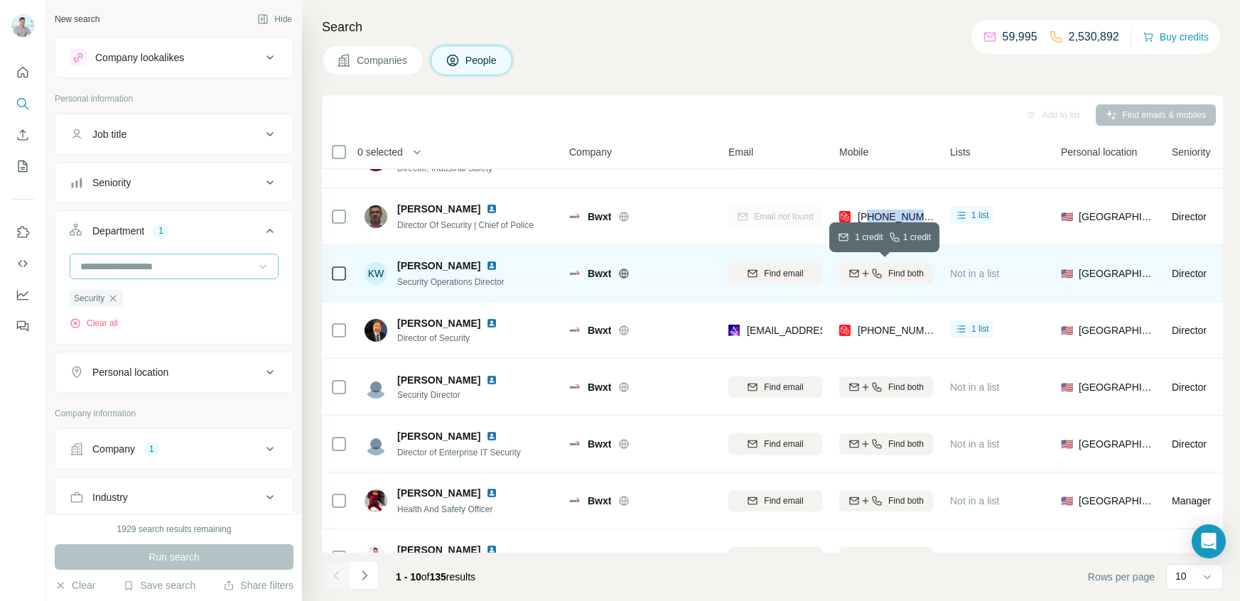
click at [891, 274] on span "Find both" at bounding box center [906, 273] width 36 height 13
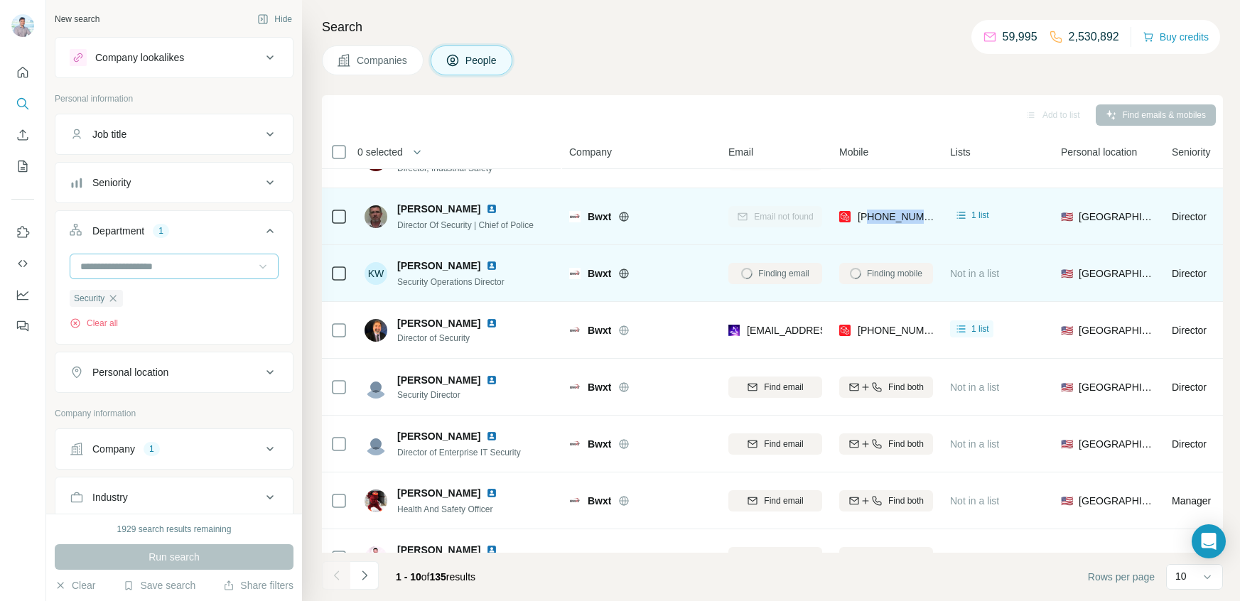
click at [691, 217] on div "Bwxt" at bounding box center [650, 217] width 124 height 14
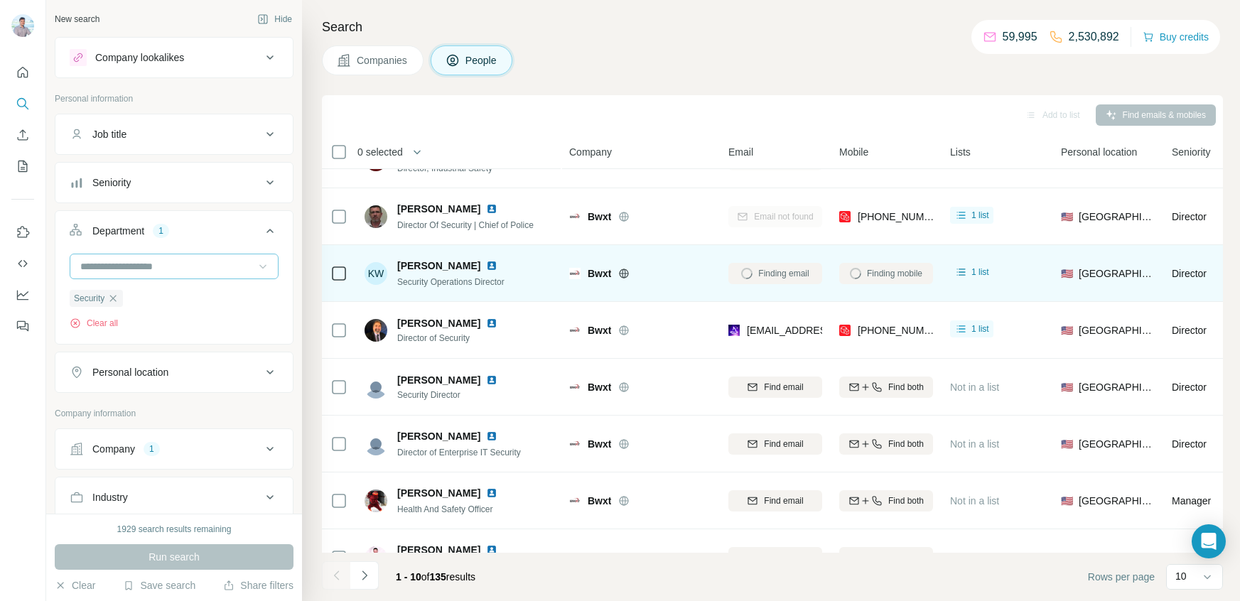
click at [505, 277] on span "Security Operations Director" at bounding box center [450, 282] width 107 height 10
click at [486, 266] on img at bounding box center [491, 265] width 11 height 11
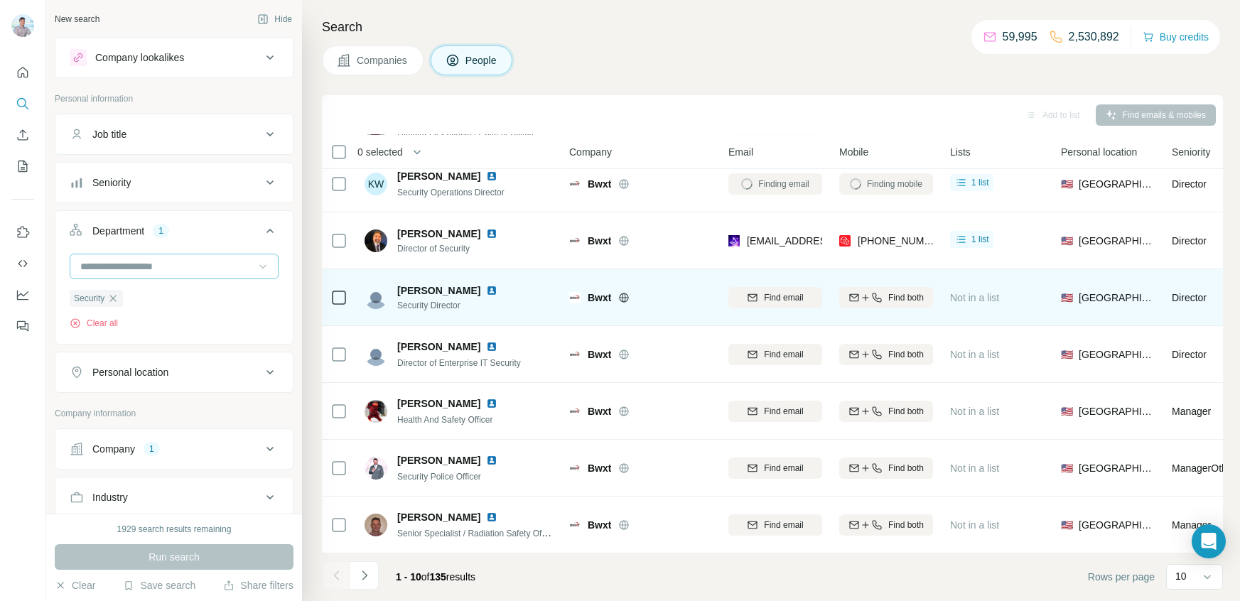
scroll to position [184, 0]
click at [486, 290] on div at bounding box center [500, 290] width 28 height 11
click at [486, 289] on img at bounding box center [491, 290] width 11 height 11
click at [890, 296] on span "Find both" at bounding box center [906, 297] width 36 height 13
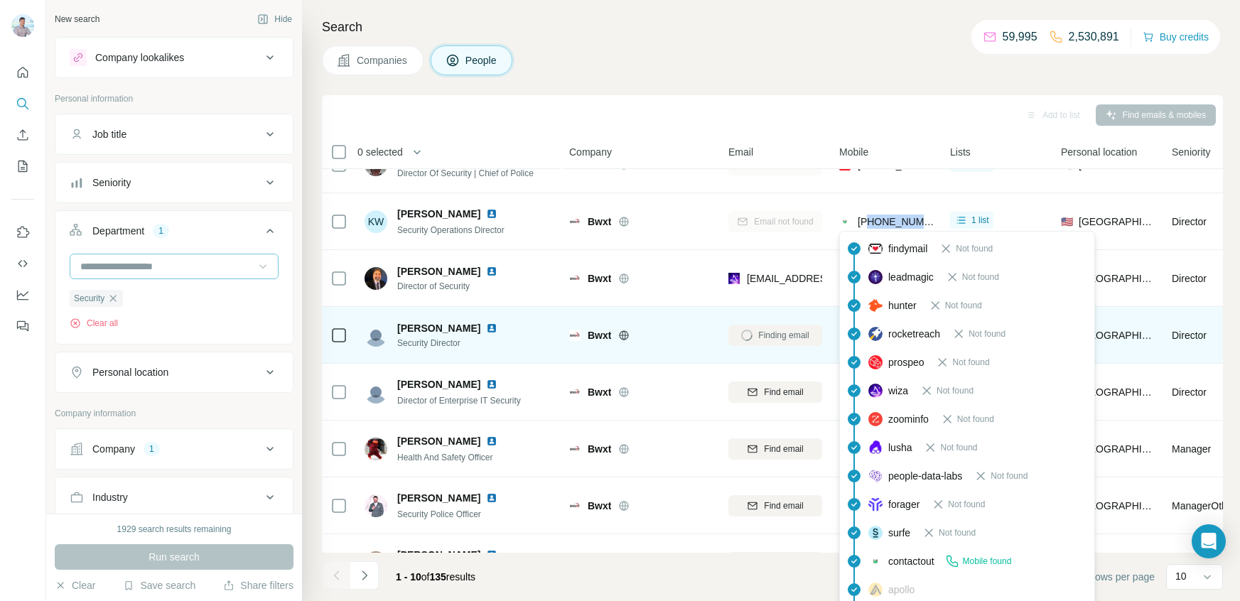
drag, startPoint x: 932, startPoint y: 220, endPoint x: 870, endPoint y: 222, distance: 62.6
click at [870, 222] on div "+14237946621" at bounding box center [886, 221] width 94 height 39
copy span "4237946621"
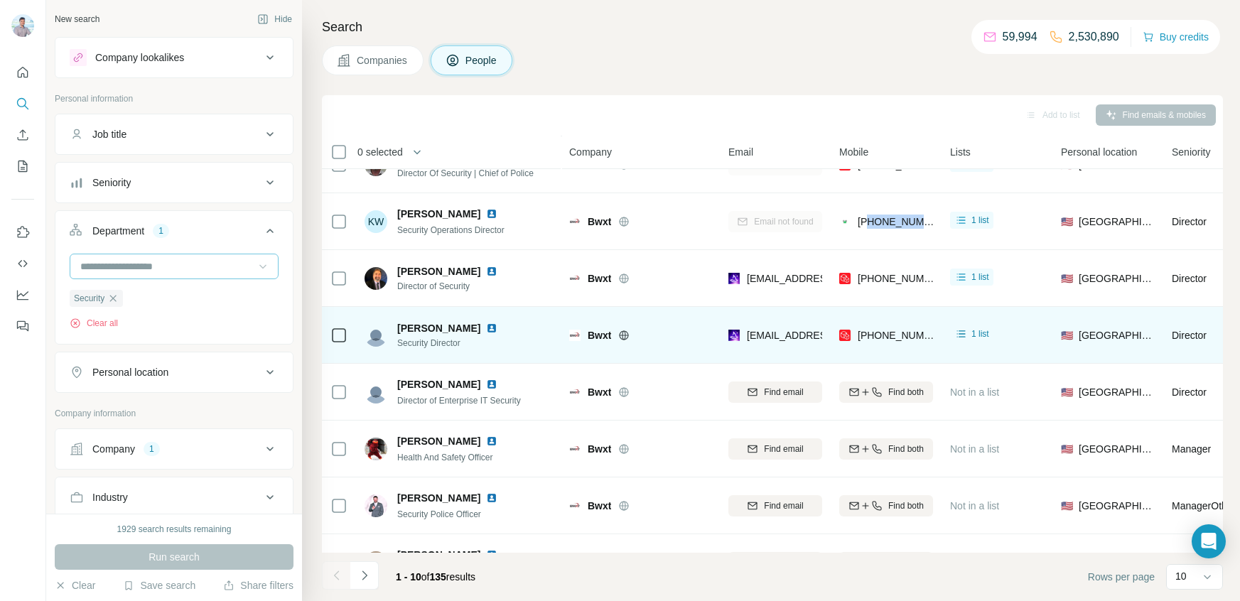
drag, startPoint x: 458, startPoint y: 326, endPoint x: 399, endPoint y: 328, distance: 59.0
click at [399, 328] on span "Natalie Willis" at bounding box center [438, 328] width 83 height 14
copy span "Natalie Willis"
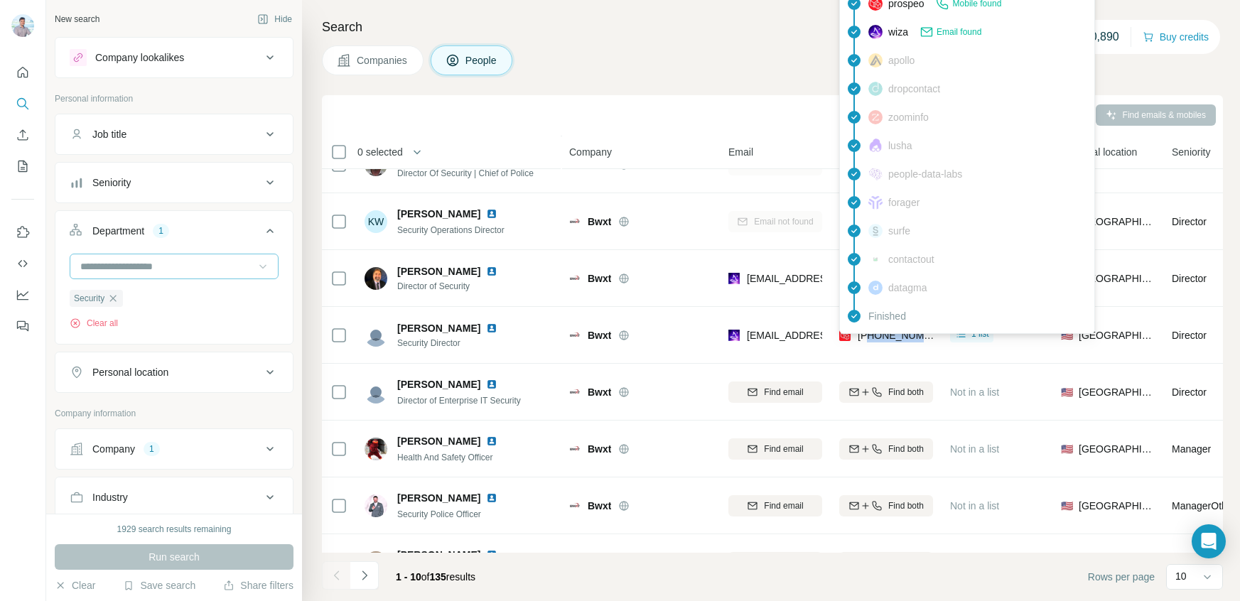
drag, startPoint x: 935, startPoint y: 338, endPoint x: 872, endPoint y: 336, distance: 62.6
click at [872, 336] on td "+14233303424" at bounding box center [886, 335] width 111 height 57
copy span "4233303424"
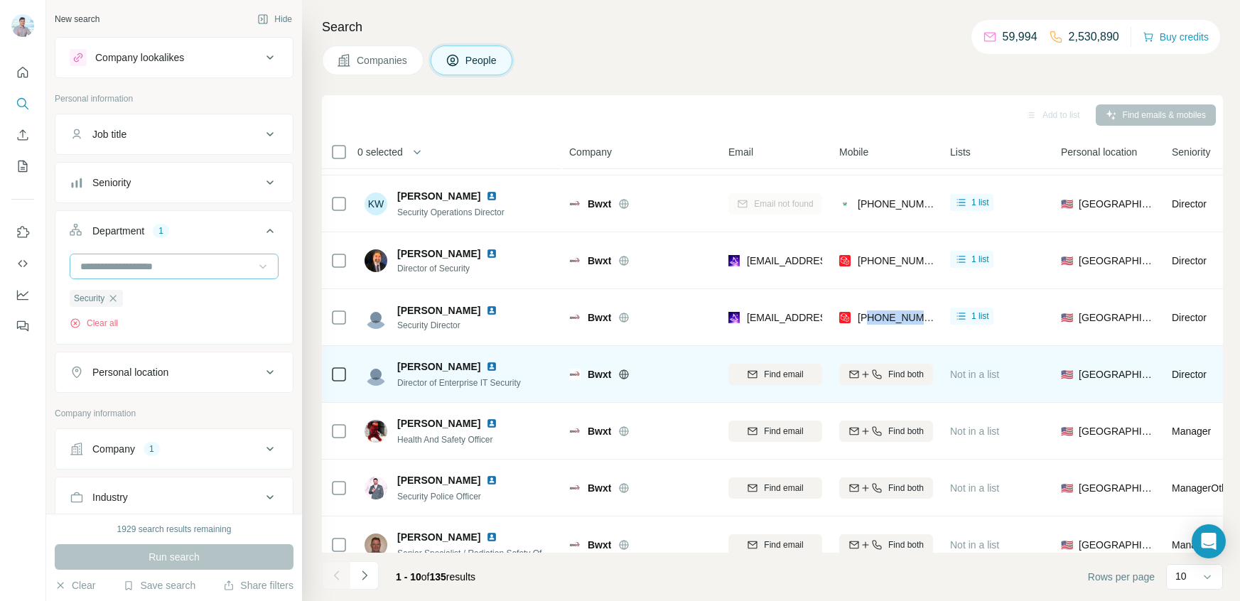
scroll to position [184, 0]
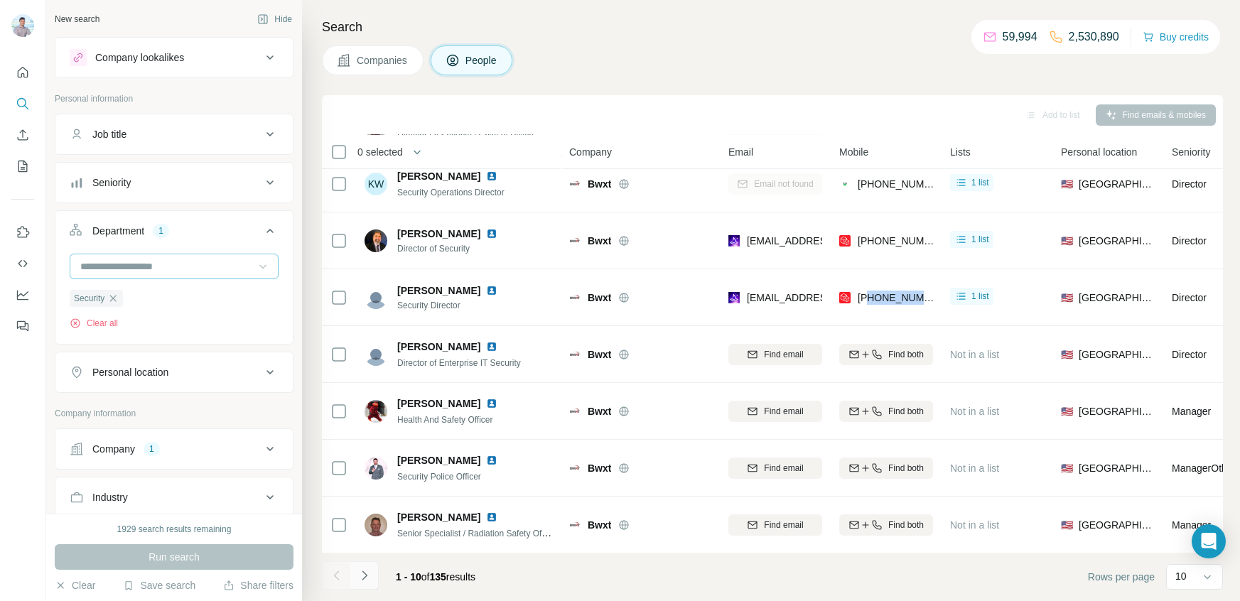
click at [370, 583] on button "Navigate to next page" at bounding box center [364, 575] width 28 height 28
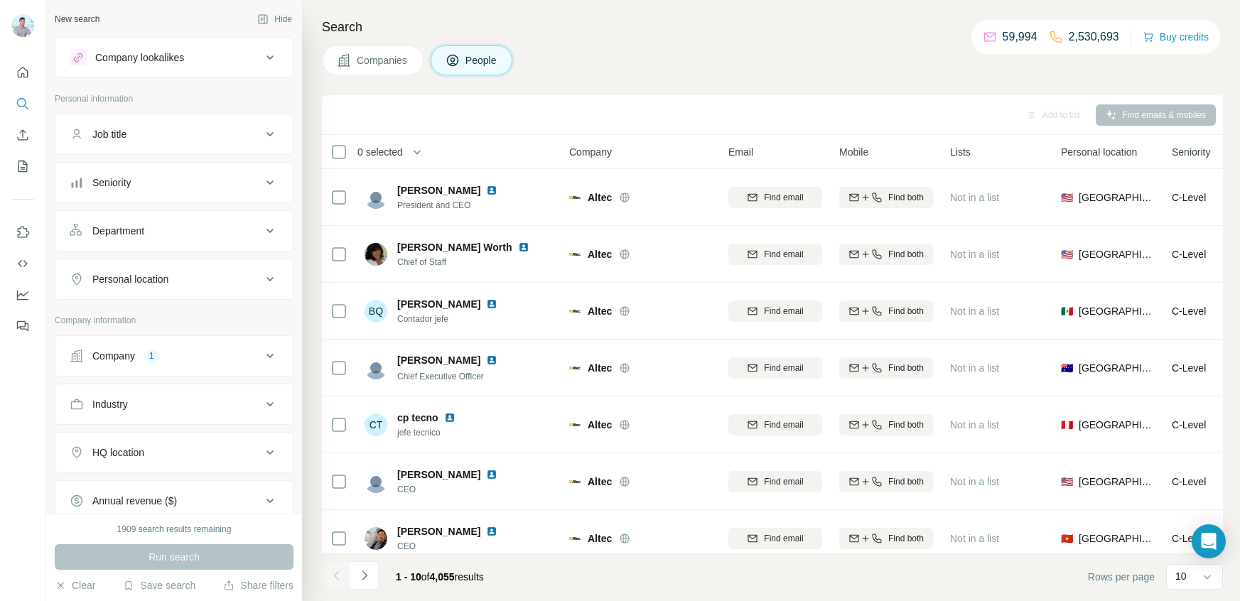
click at [269, 232] on icon at bounding box center [270, 230] width 17 height 17
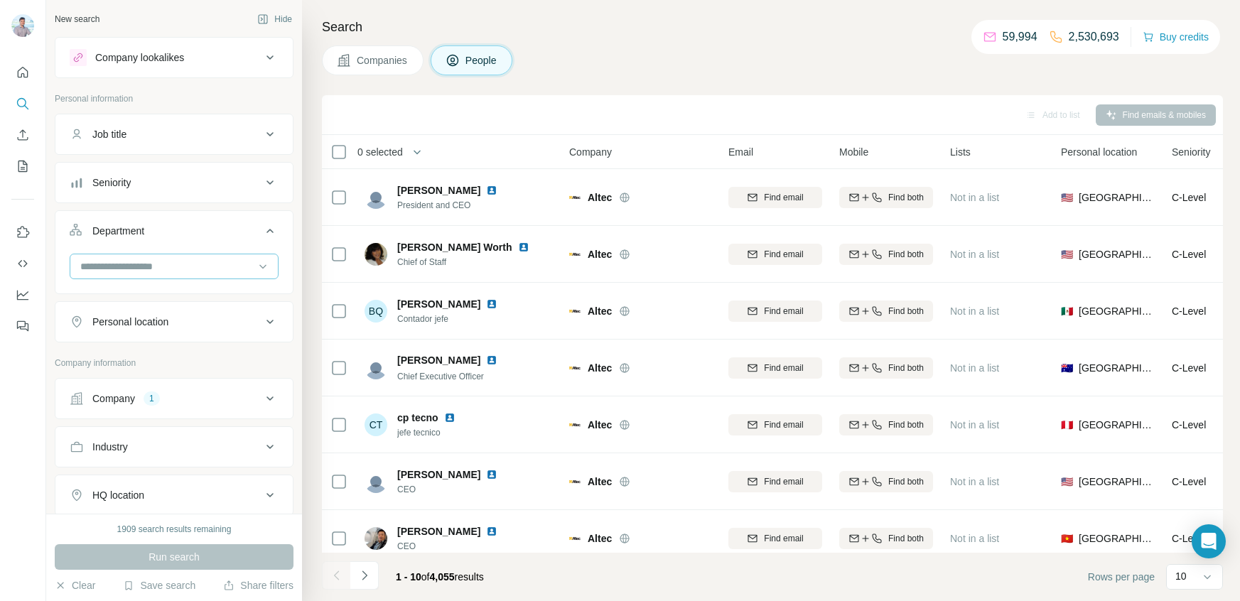
click at [155, 269] on input at bounding box center [167, 267] width 176 height 16
click at [93, 350] on p "Security" at bounding box center [100, 350] width 36 height 14
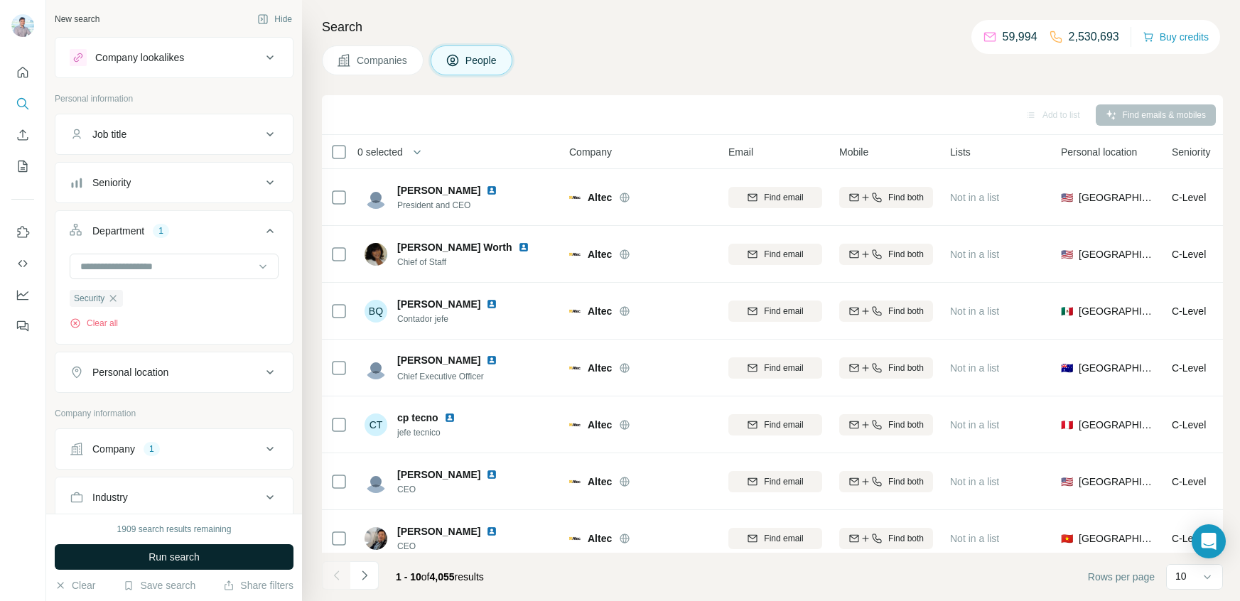
click at [204, 568] on button "Run search" at bounding box center [174, 557] width 239 height 26
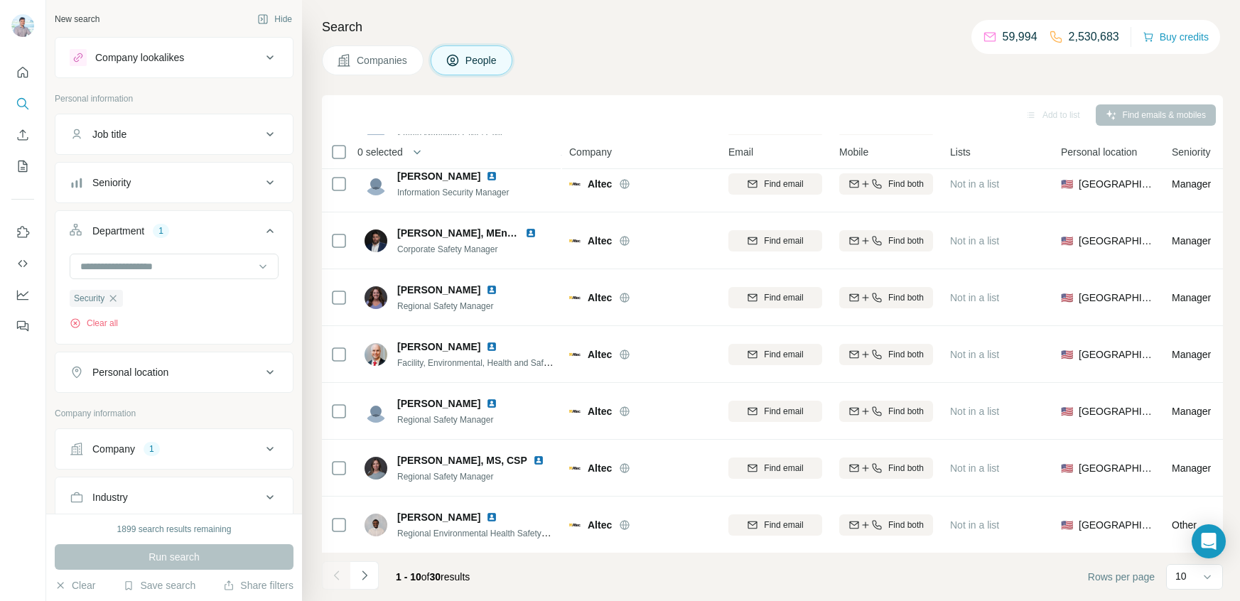
scroll to position [184, 0]
click at [229, 133] on div "Job title" at bounding box center [166, 134] width 192 height 14
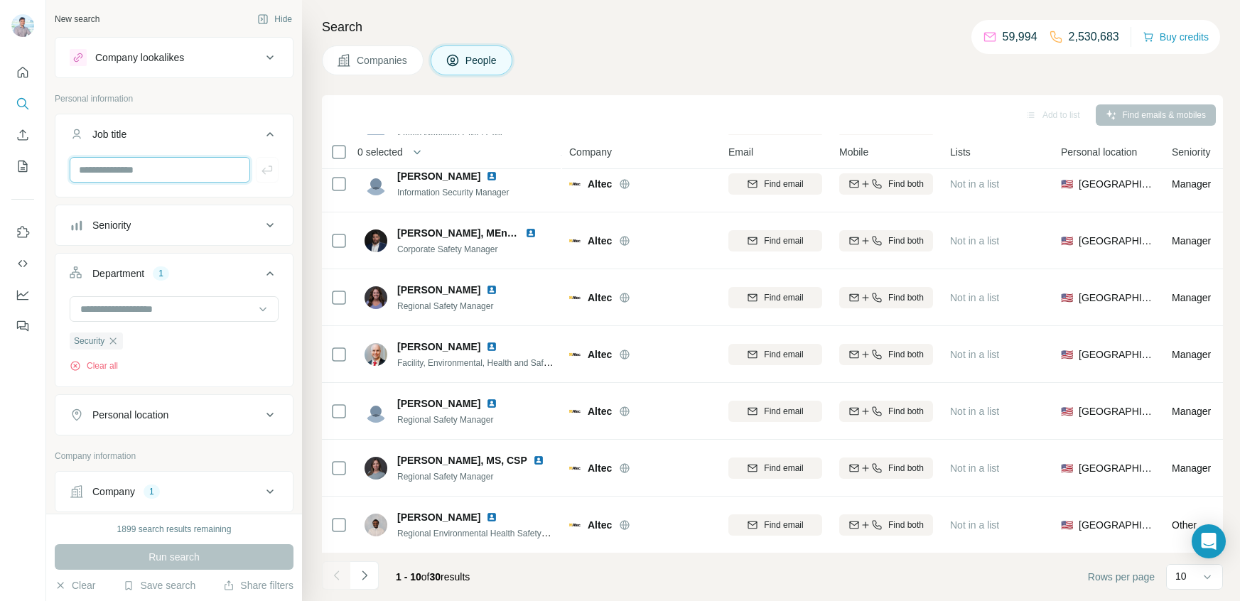
click at [120, 166] on input "text" at bounding box center [160, 170] width 181 height 26
type input "****"
click at [266, 175] on icon "button" at bounding box center [267, 170] width 14 height 14
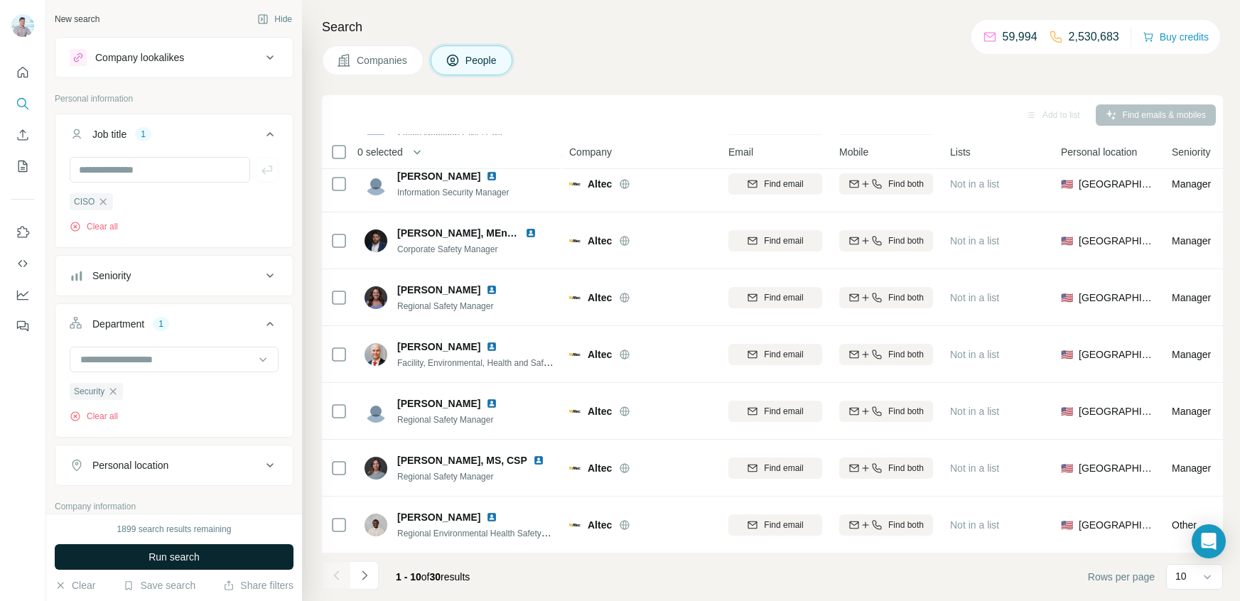
click at [176, 550] on span "Run search" at bounding box center [174, 557] width 51 height 14
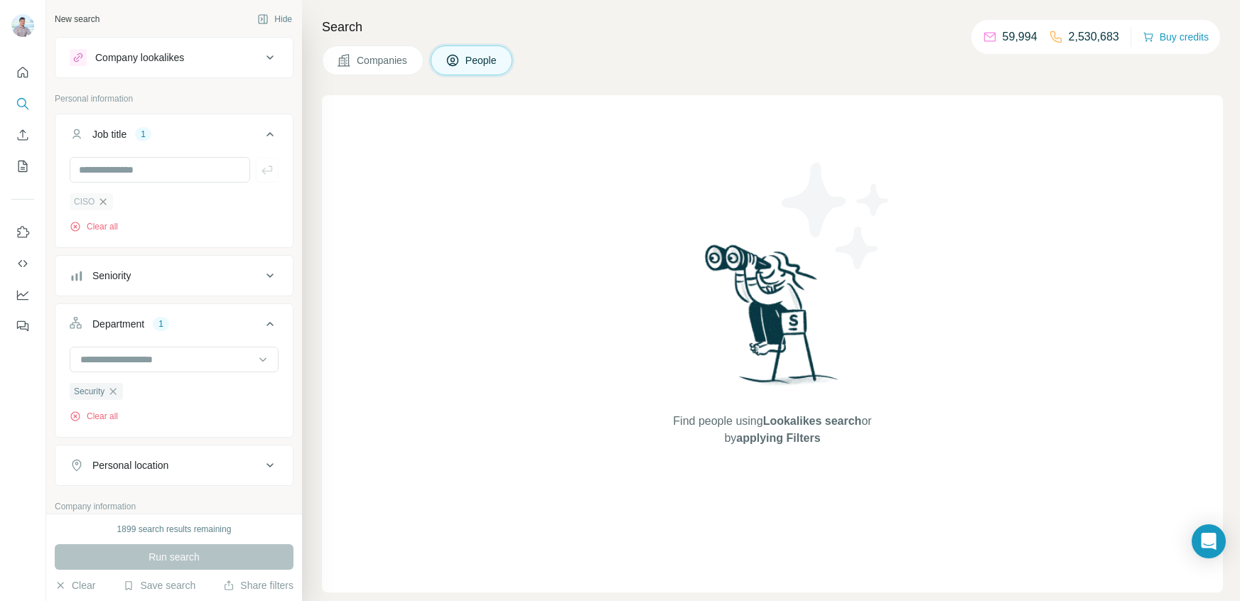
click at [107, 199] on icon "button" at bounding box center [102, 201] width 11 height 11
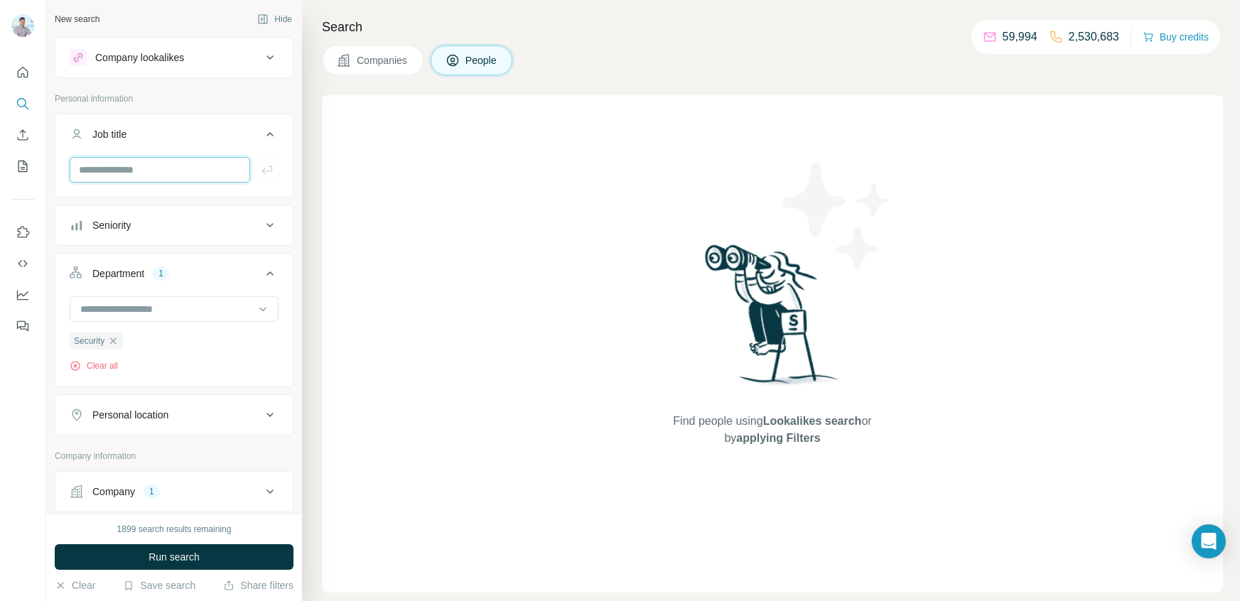
click at [148, 163] on input "text" at bounding box center [160, 170] width 181 height 26
type input "*****"
type input "**********"
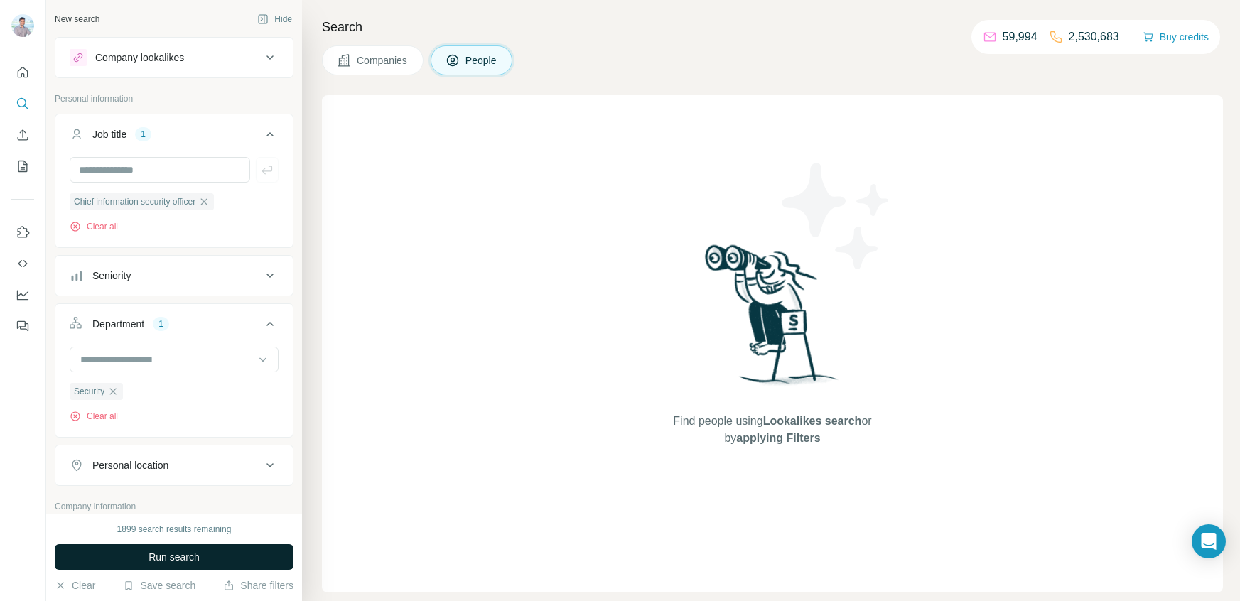
click at [188, 564] on button "Run search" at bounding box center [174, 557] width 239 height 26
click at [208, 200] on icon "button" at bounding box center [204, 201] width 6 height 6
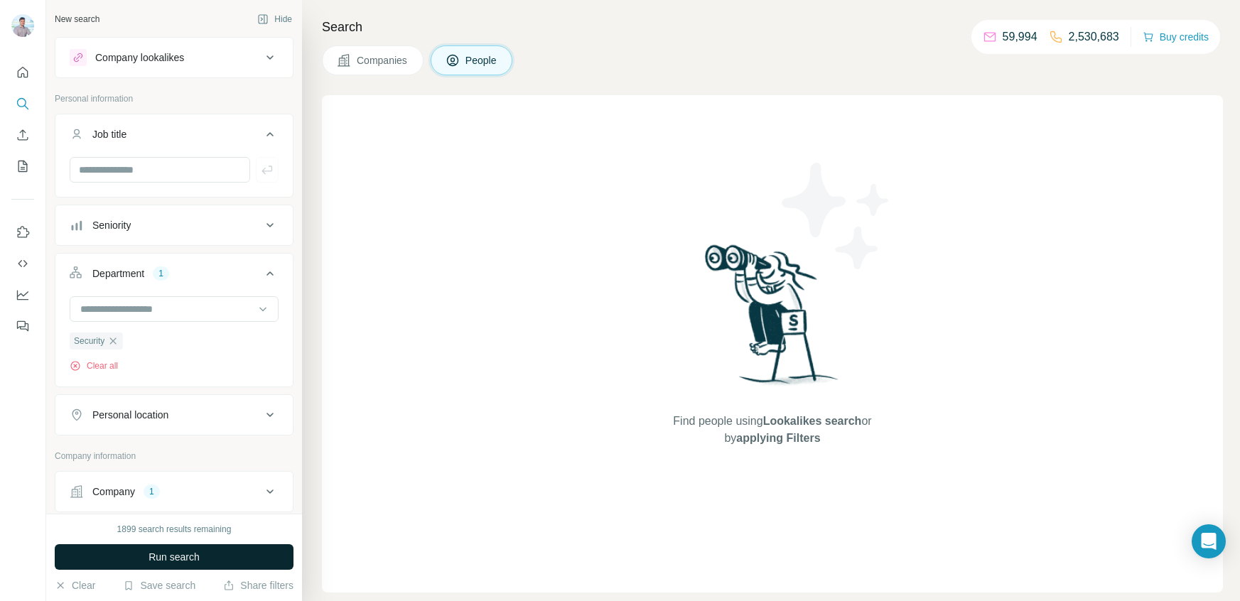
click at [195, 563] on span "Run search" at bounding box center [174, 557] width 51 height 14
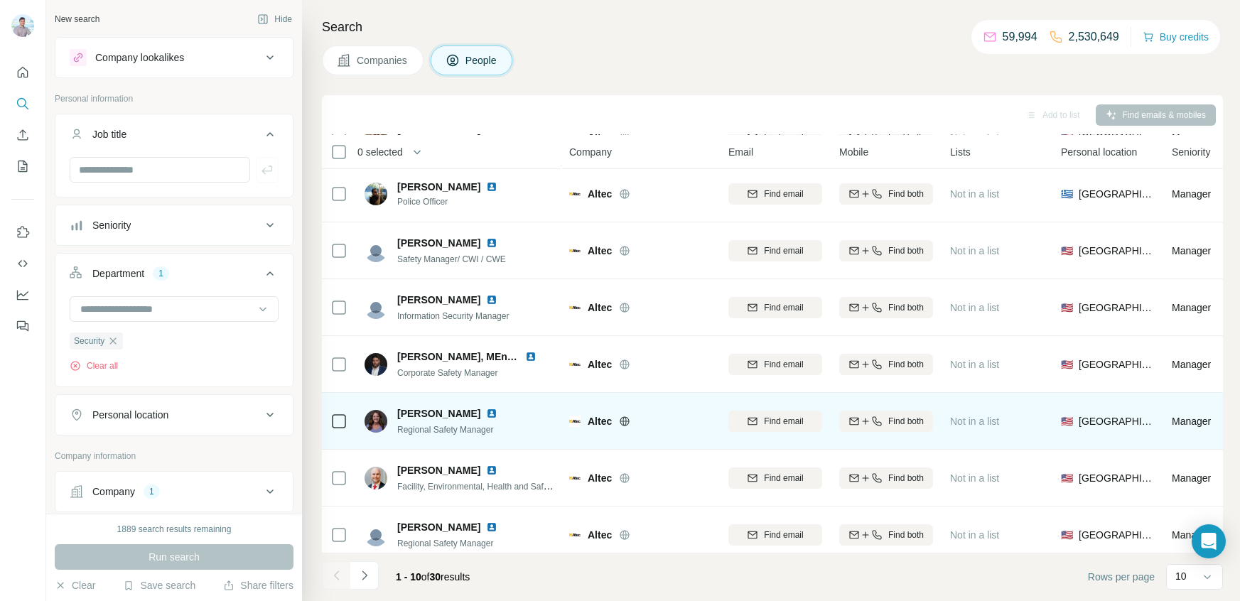
scroll to position [184, 0]
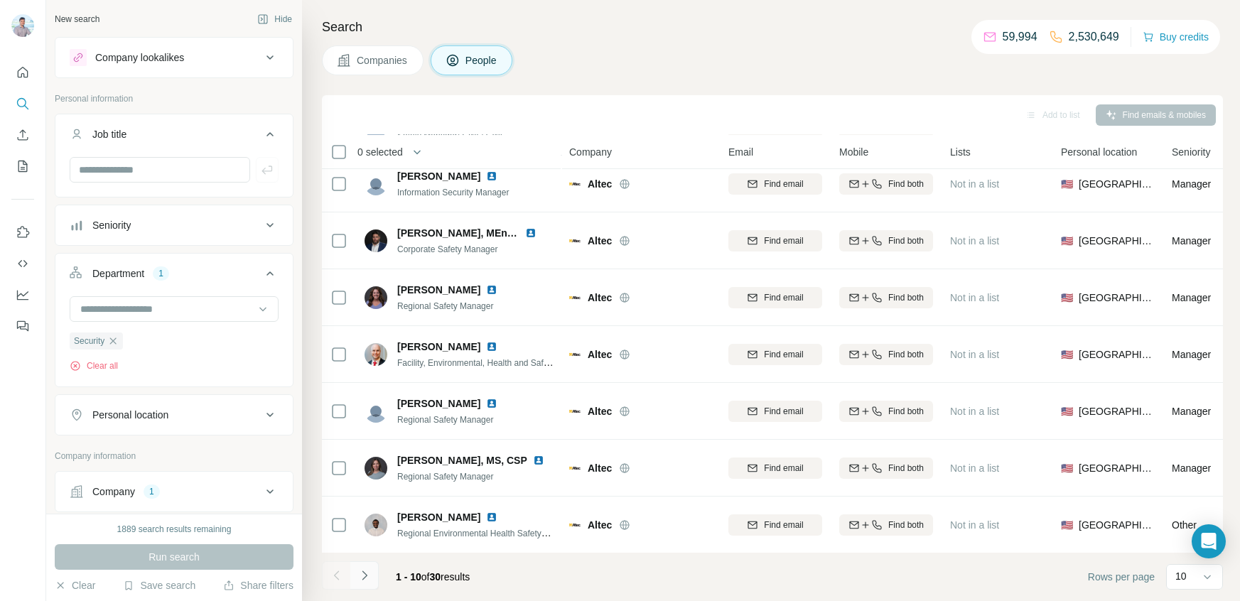
click at [364, 582] on icon "Navigate to next page" at bounding box center [364, 576] width 14 height 14
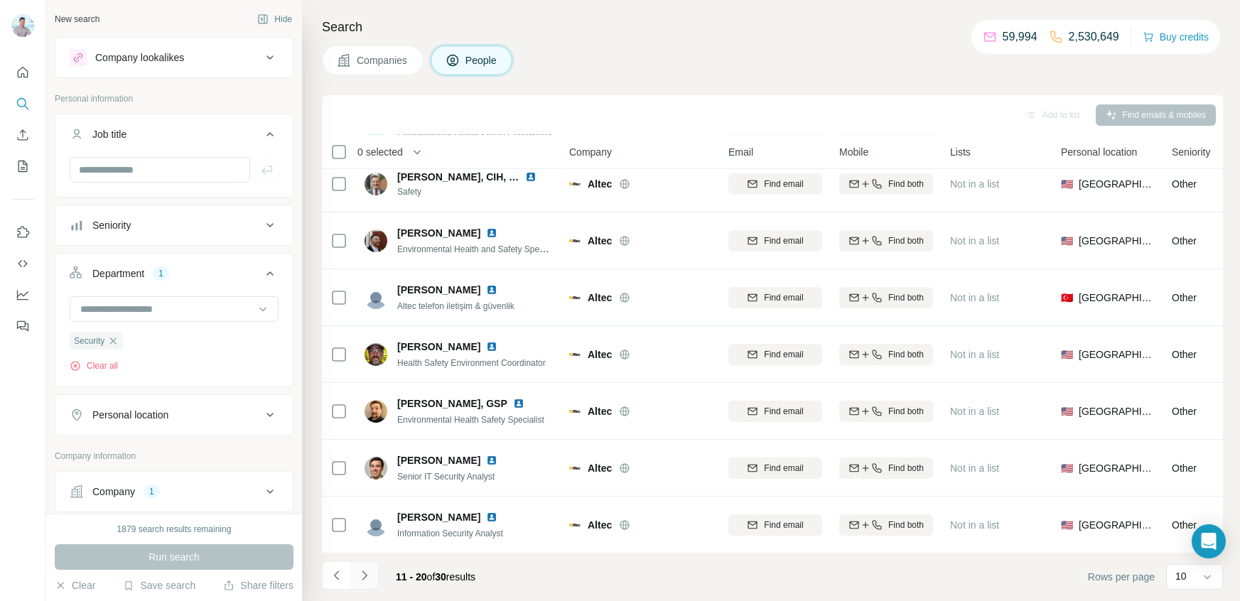
click at [368, 577] on icon "Navigate to next page" at bounding box center [364, 576] width 14 height 14
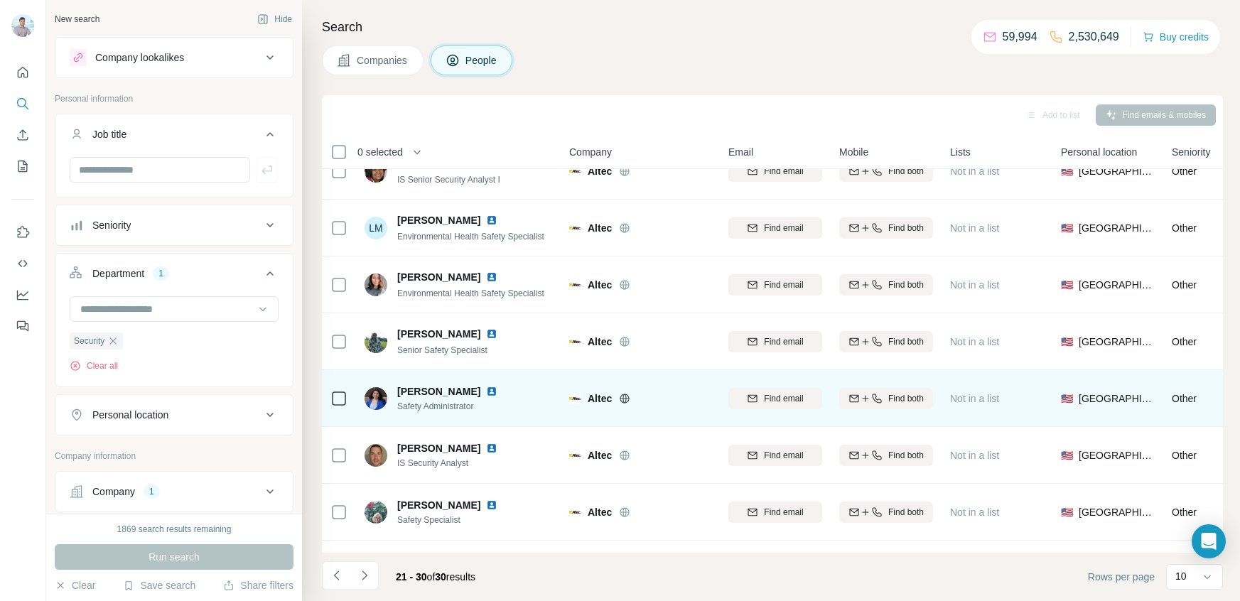
scroll to position [0, 0]
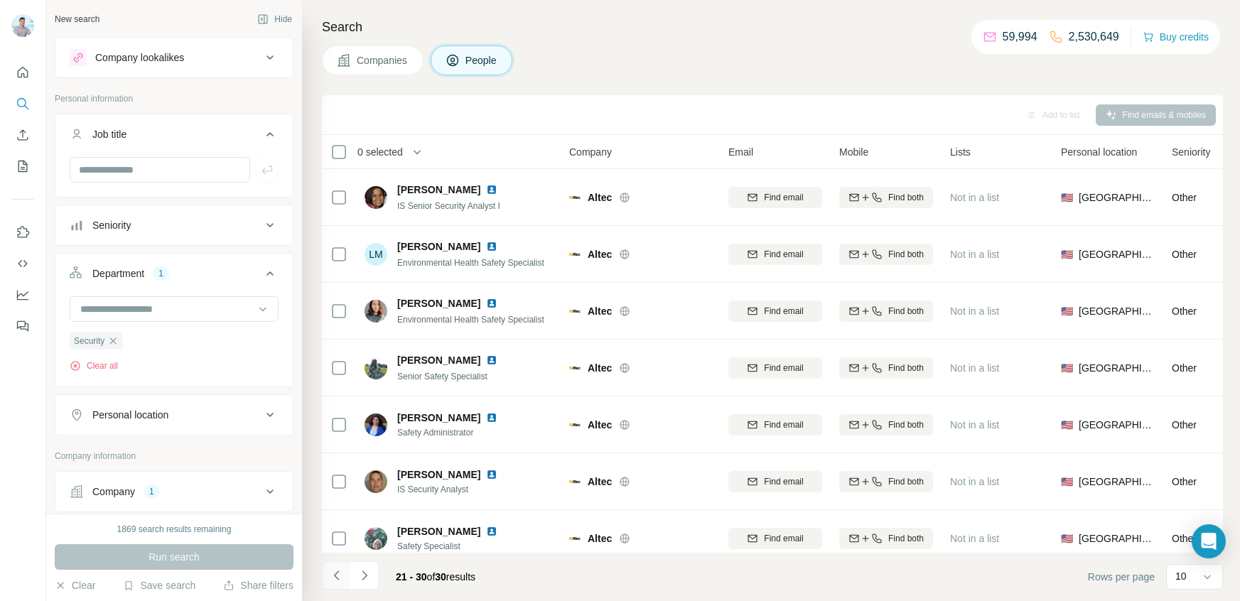
click at [338, 576] on icon "Navigate to previous page" at bounding box center [337, 576] width 14 height 14
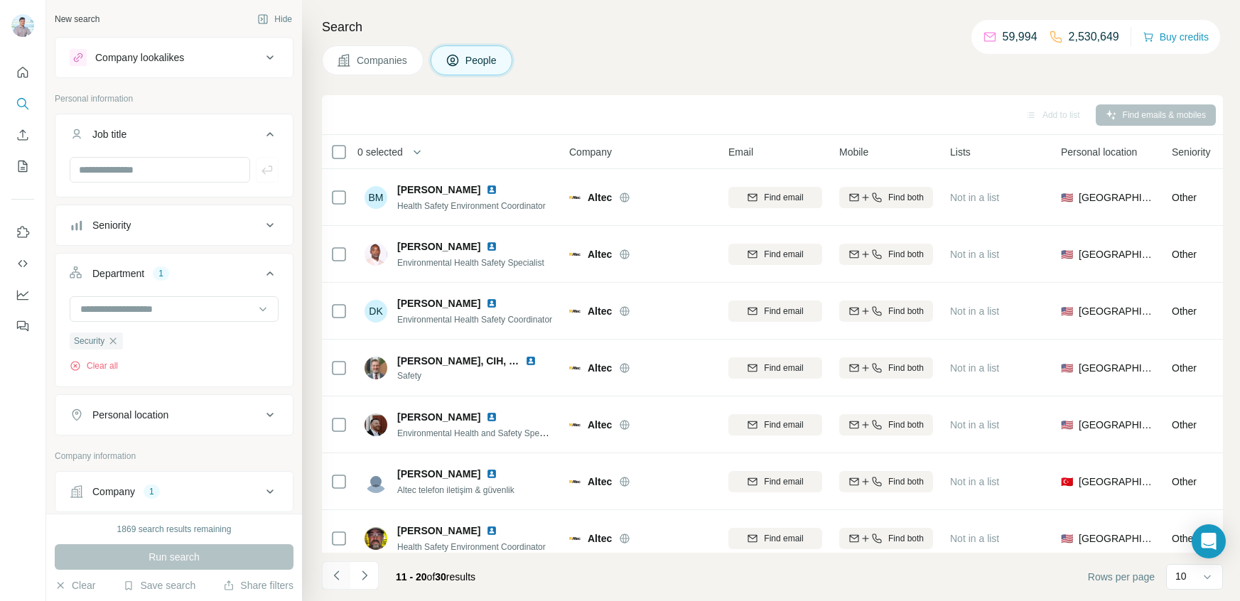
click at [338, 576] on icon "Navigate to previous page" at bounding box center [337, 576] width 14 height 14
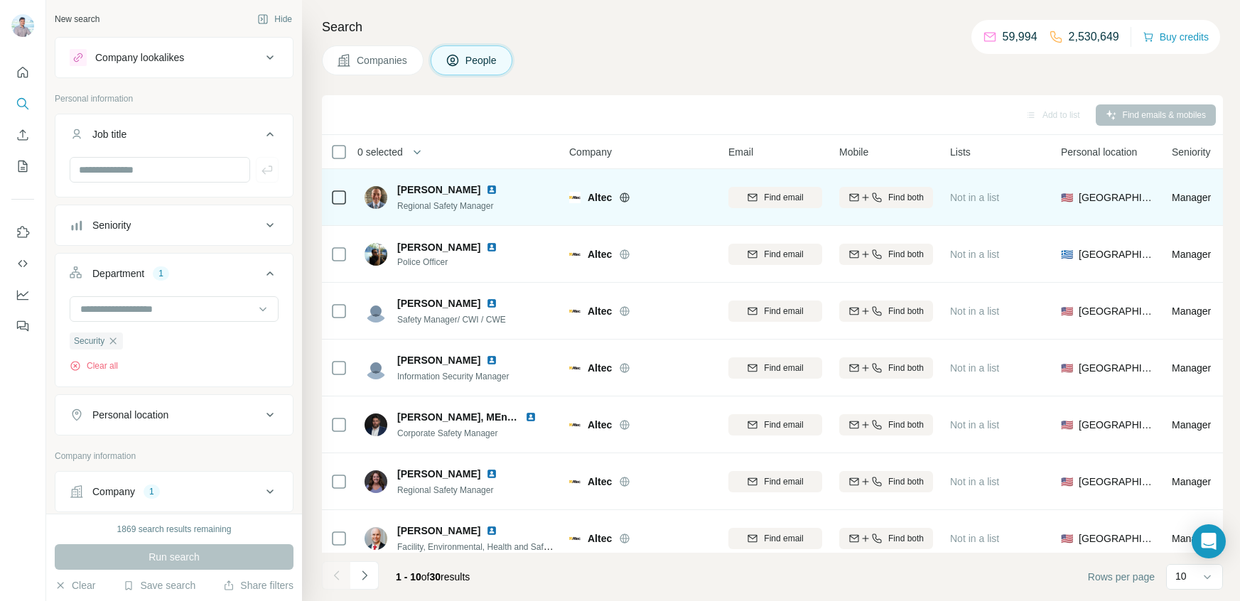
click at [486, 185] on img at bounding box center [491, 189] width 11 height 11
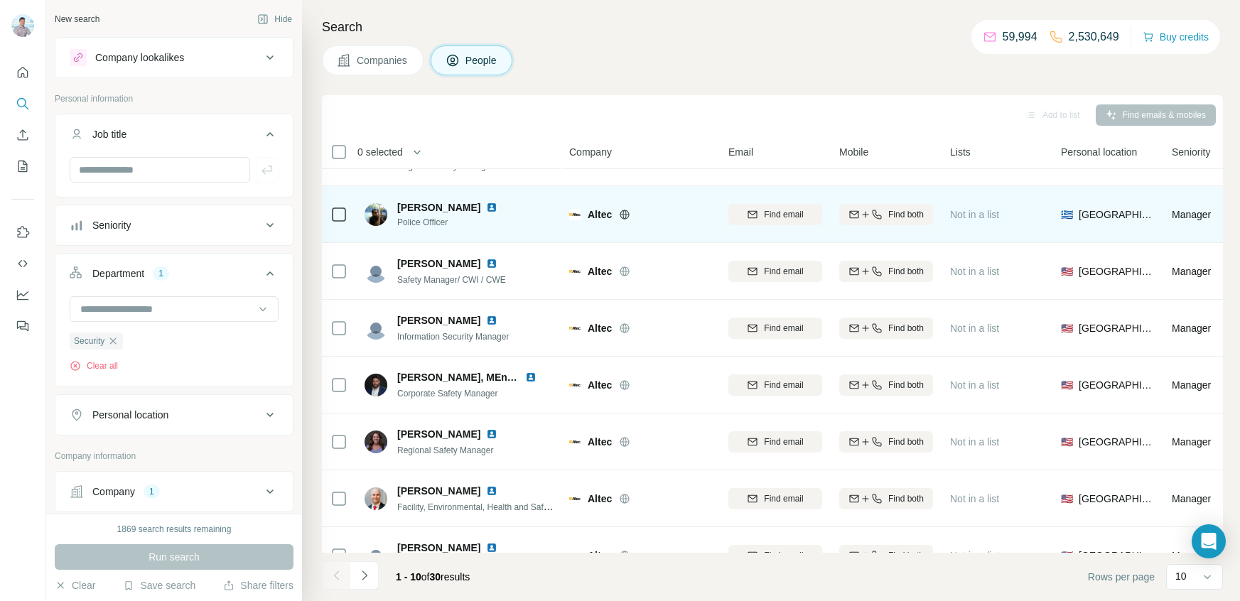
scroll to position [41, 0]
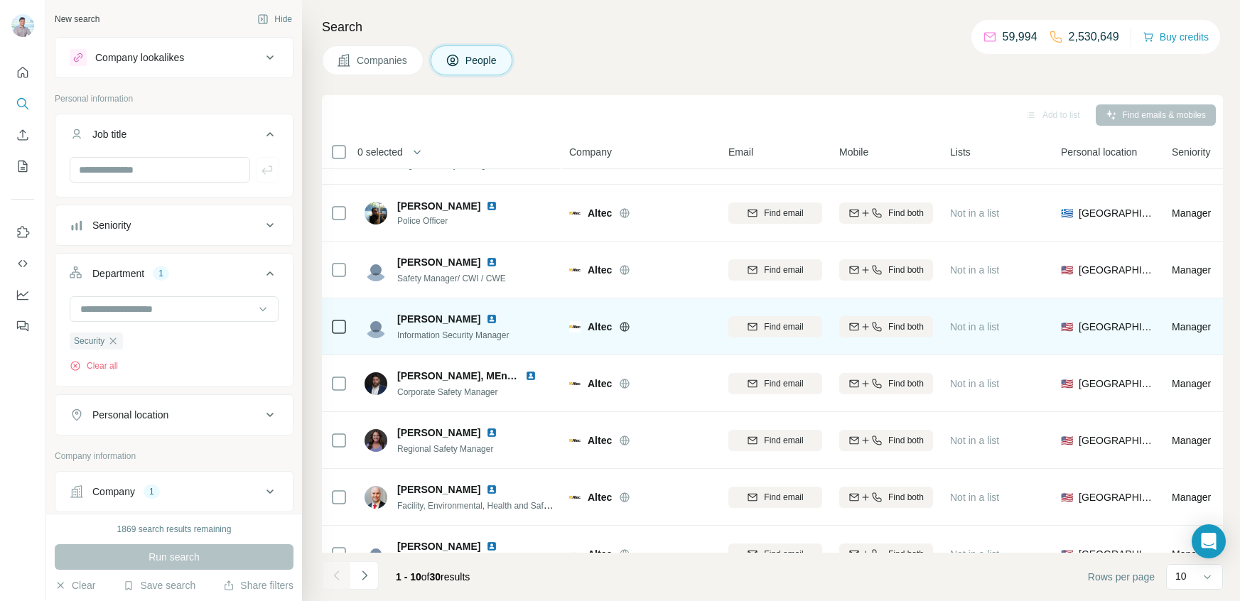
click at [486, 319] on img at bounding box center [491, 318] width 11 height 11
click at [888, 331] on span "Find both" at bounding box center [906, 327] width 36 height 13
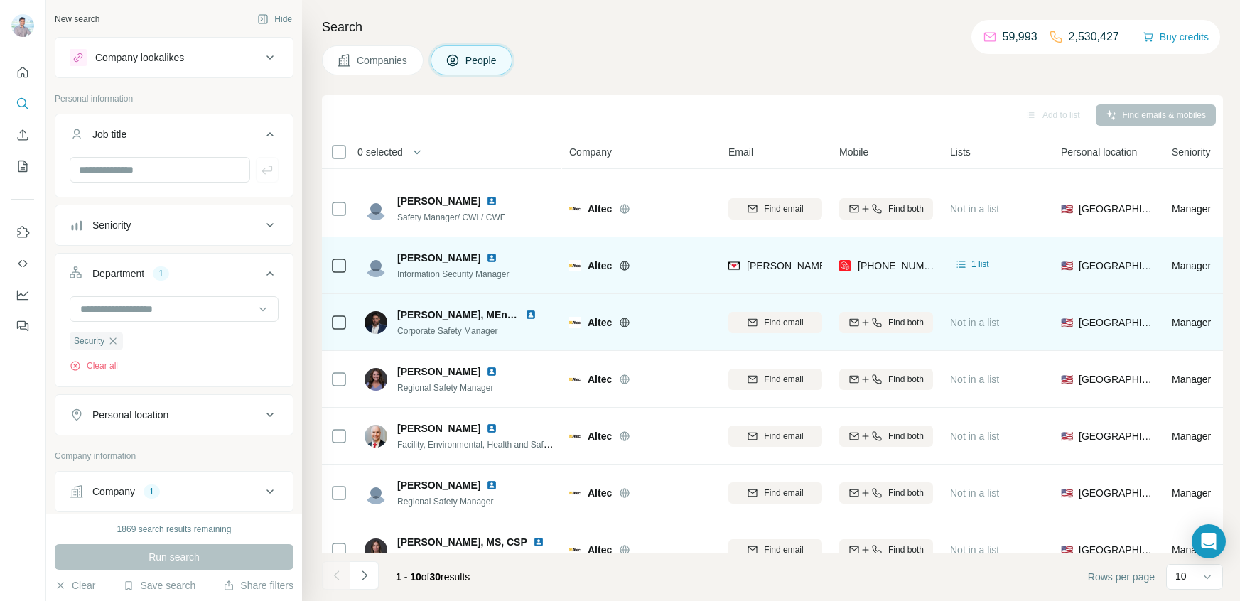
scroll to position [0, 0]
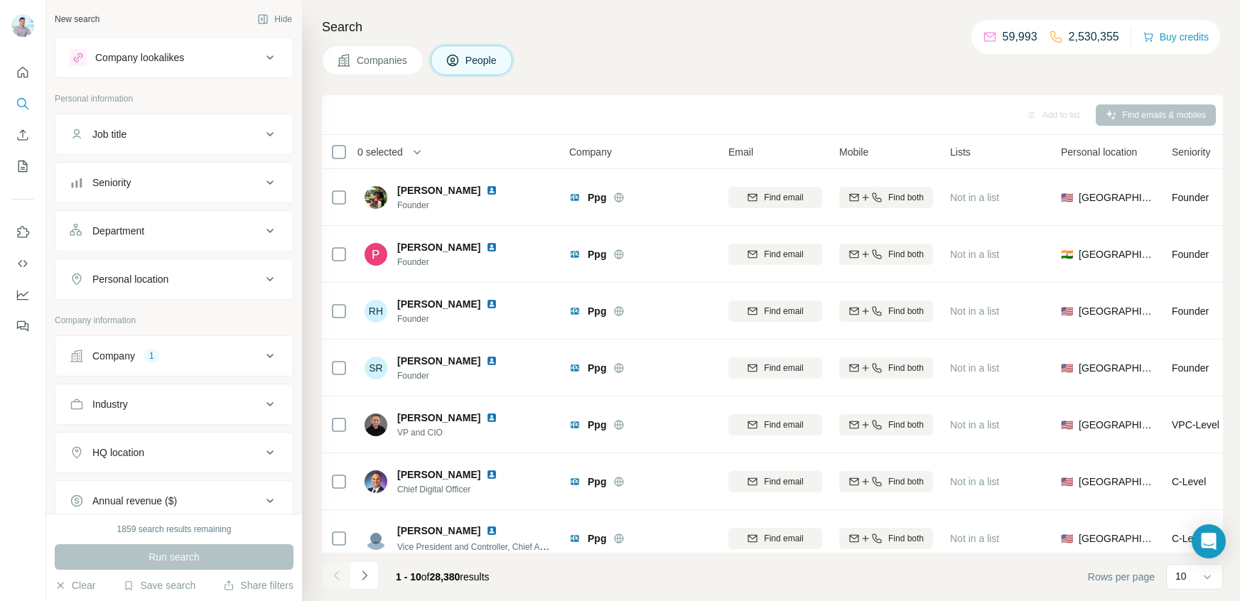
click at [266, 235] on icon at bounding box center [270, 230] width 17 height 17
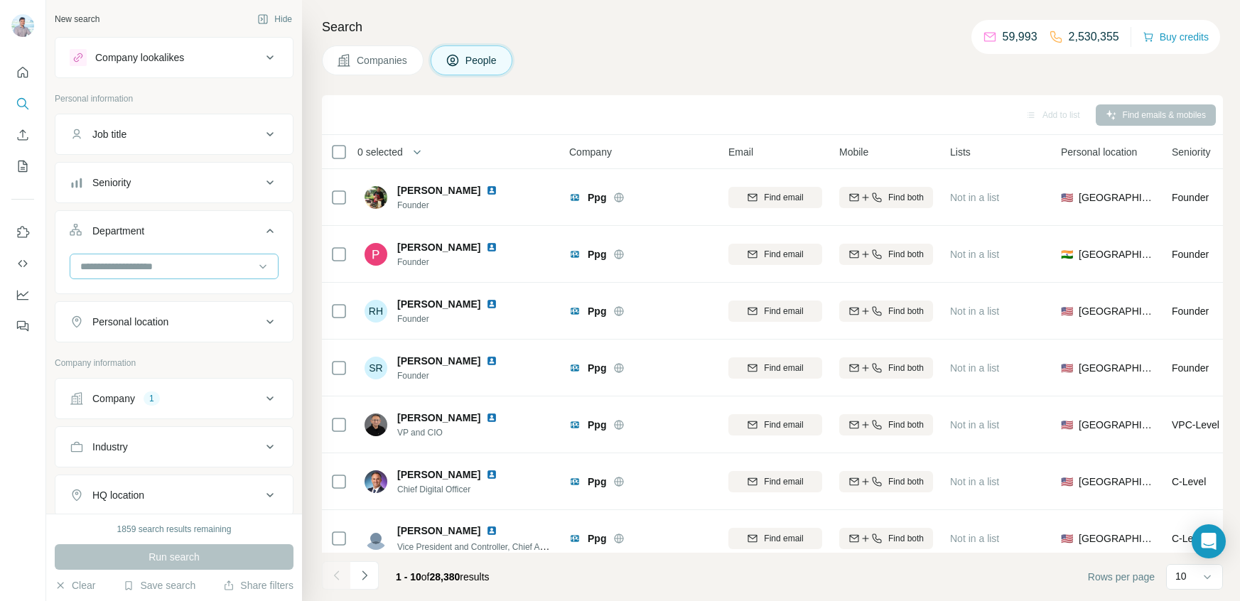
click at [190, 254] on div at bounding box center [167, 266] width 176 height 24
click at [87, 355] on p "Security" at bounding box center [100, 350] width 36 height 14
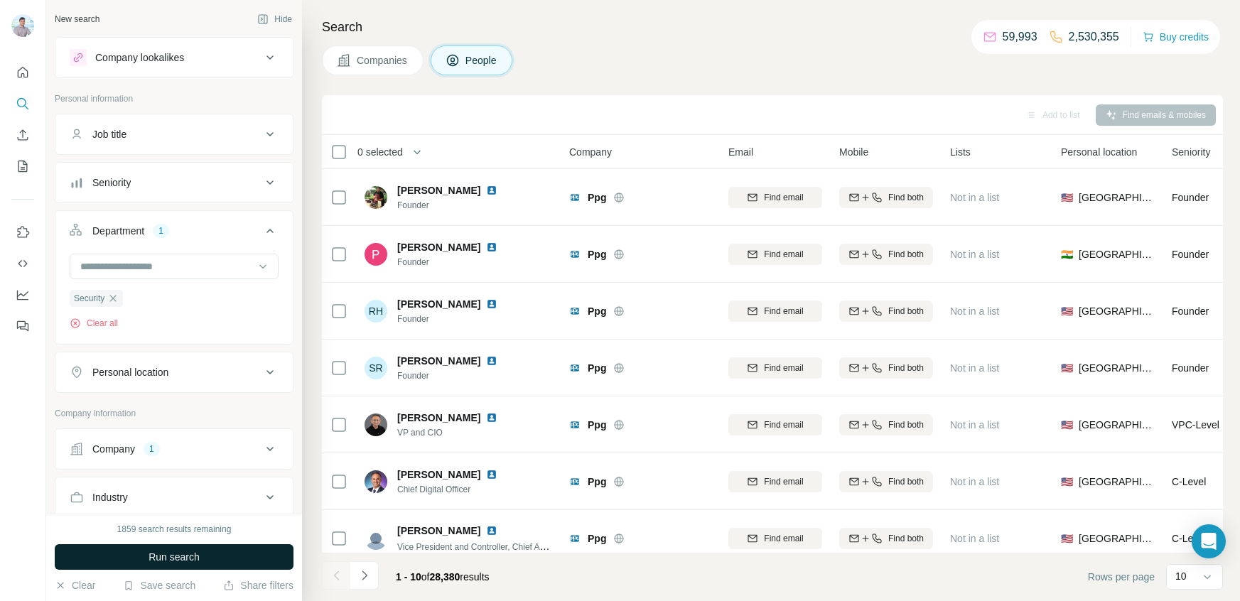
click at [196, 552] on span "Run search" at bounding box center [174, 557] width 51 height 14
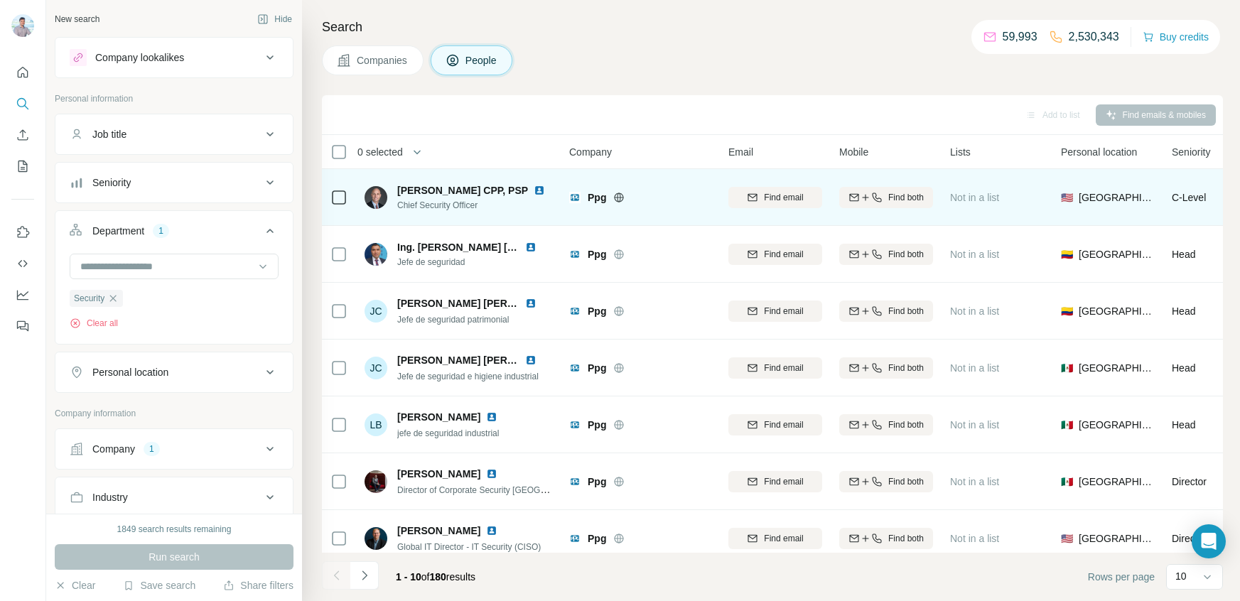
click at [534, 189] on img at bounding box center [539, 190] width 11 height 11
click at [881, 198] on div "Find both" at bounding box center [886, 197] width 94 height 13
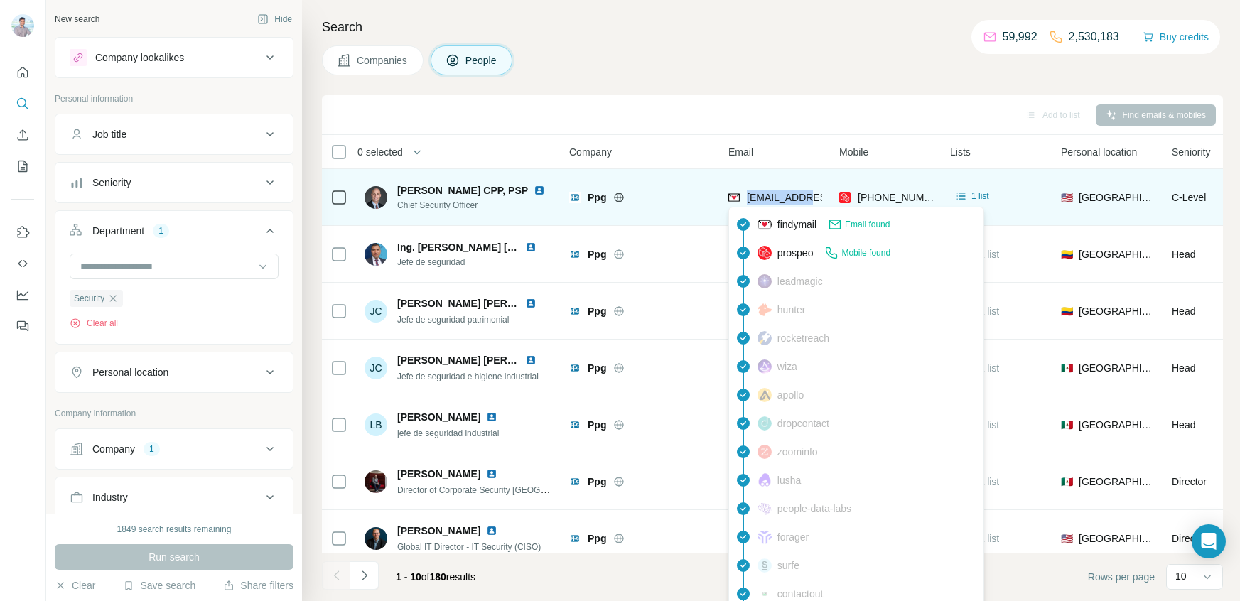
drag, startPoint x: 745, startPoint y: 195, endPoint x: 813, endPoint y: 197, distance: 67.5
click at [813, 197] on span "eantons@ppg.com" at bounding box center [831, 197] width 168 height 11
copy span "eantons@ppg"
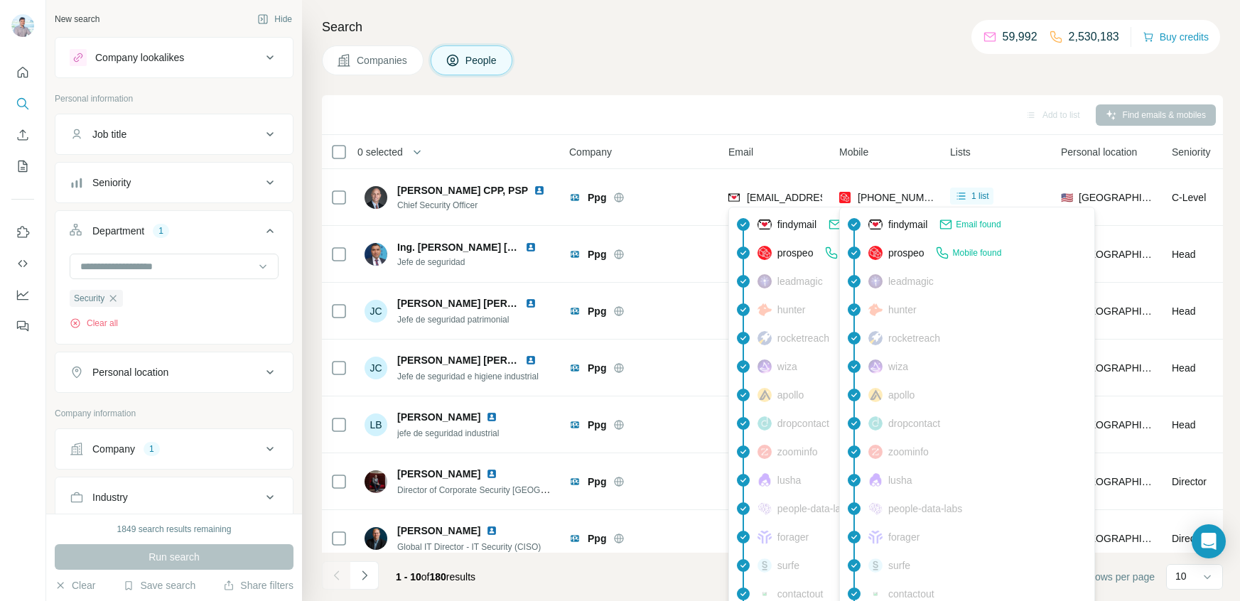
click at [881, 200] on span "+13044818114" at bounding box center [903, 197] width 90 height 11
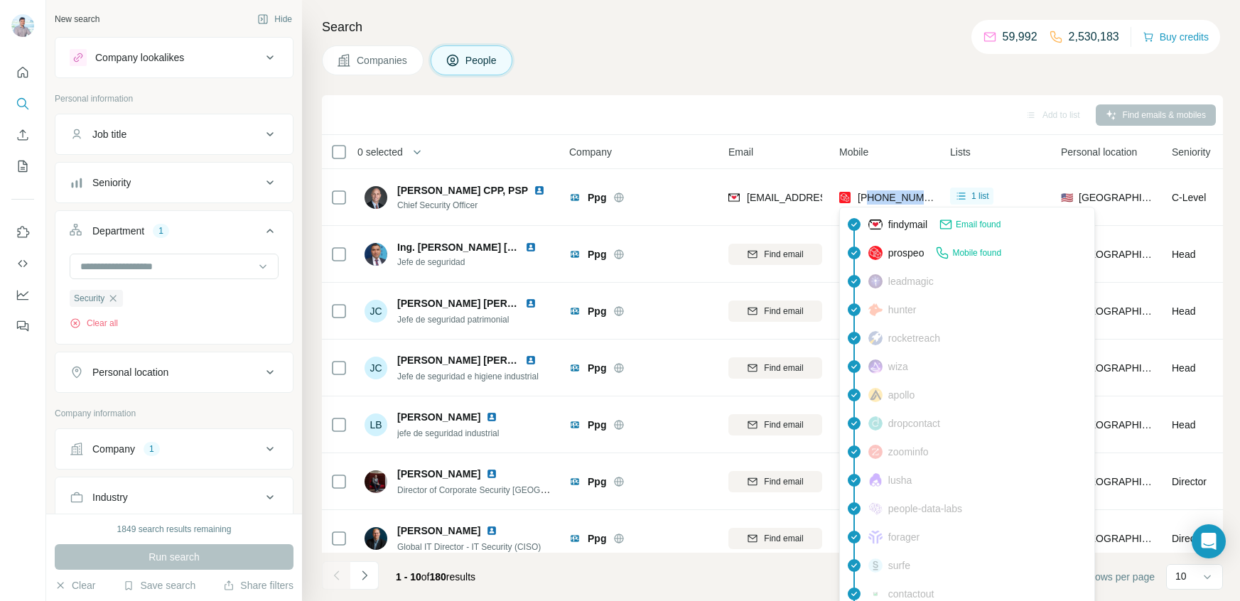
drag, startPoint x: 869, startPoint y: 198, endPoint x: 925, endPoint y: 203, distance: 55.7
click at [925, 203] on span "+13044818114" at bounding box center [903, 197] width 90 height 11
copy span "3044818114"
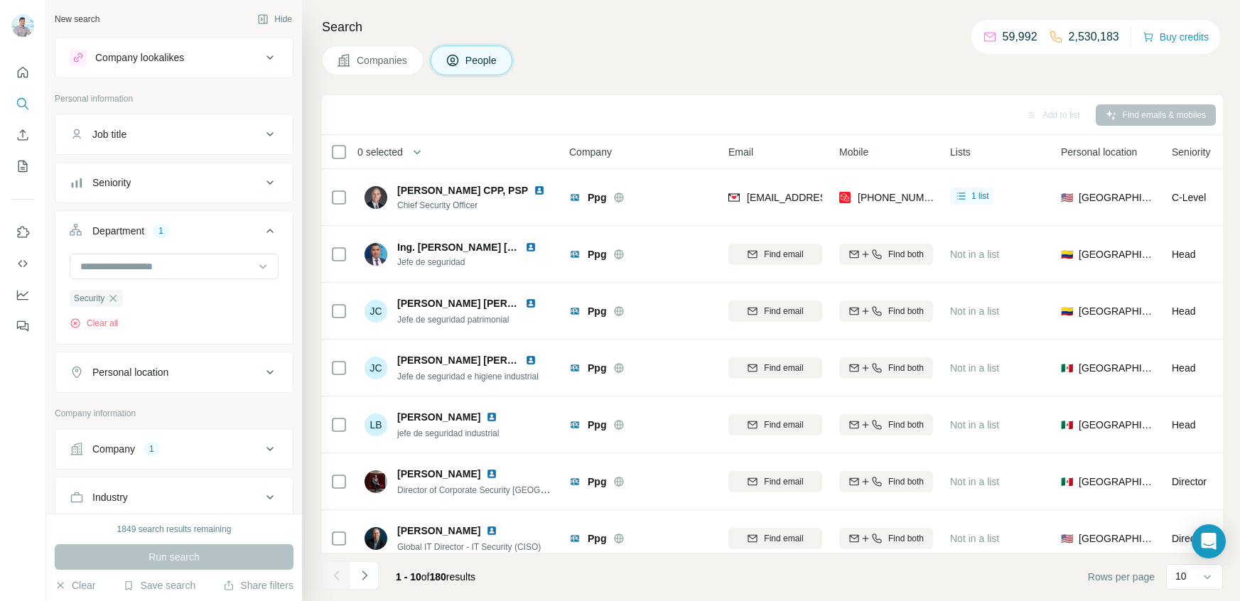
click at [630, 87] on div "Search Companies People Add to list Find emails & mobiles 0 selected People Com…" at bounding box center [771, 300] width 938 height 601
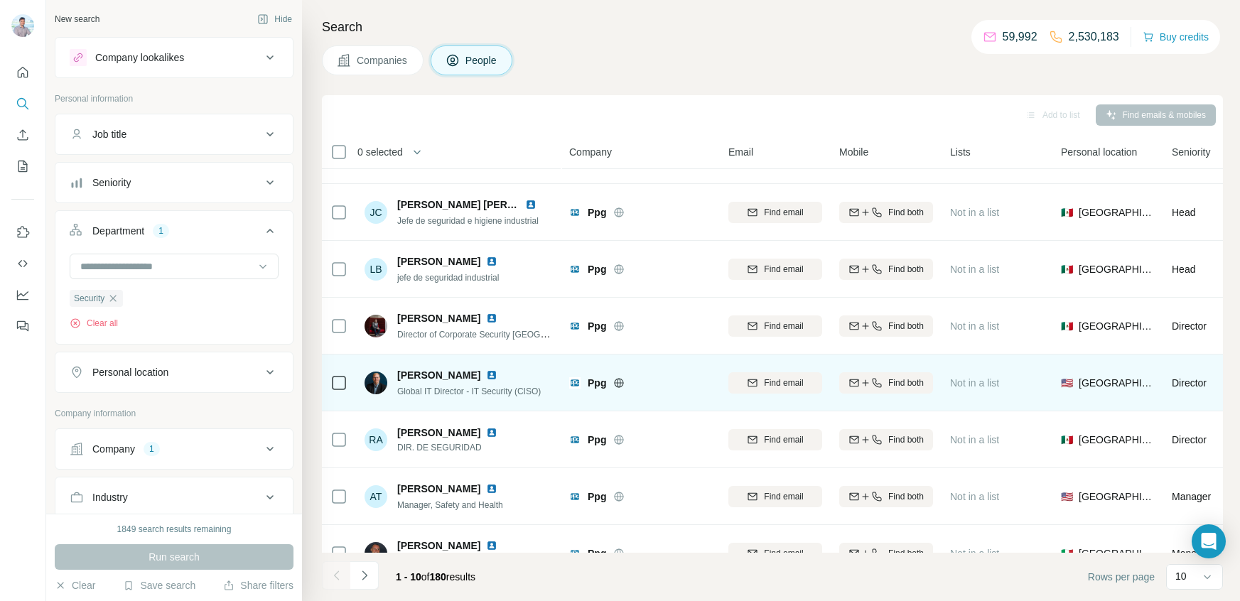
scroll to position [184, 0]
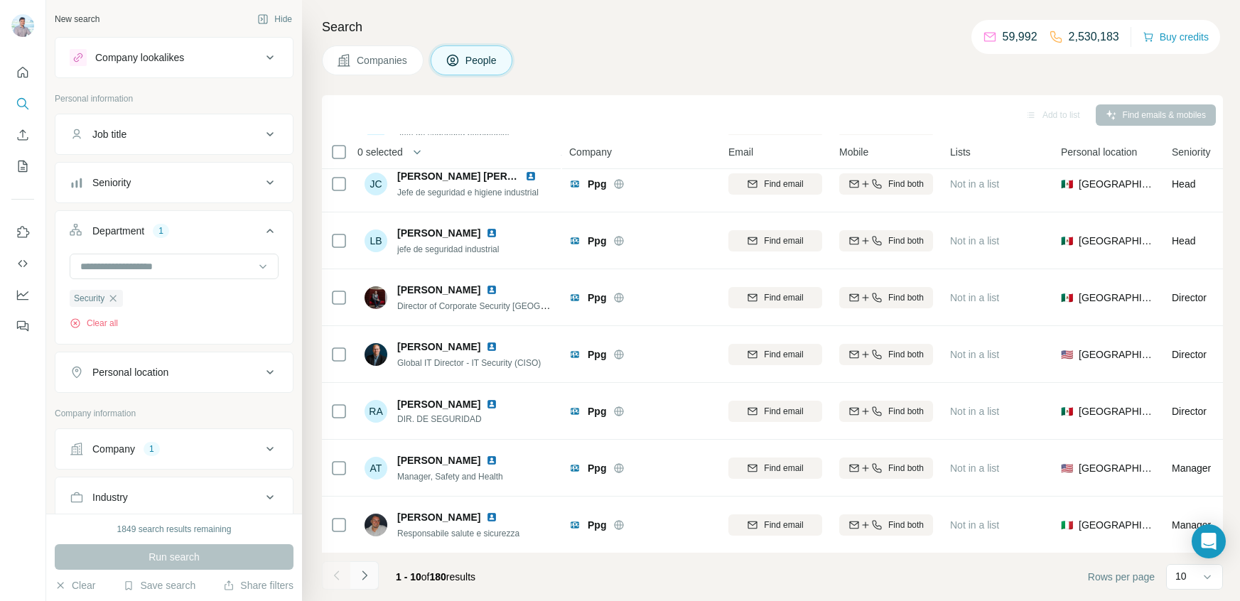
click at [371, 574] on icon "Navigate to next page" at bounding box center [364, 576] width 14 height 14
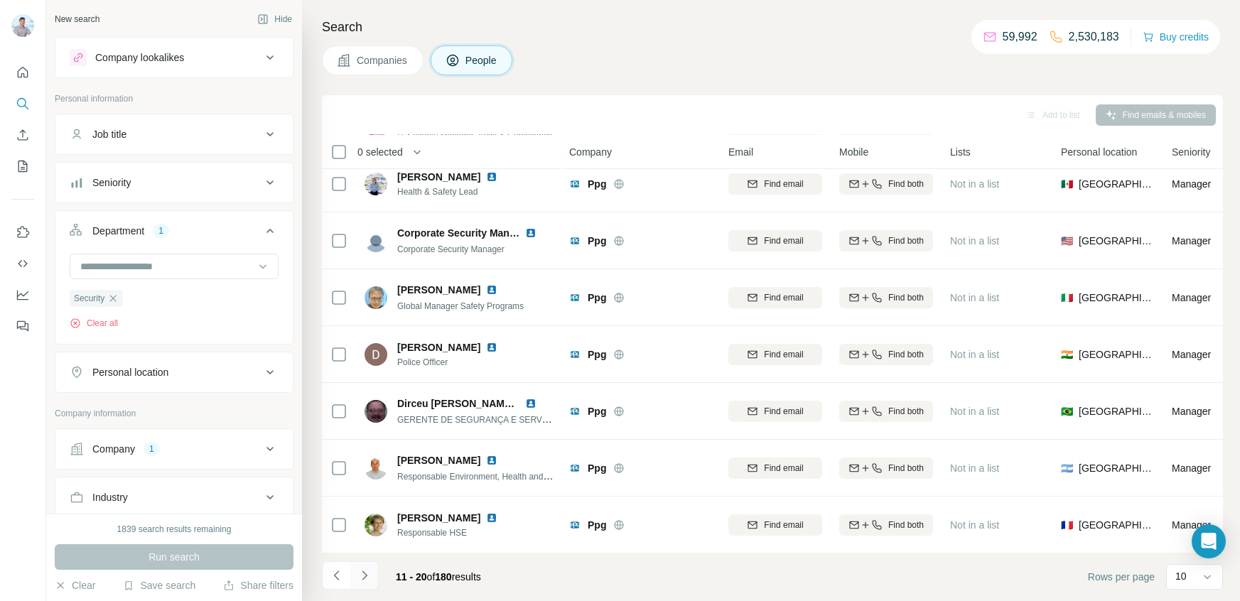
click at [373, 572] on button "Navigate to next page" at bounding box center [364, 575] width 28 height 28
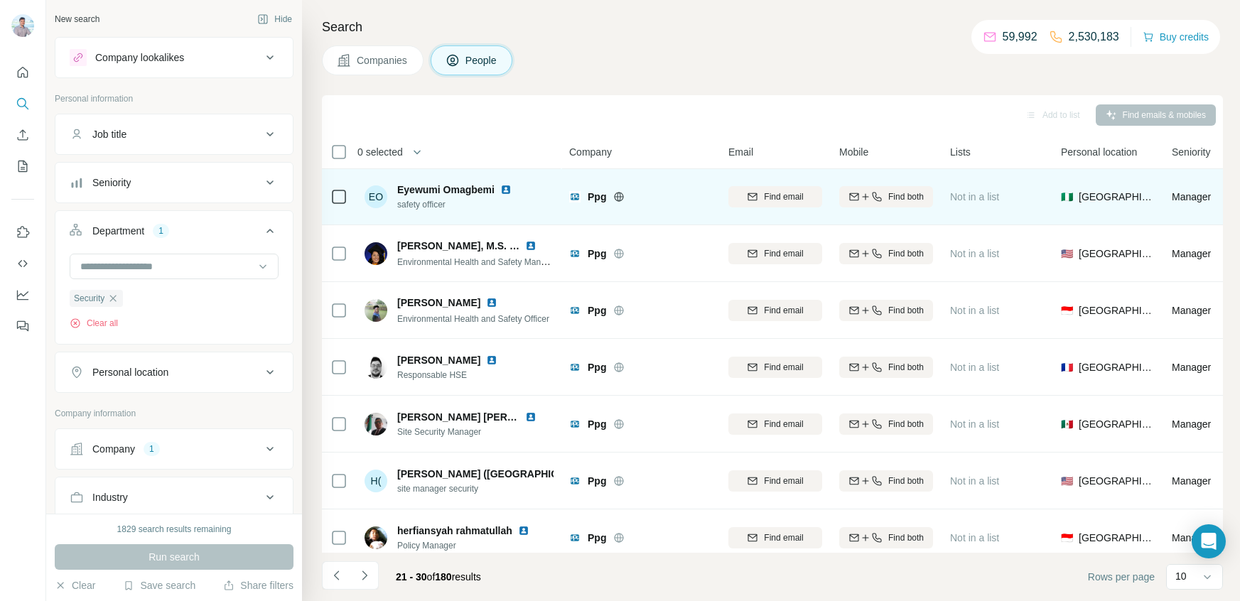
scroll to position [0, 0]
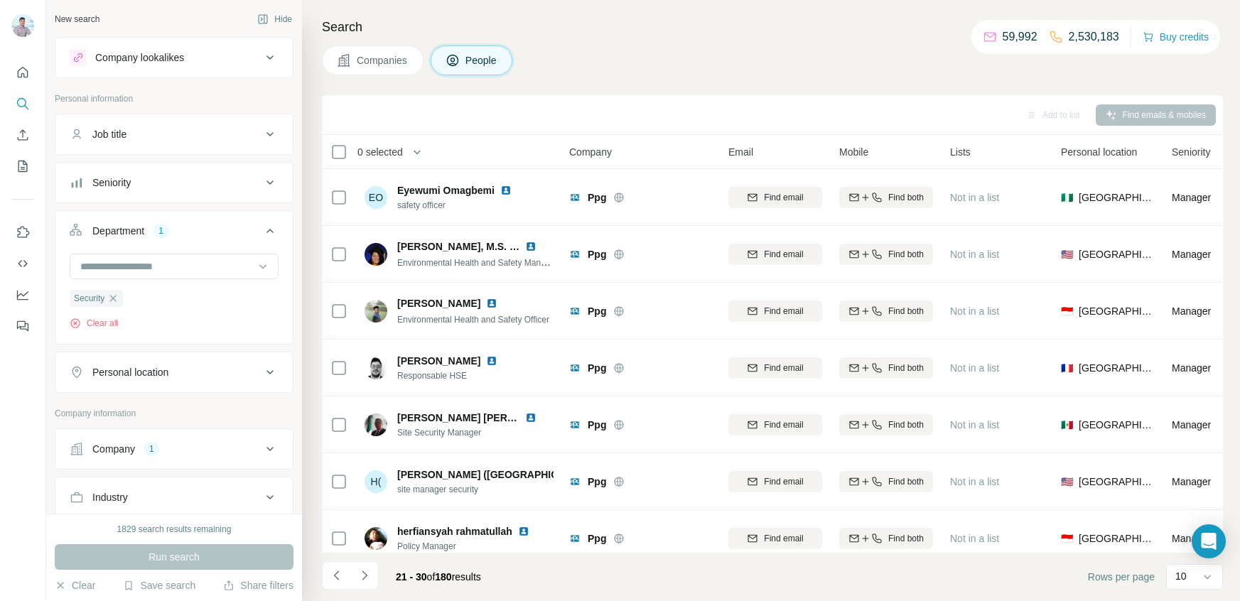
click at [274, 189] on icon at bounding box center [270, 182] width 17 height 17
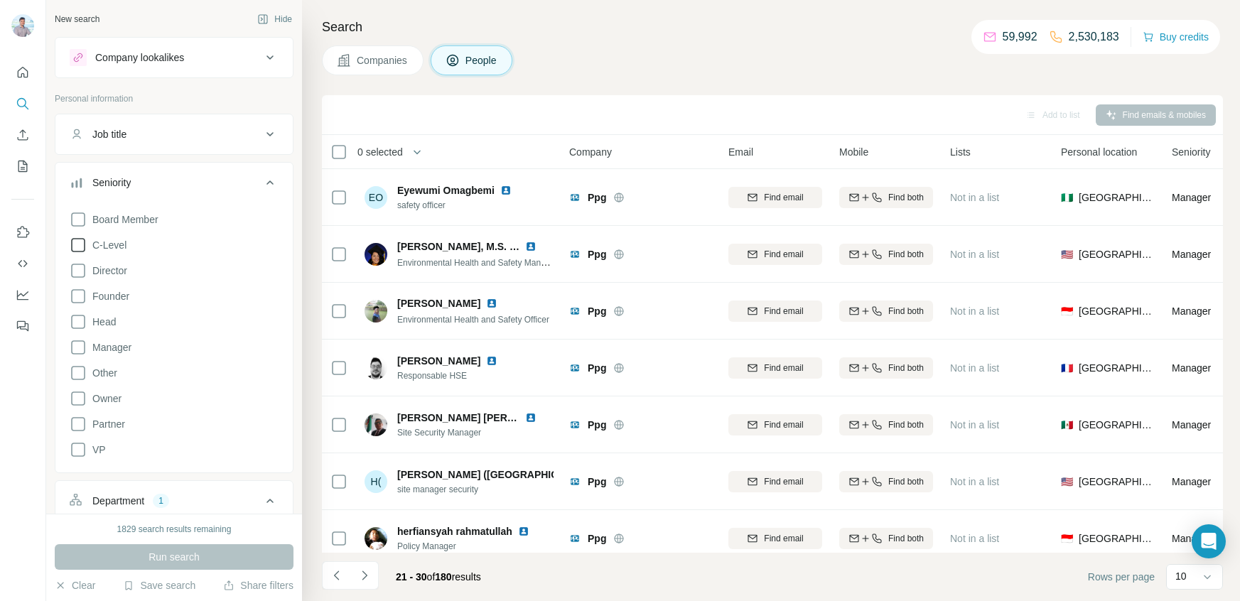
click at [77, 249] on icon at bounding box center [78, 245] width 17 height 17
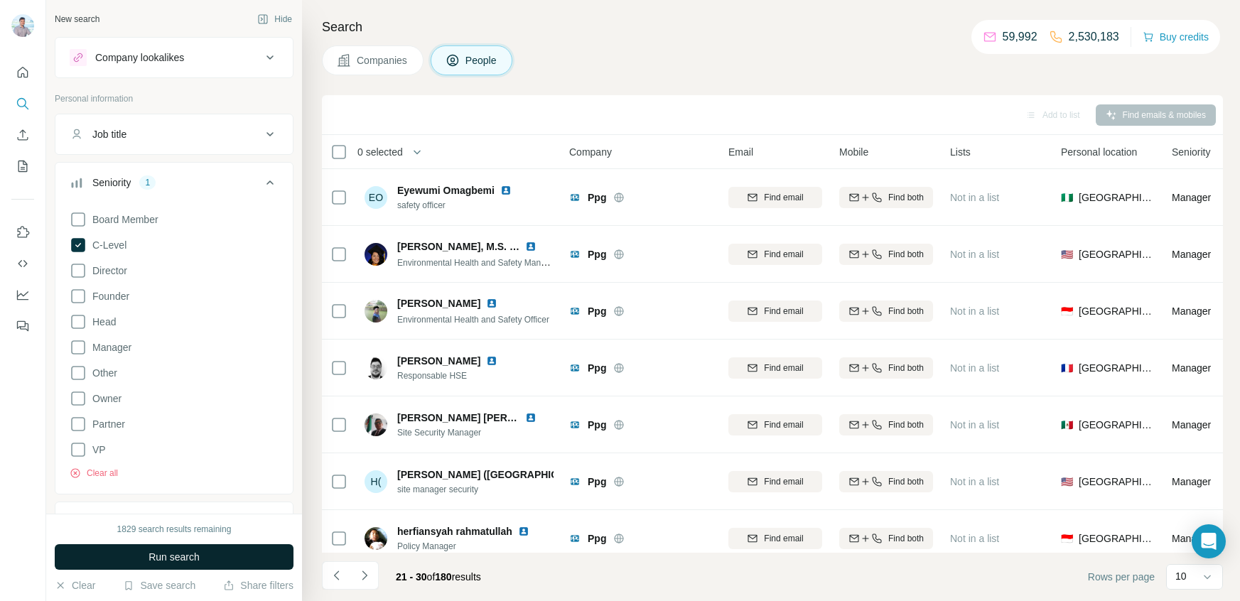
click at [212, 564] on button "Run search" at bounding box center [174, 557] width 239 height 26
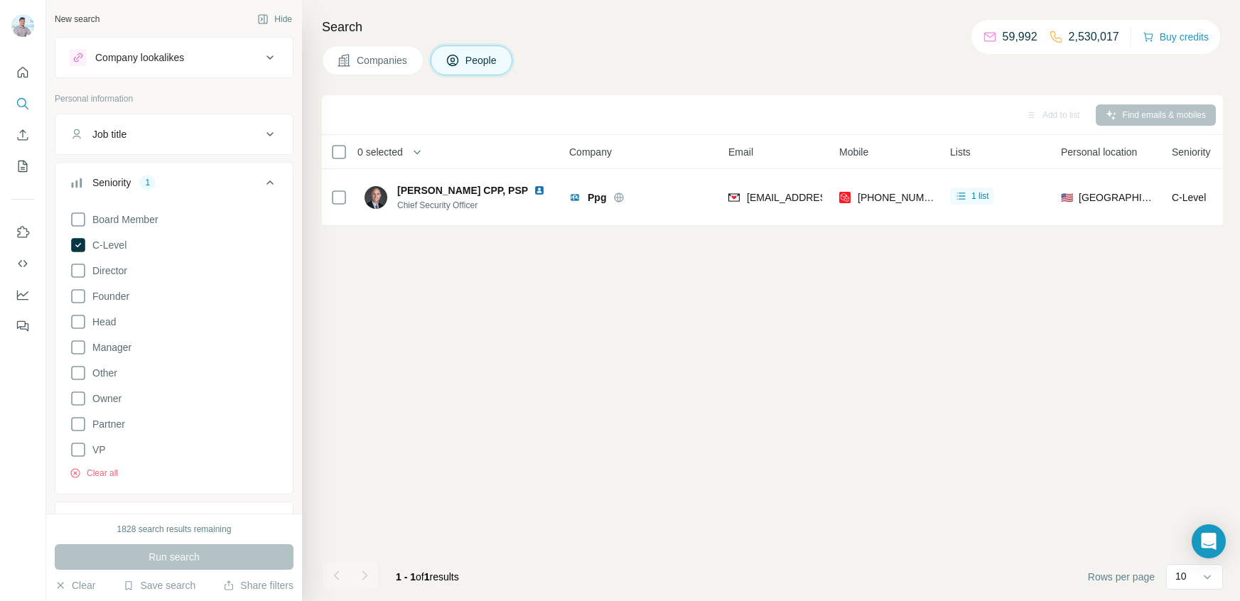
click at [276, 177] on icon at bounding box center [270, 182] width 17 height 17
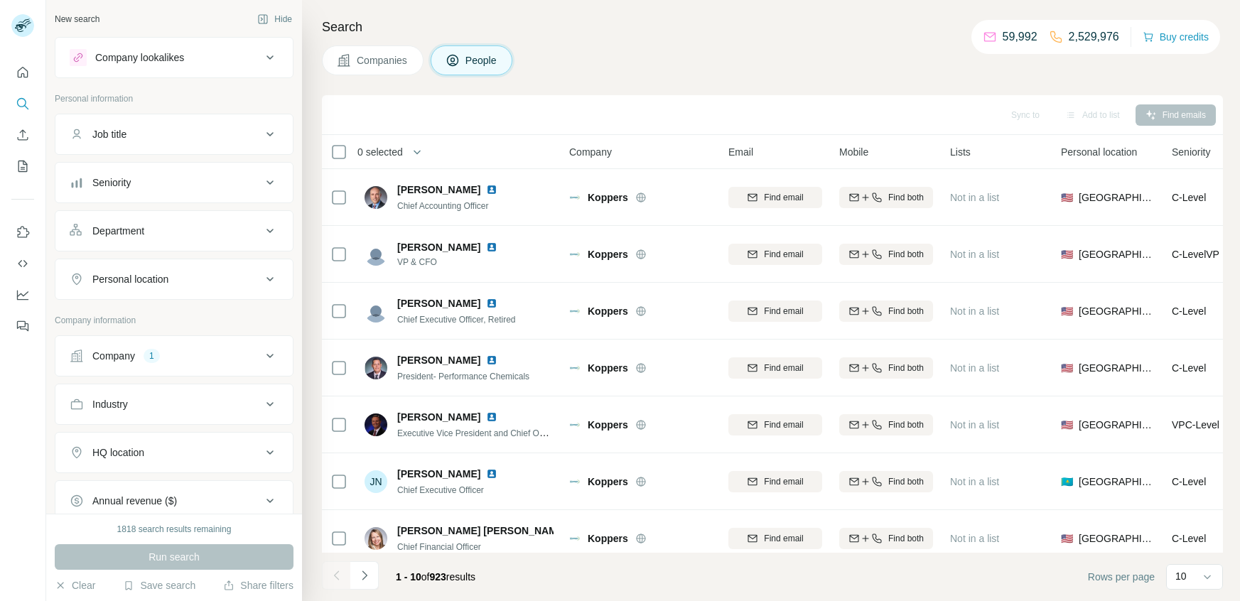
click at [264, 228] on icon at bounding box center [270, 230] width 17 height 17
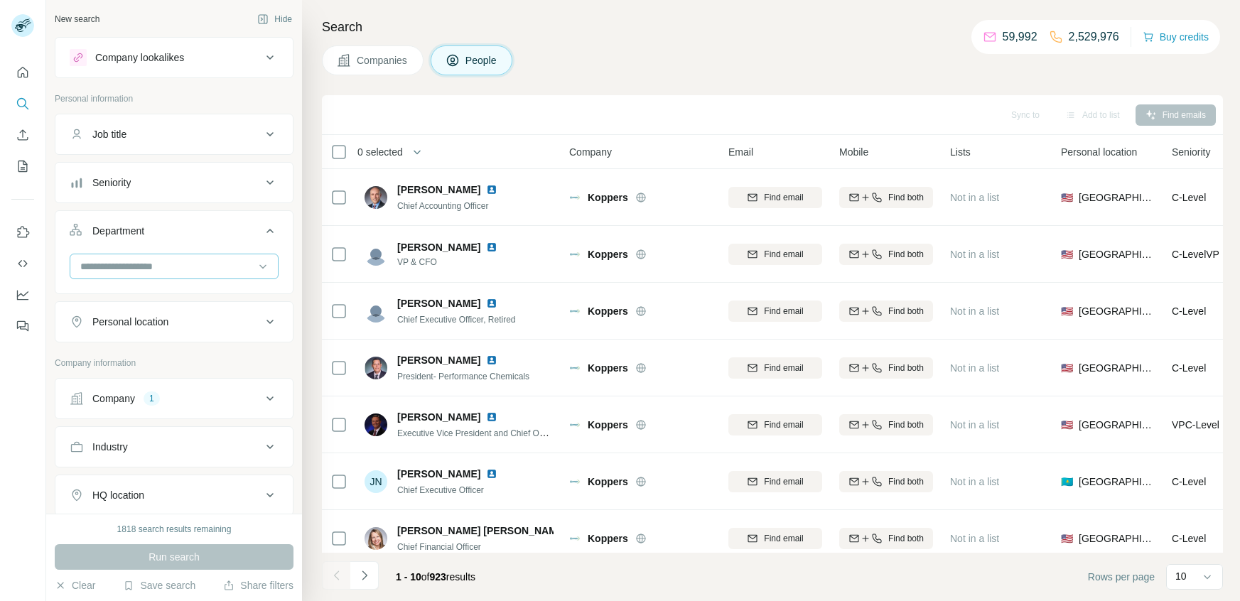
click at [172, 267] on input at bounding box center [167, 267] width 176 height 16
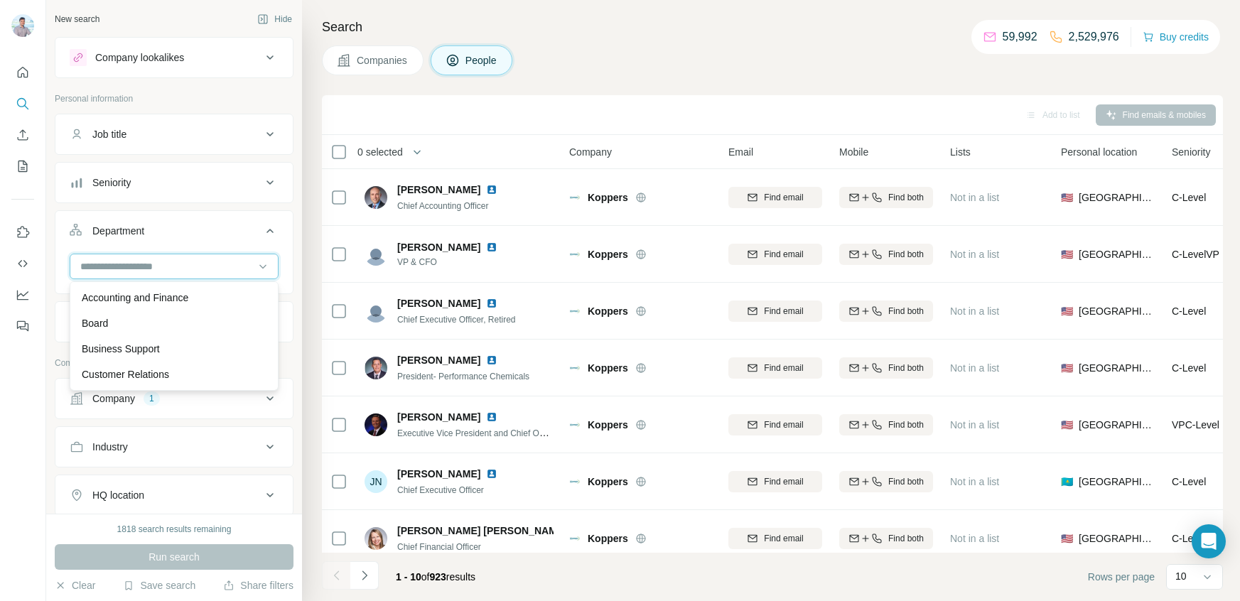
scroll to position [511, 0]
click at [95, 354] on p "Security" at bounding box center [100, 350] width 36 height 14
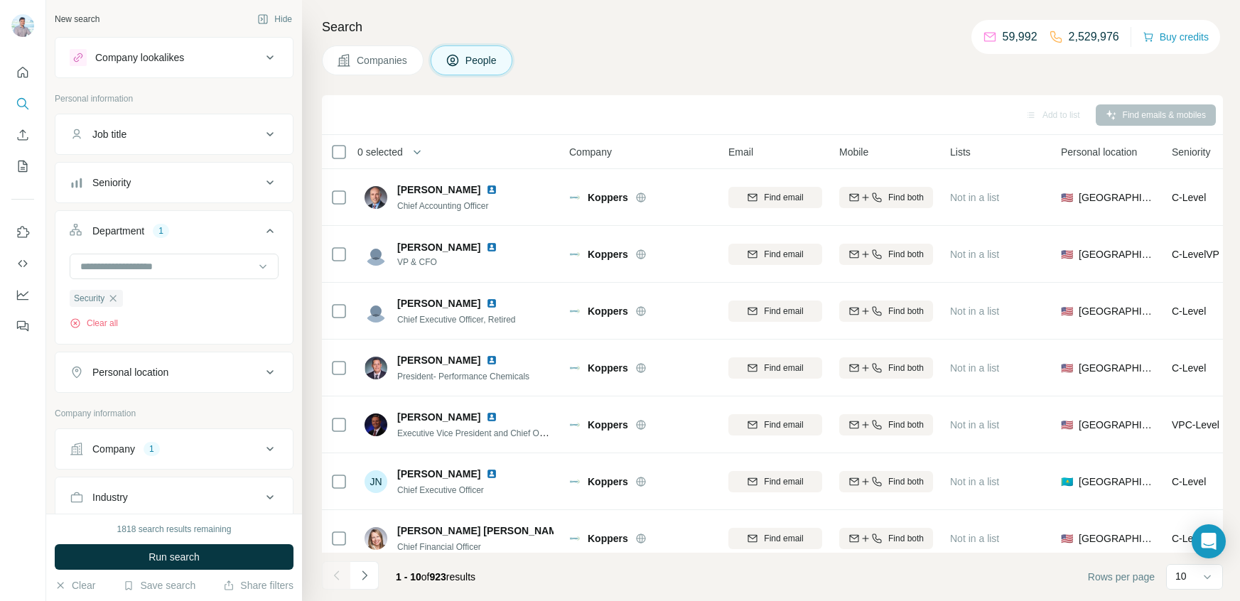
click at [263, 181] on icon at bounding box center [270, 182] width 17 height 17
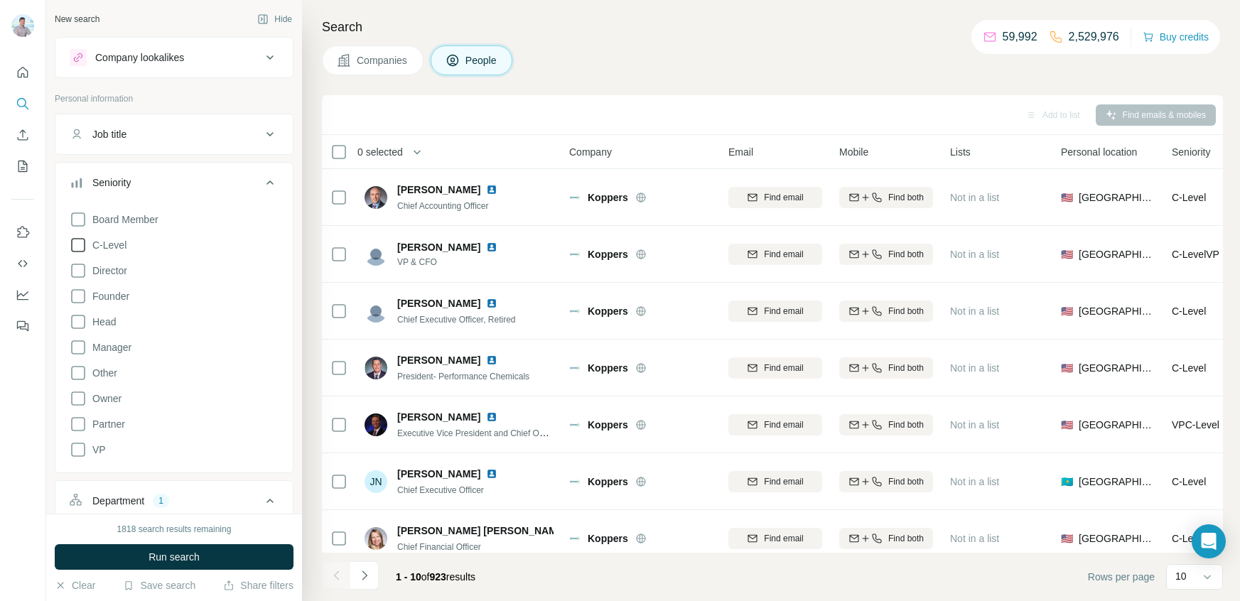
click at [76, 244] on icon at bounding box center [78, 245] width 17 height 17
click at [174, 556] on span "Run search" at bounding box center [174, 557] width 51 height 14
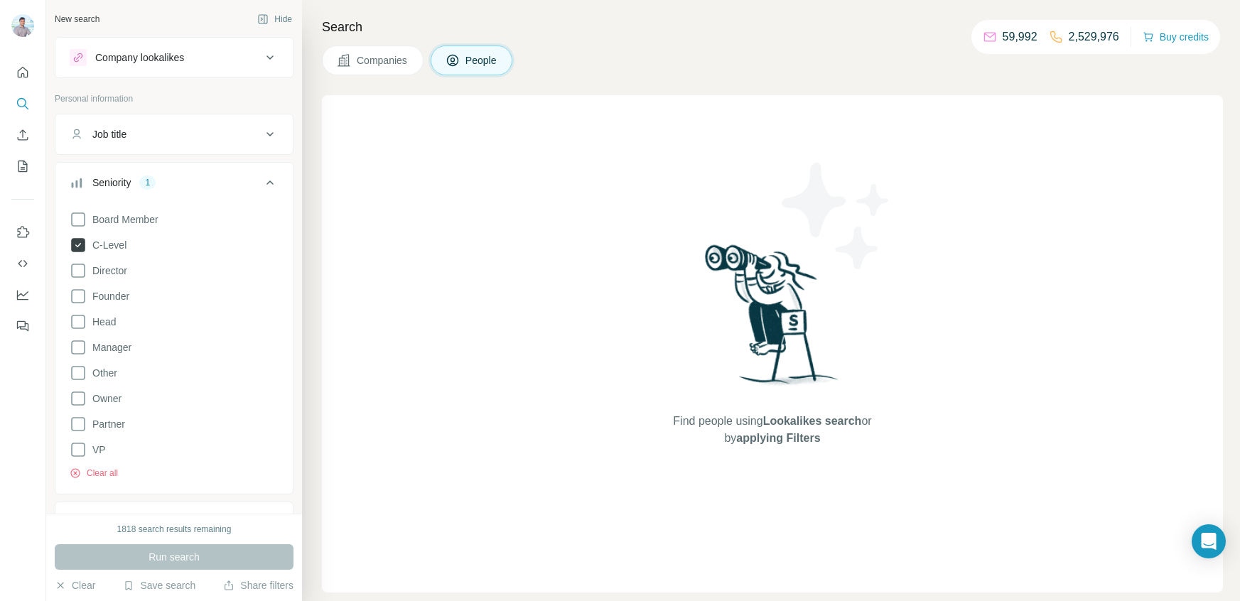
click at [76, 241] on icon at bounding box center [78, 245] width 14 height 14
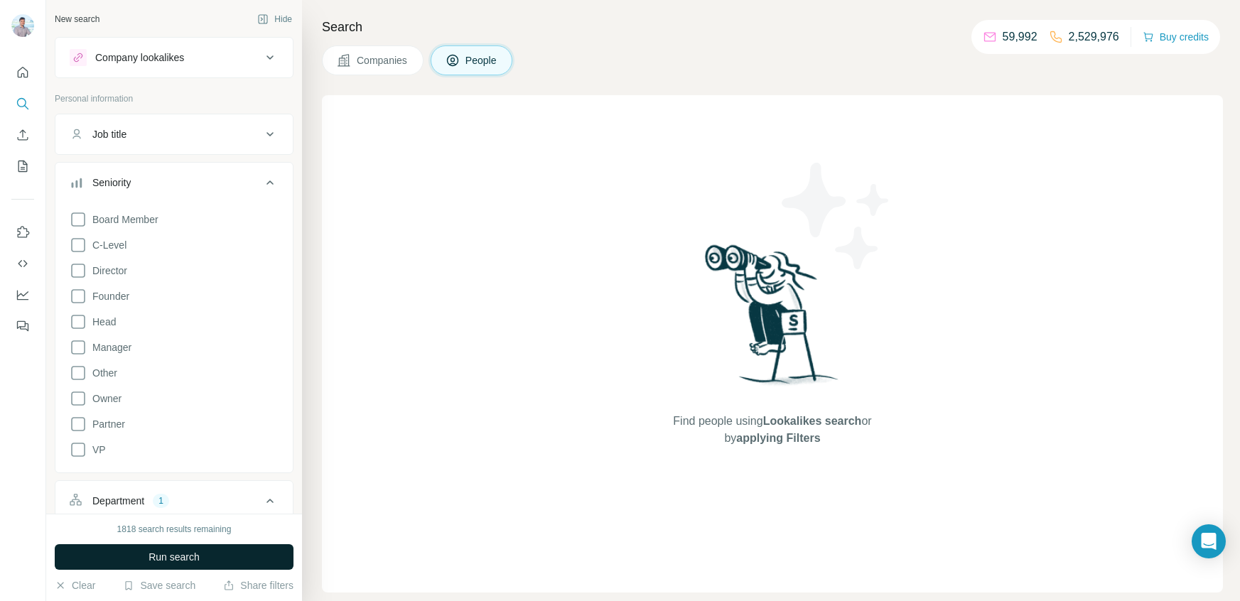
click at [161, 564] on button "Run search" at bounding box center [174, 557] width 239 height 26
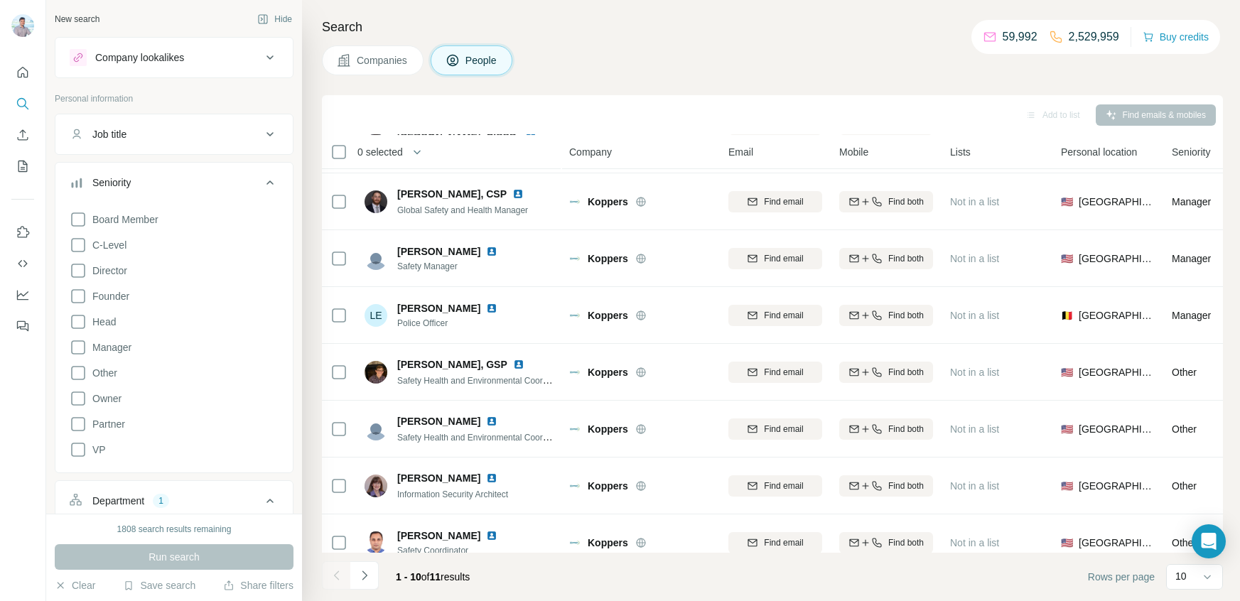
scroll to position [184, 0]
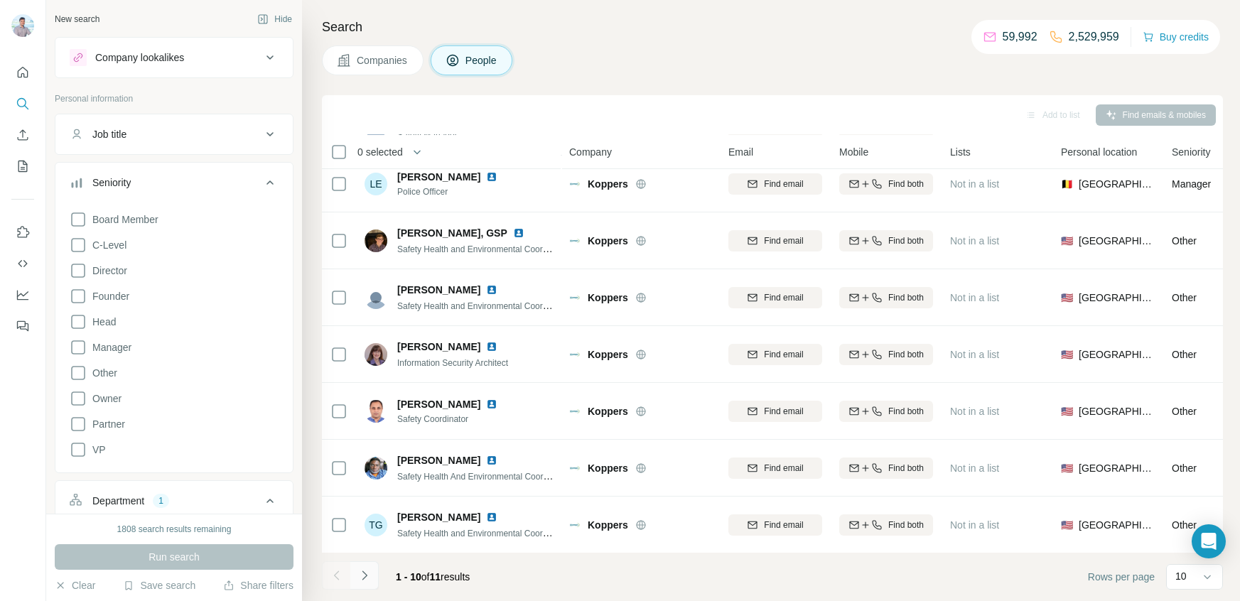
click at [374, 584] on button "Navigate to next page" at bounding box center [364, 575] width 28 height 28
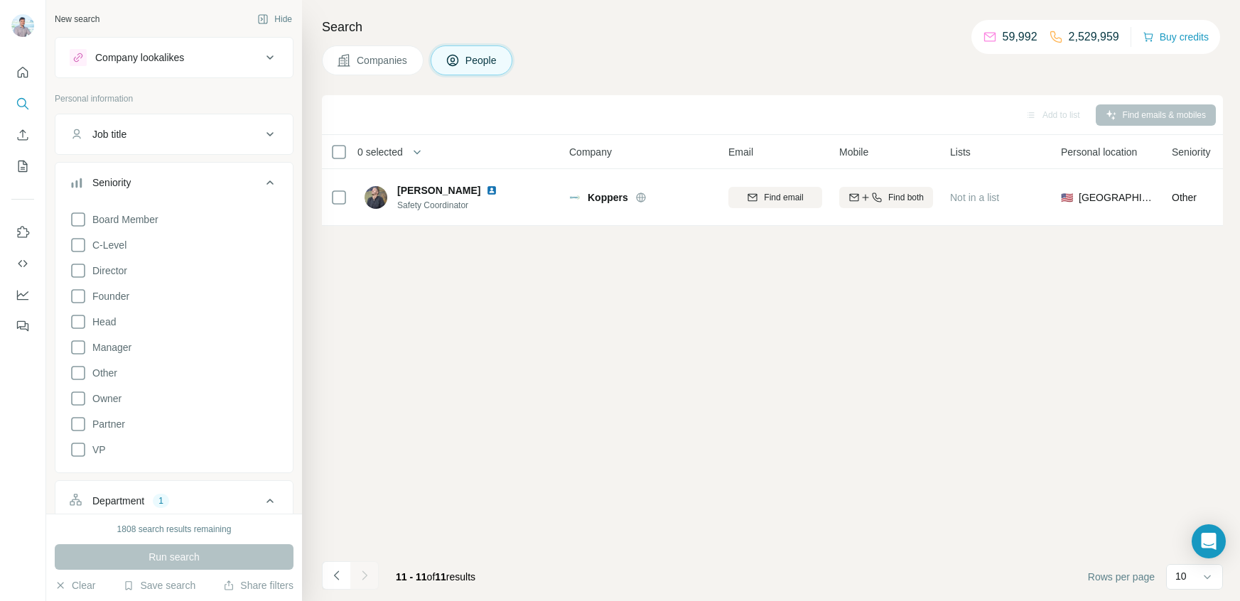
scroll to position [0, 0]
click at [353, 578] on div at bounding box center [364, 575] width 28 height 28
click at [341, 577] on icon "Navigate to previous page" at bounding box center [337, 576] width 14 height 14
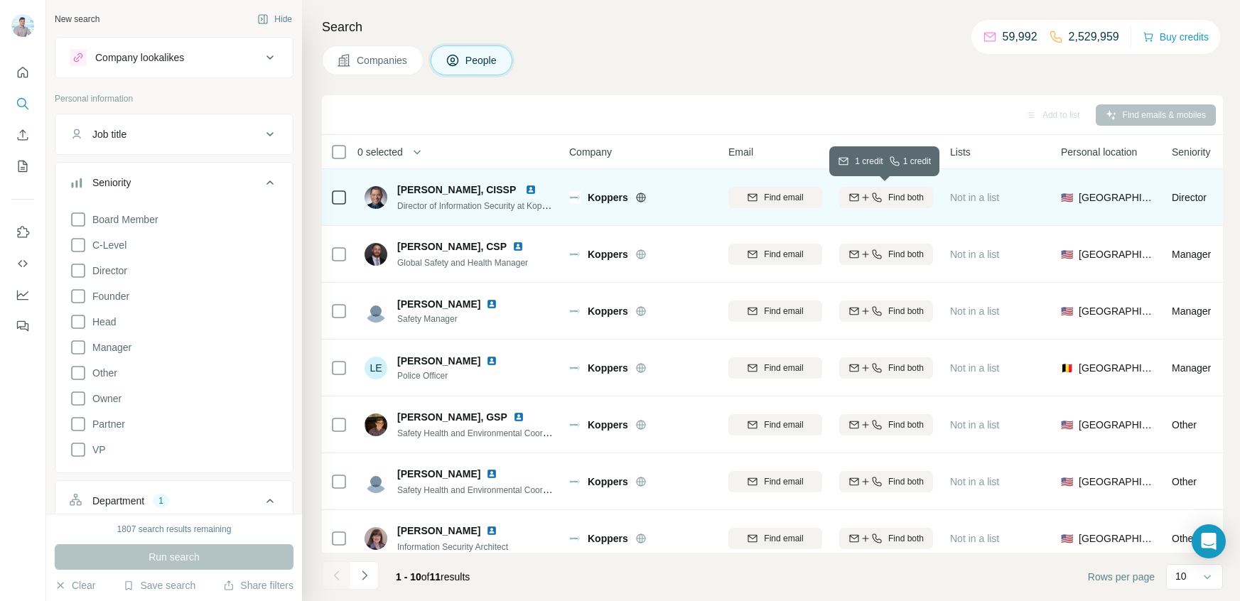
click at [895, 195] on span "Find both" at bounding box center [906, 197] width 36 height 13
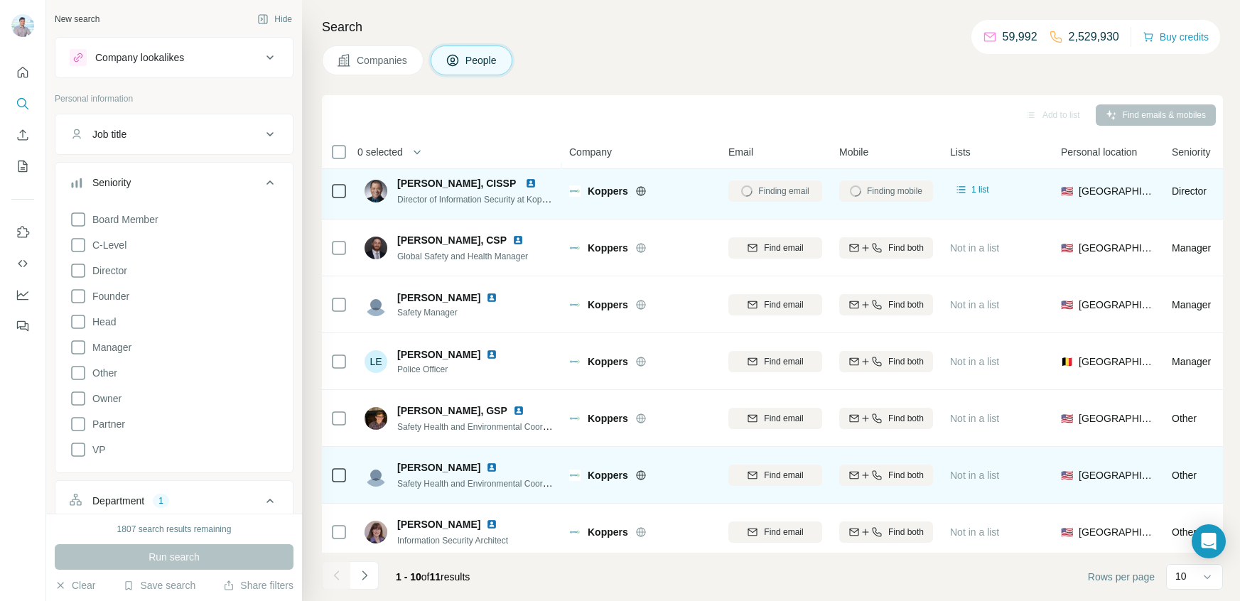
scroll to position [21, 0]
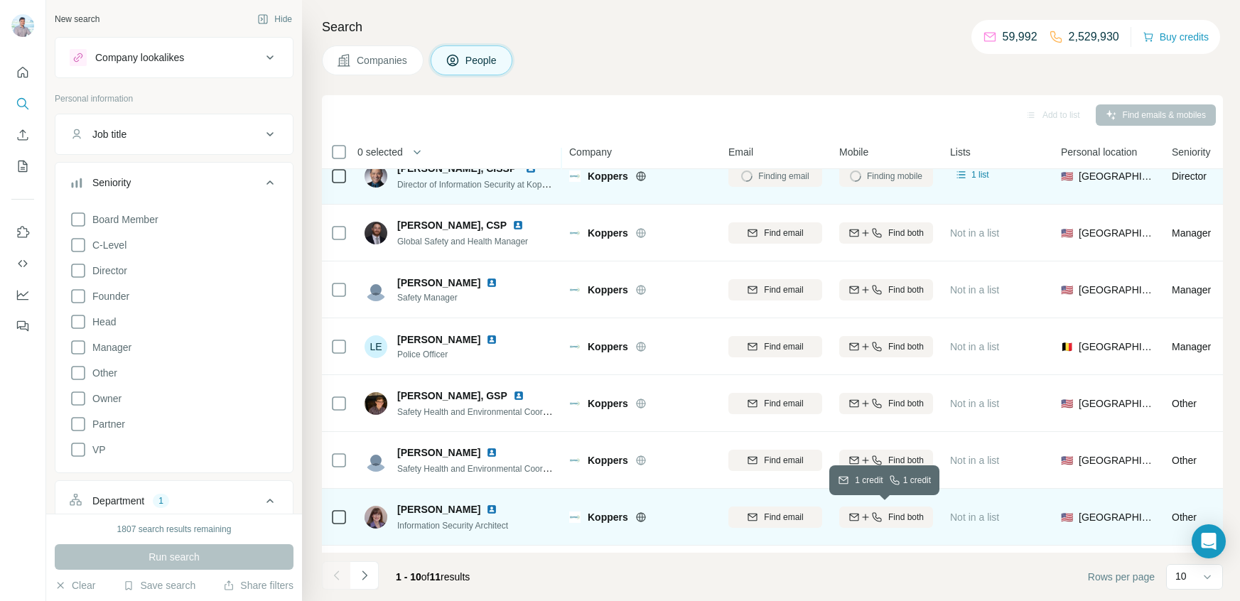
click at [871, 514] on icon "button" at bounding box center [876, 517] width 11 height 11
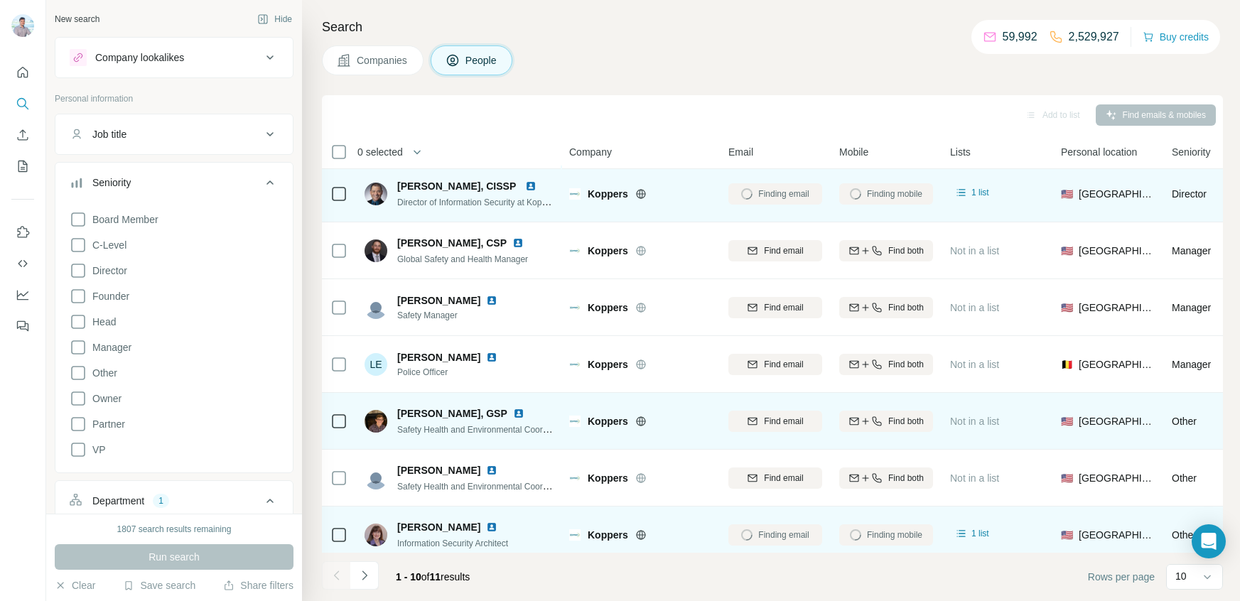
scroll to position [11, 0]
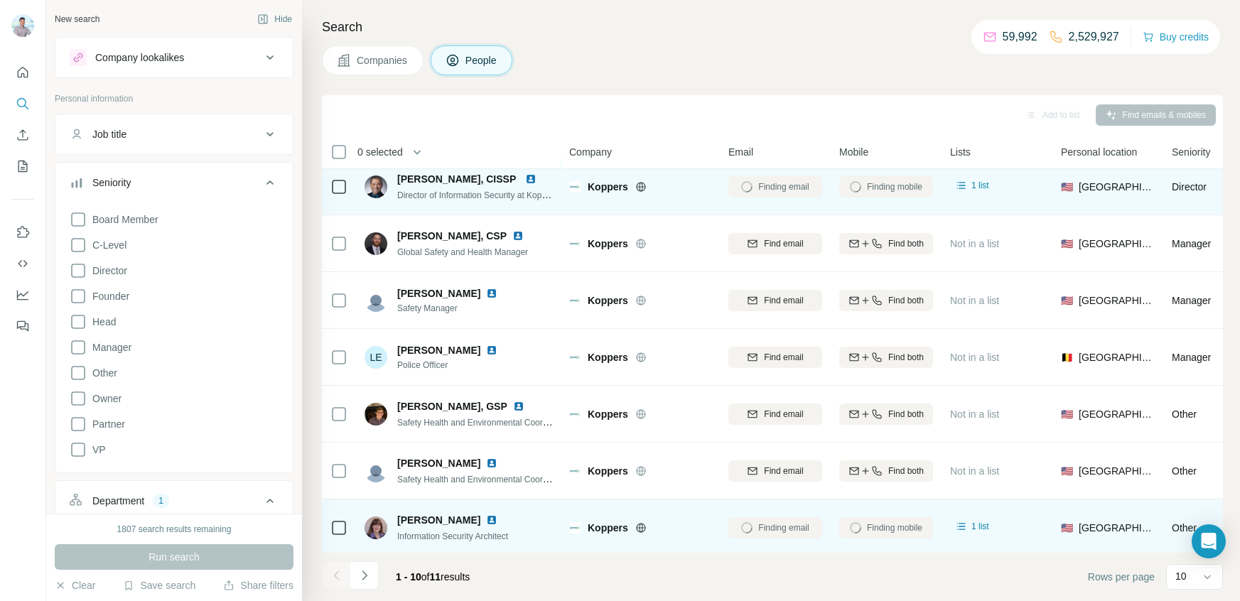
click at [532, 178] on img at bounding box center [530, 178] width 11 height 11
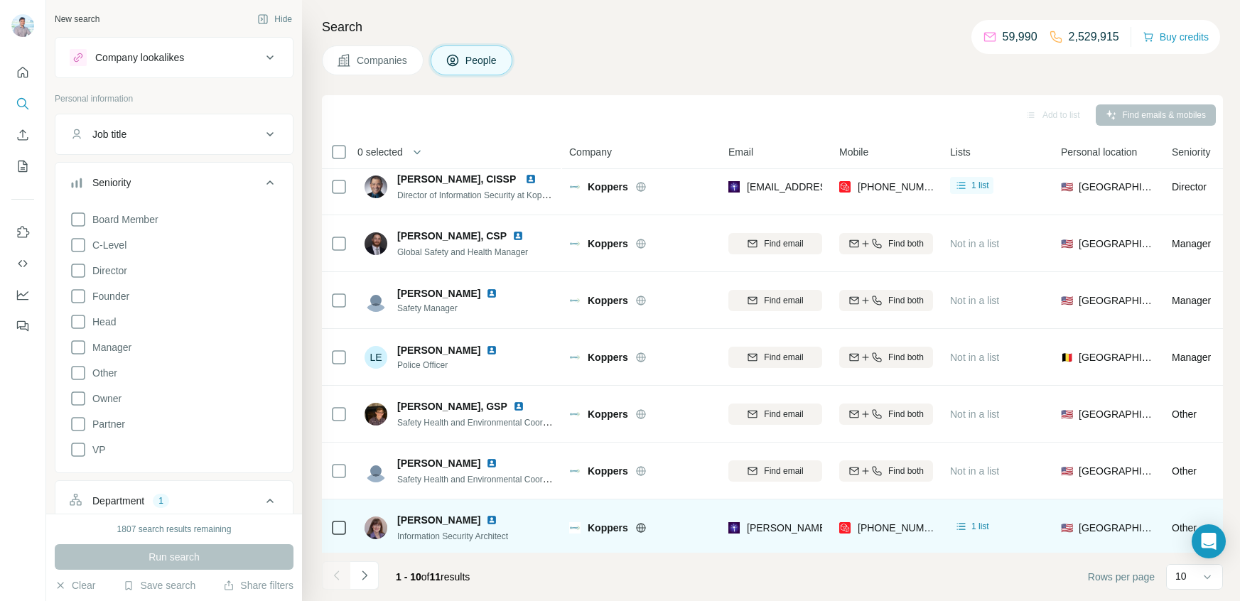
click at [486, 522] on img at bounding box center [491, 520] width 11 height 11
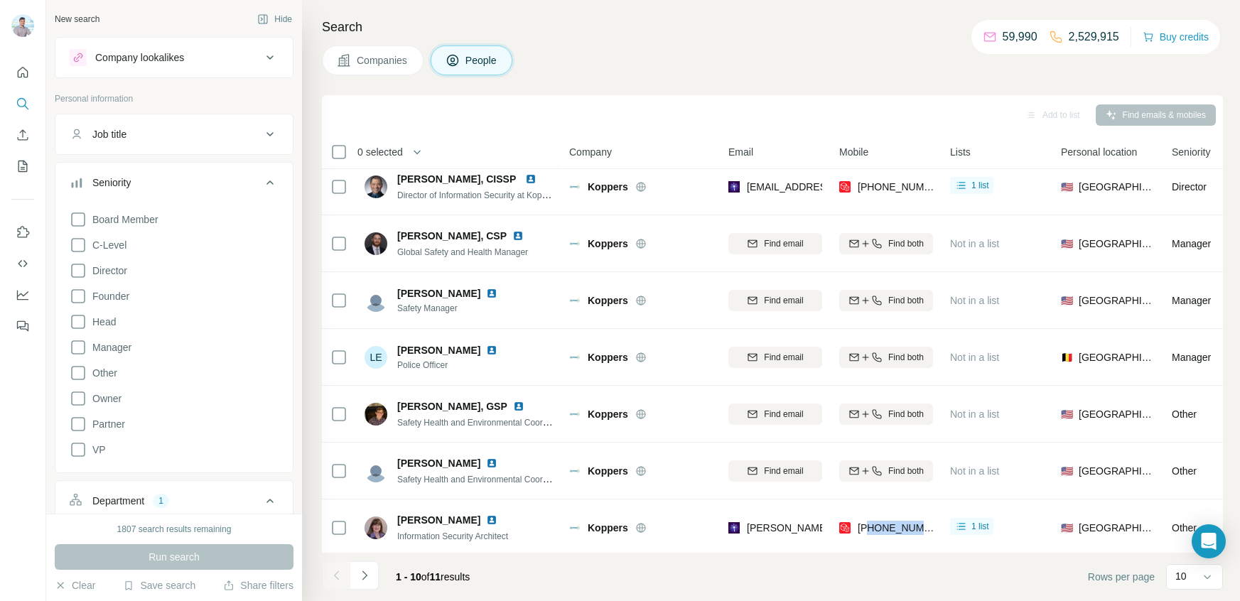
drag, startPoint x: 871, startPoint y: 530, endPoint x: 931, endPoint y: 532, distance: 59.7
click at [931, 532] on div "[PHONE_NUMBER]" at bounding box center [886, 527] width 94 height 39
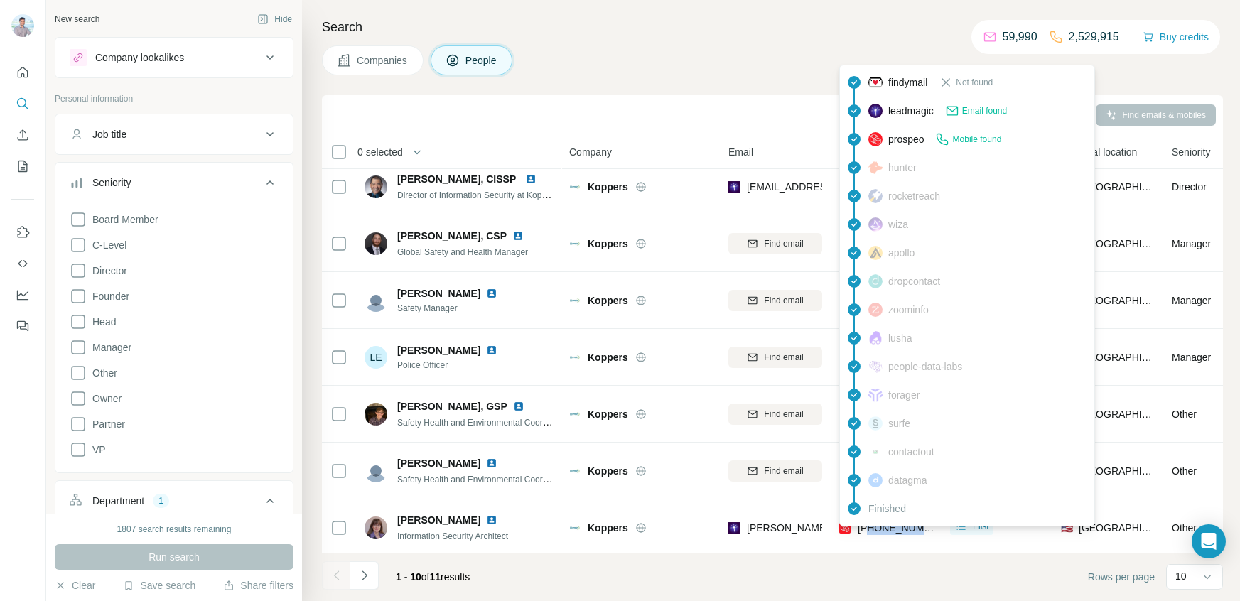
copy span "2629494258"
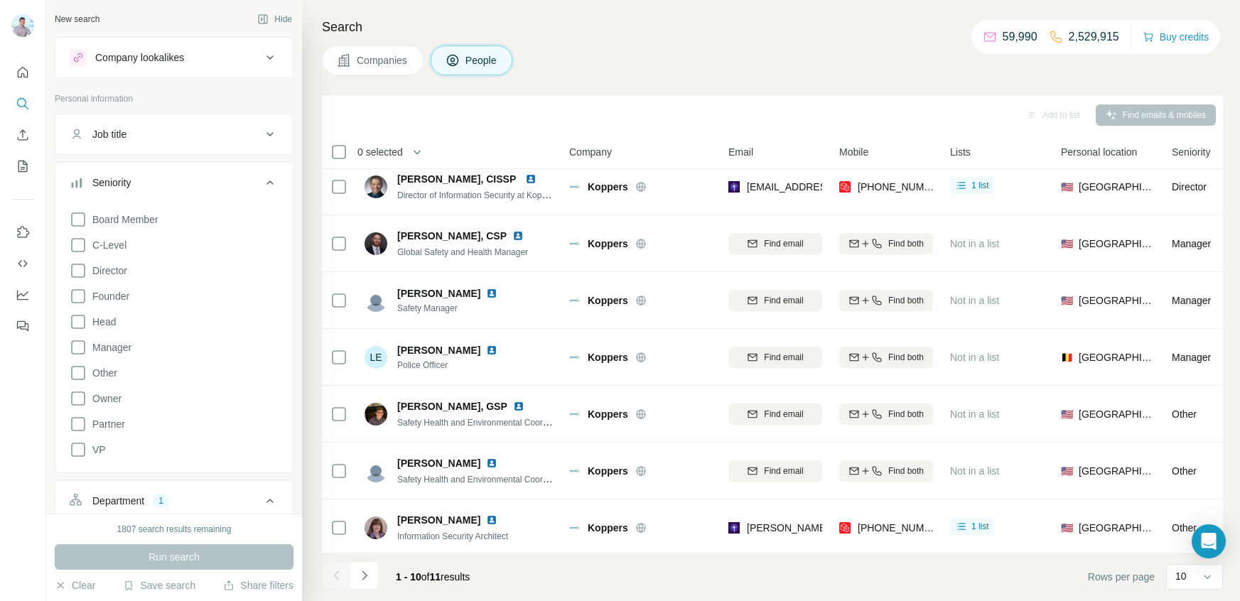
click at [885, 572] on footer "1 - 10 of 11 results Rows per page 10" at bounding box center [772, 577] width 901 height 48
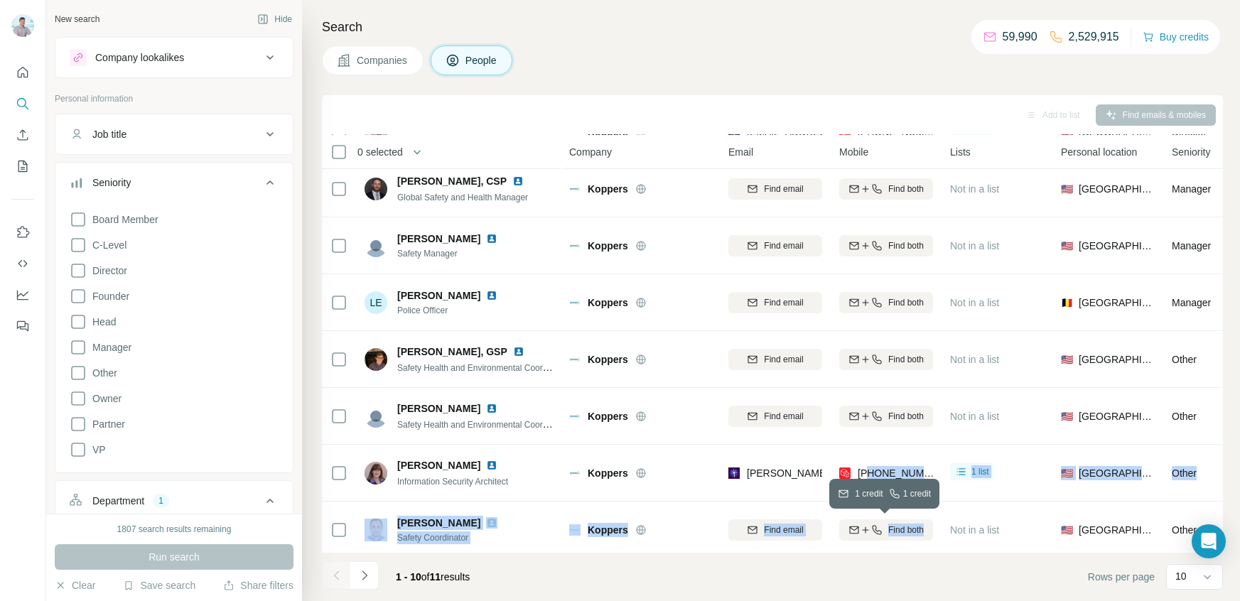
scroll to position [151, 0]
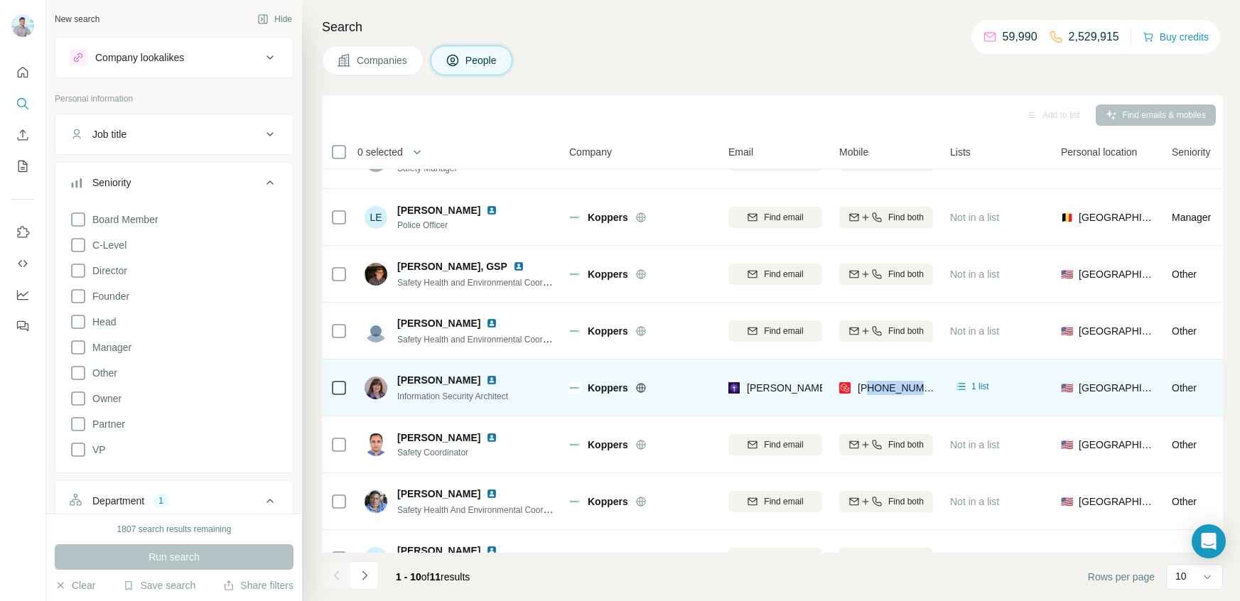
drag, startPoint x: 868, startPoint y: 530, endPoint x: 931, endPoint y: 388, distance: 155.6
click at [931, 388] on div "[PHONE_NUMBER]" at bounding box center [886, 387] width 94 height 39
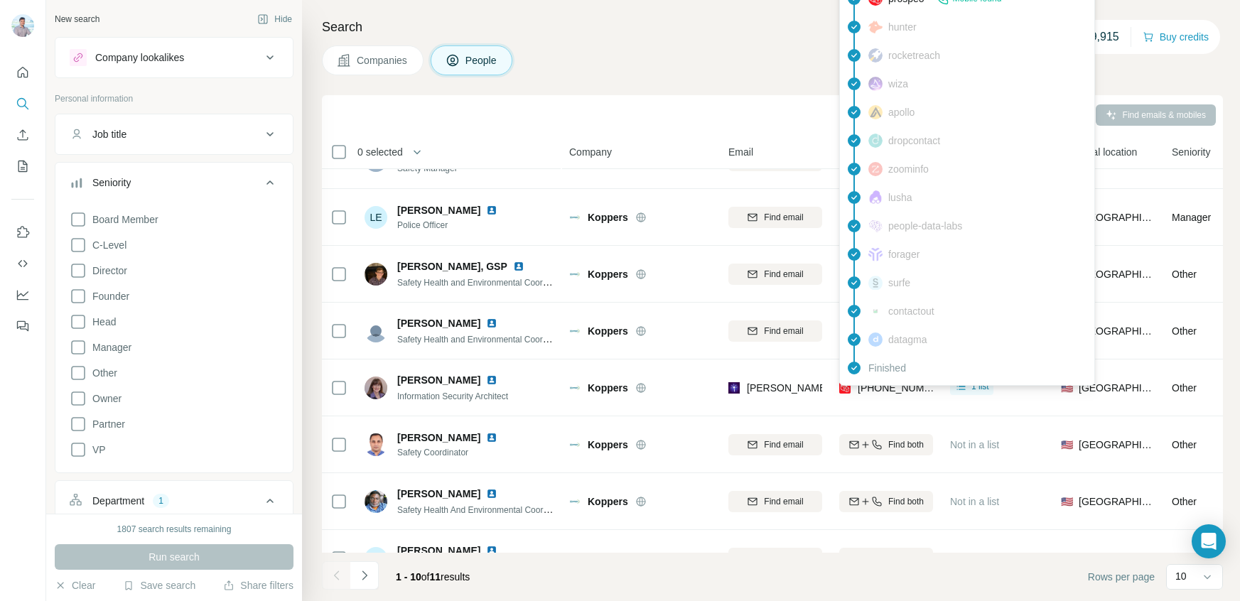
click at [950, 390] on body "New search Hide Company lookalikes Personal information Job title Seniority Boa…" at bounding box center [620, 354] width 1240 height 708
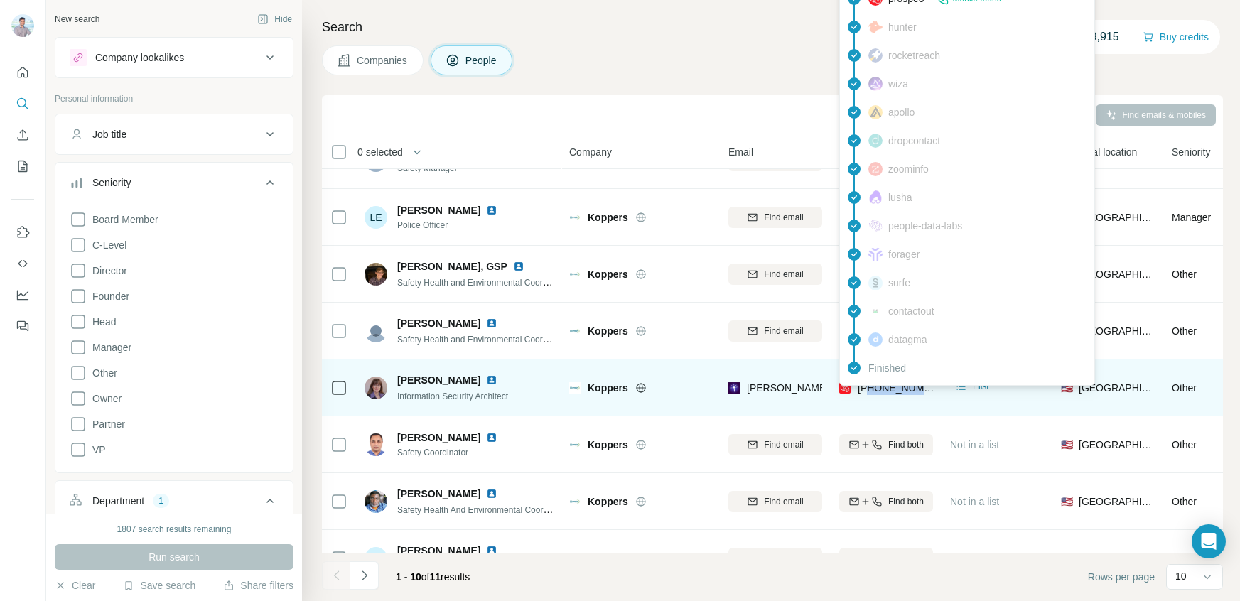
drag, startPoint x: 932, startPoint y: 386, endPoint x: 871, endPoint y: 389, distance: 61.2
click at [871, 389] on div "[PHONE_NUMBER]" at bounding box center [886, 387] width 94 height 39
copy span "2629494258"
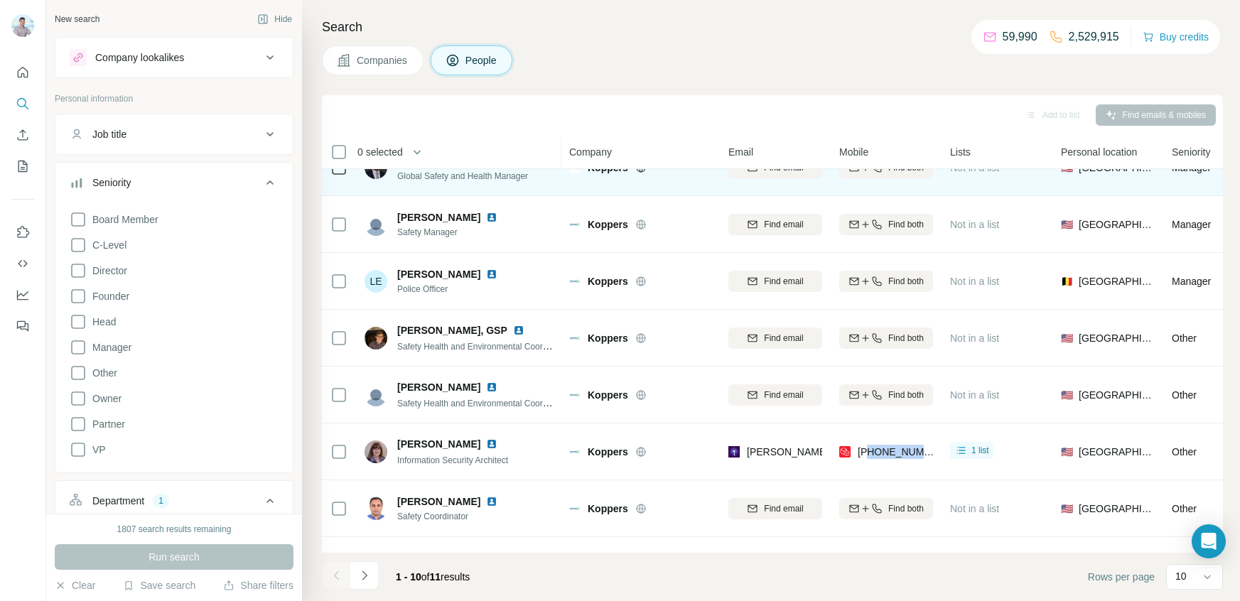
scroll to position [0, 0]
